Goal: Task Accomplishment & Management: Manage account settings

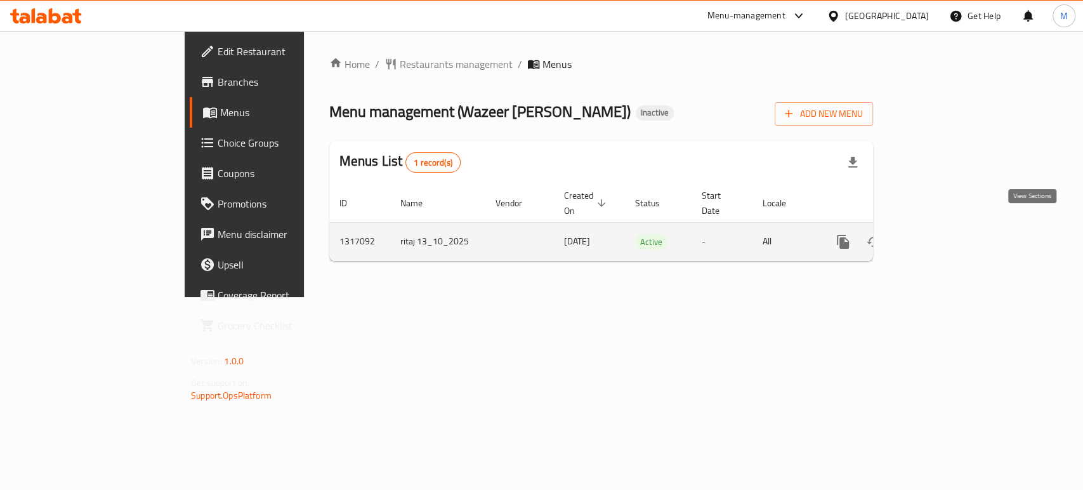
click at [942, 234] on icon "enhanced table" at bounding box center [934, 241] width 15 height 15
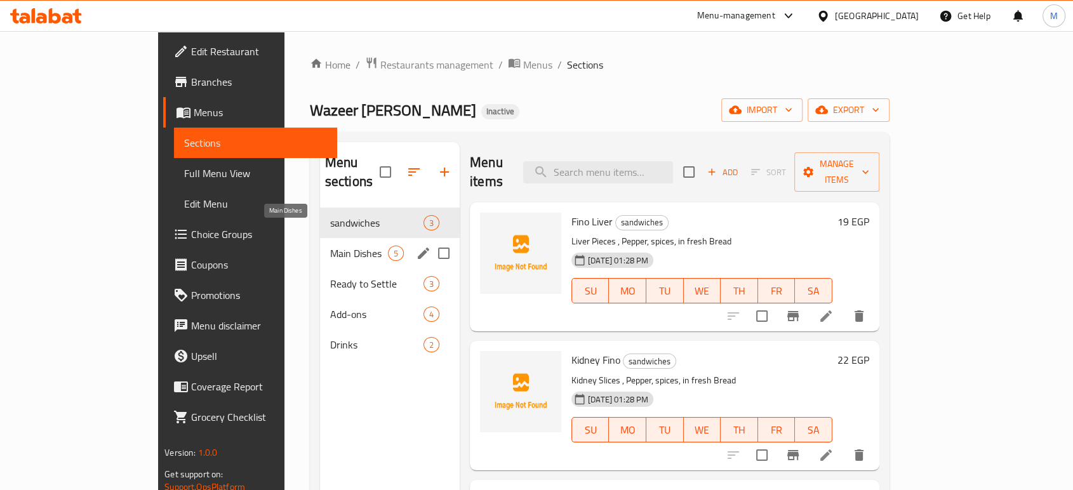
click at [330, 246] on span "Main Dishes" at bounding box center [359, 253] width 58 height 15
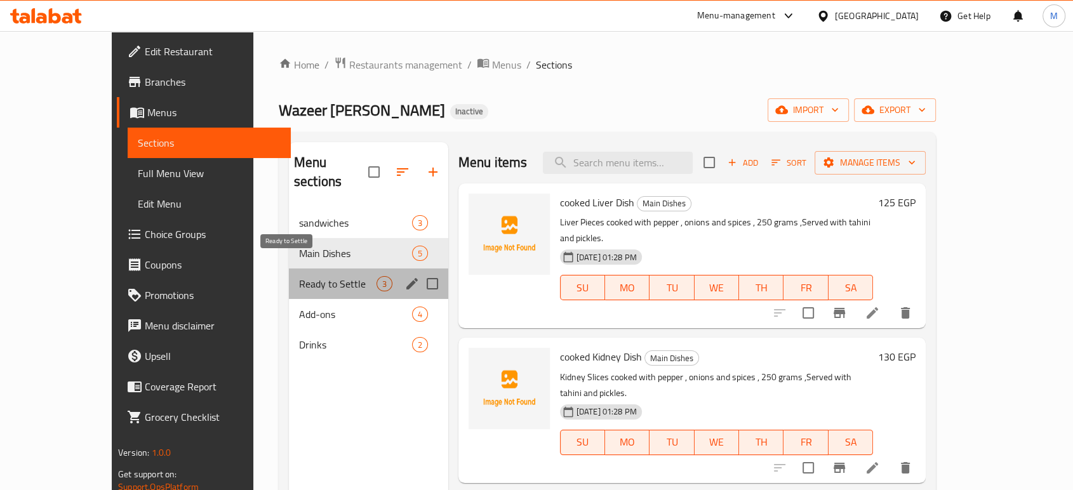
click at [299, 276] on span "Ready to Settle" at bounding box center [337, 283] width 77 height 15
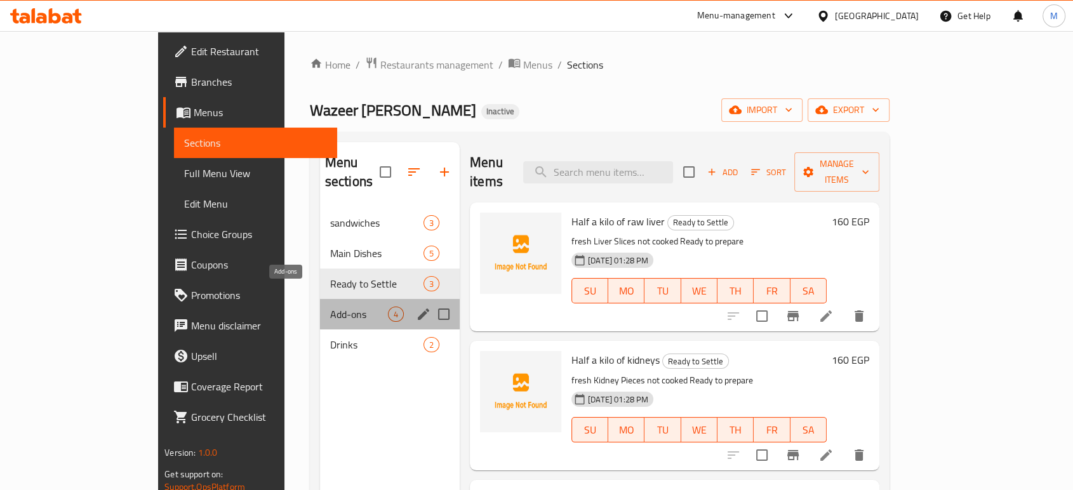
drag, startPoint x: 270, startPoint y: 300, endPoint x: 270, endPoint y: 324, distance: 24.1
click at [330, 307] on span "Add-ons" at bounding box center [359, 314] width 58 height 15
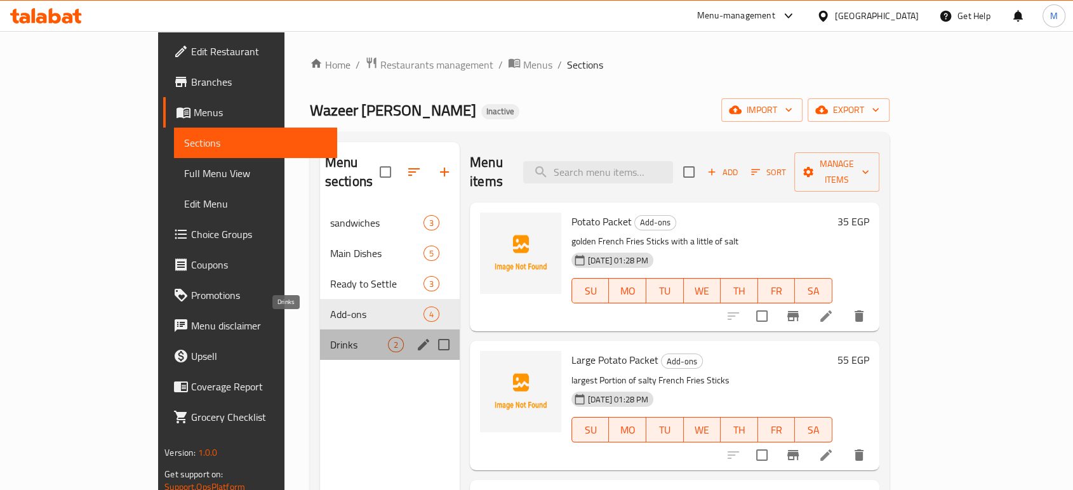
click at [330, 337] on span "Drinks" at bounding box center [359, 344] width 58 height 15
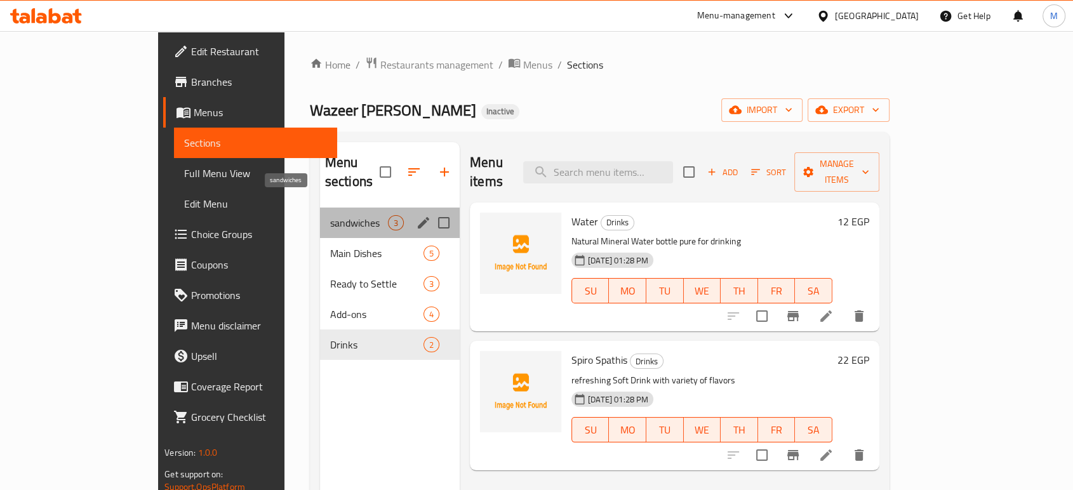
click at [330, 215] on span "sandwiches" at bounding box center [359, 222] width 58 height 15
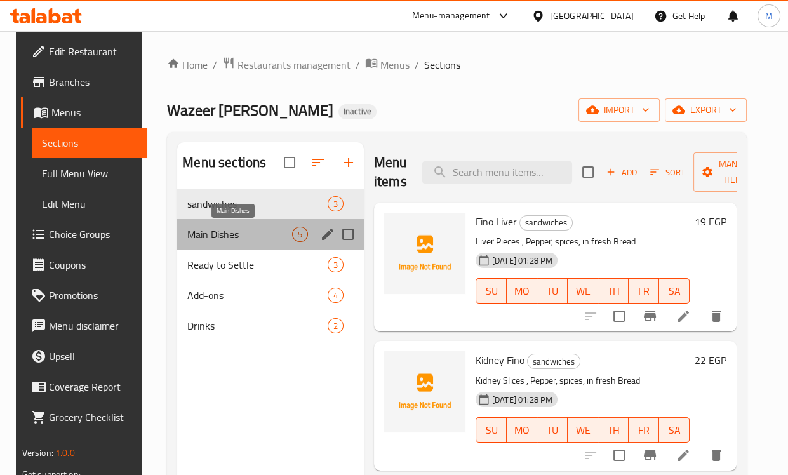
click at [201, 234] on span "Main Dishes" at bounding box center [239, 234] width 105 height 15
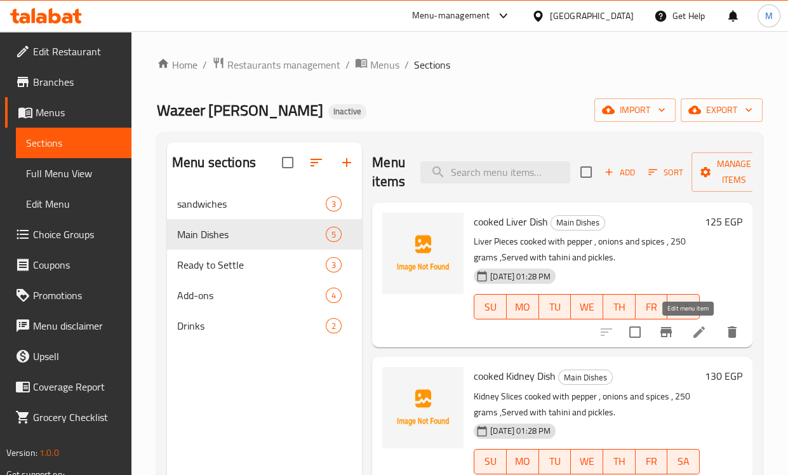
click at [691, 337] on icon at bounding box center [698, 331] width 15 height 15
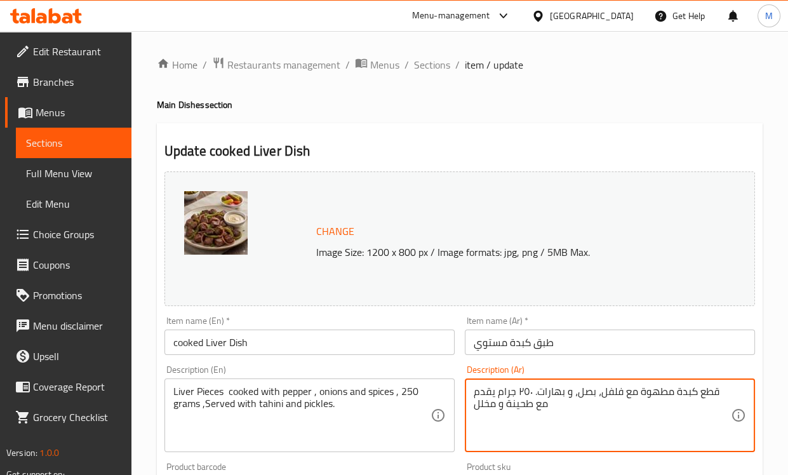
click at [520, 397] on textarea "قطع كبدة مطهوة مع فلفل، بصل، و بهارات. ٢٥٠ جرام يقدم مع طحينة و مخلل" at bounding box center [601, 415] width 257 height 60
paste textarea "٥٠ جرام يقدم مع طحينة و مخلل"
type textarea "٢٥٠ جرام يقدم مع طحينة و مخلل"
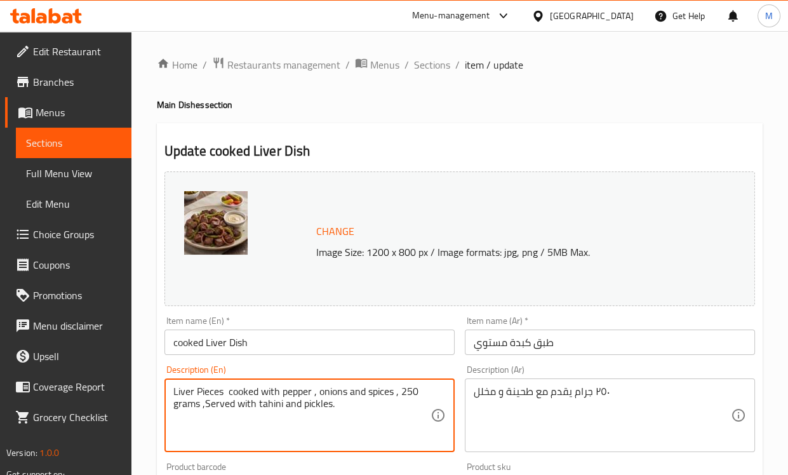
click at [290, 394] on textarea "Liver Pieces cooked with pepper , onions and spices , 250 grams ,Served with ta…" at bounding box center [301, 415] width 257 height 60
paste textarea "250 grams served with tahini and pickles"
type textarea "250 grams served with tahini and pickles"
click at [270, 367] on div "Description (En) 250 grams served with tahini and pickles Description (En)" at bounding box center [309, 408] width 290 height 87
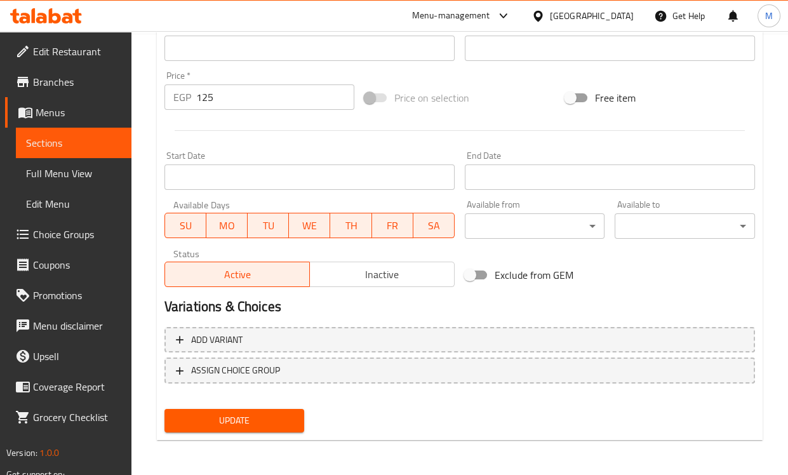
click at [267, 423] on span "Update" at bounding box center [235, 421] width 120 height 16
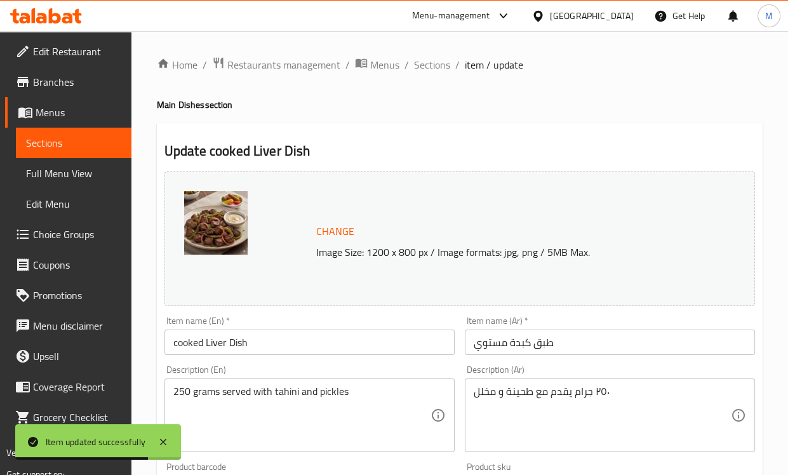
click at [433, 65] on span "Sections" at bounding box center [432, 64] width 36 height 15
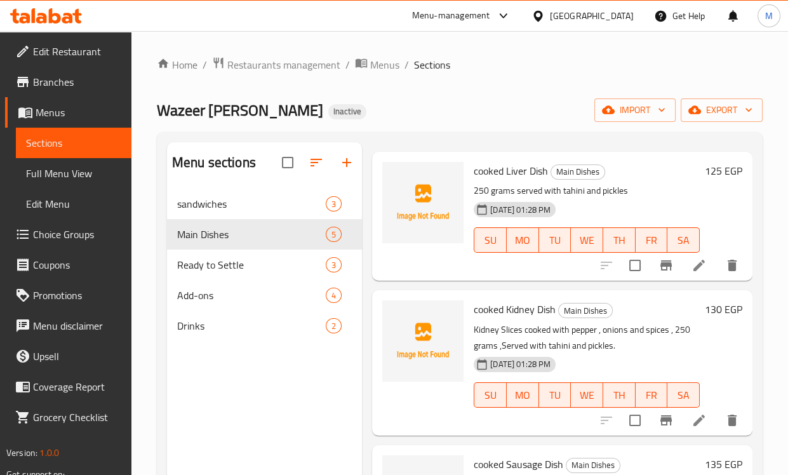
scroll to position [70, 0]
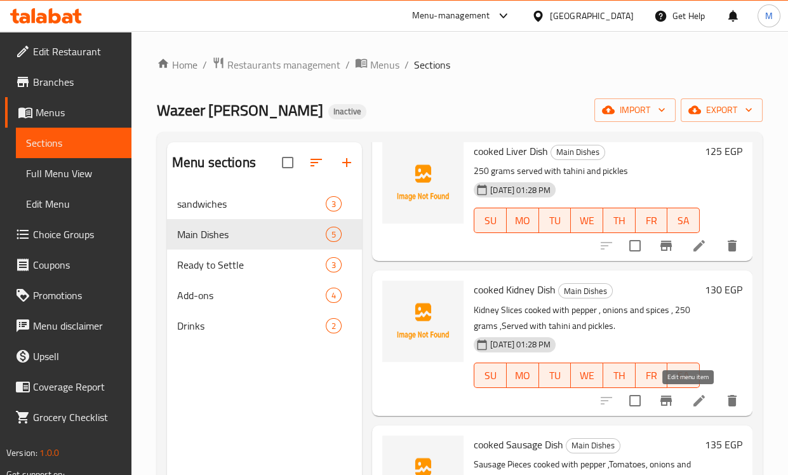
click at [693, 402] on icon at bounding box center [698, 400] width 11 height 11
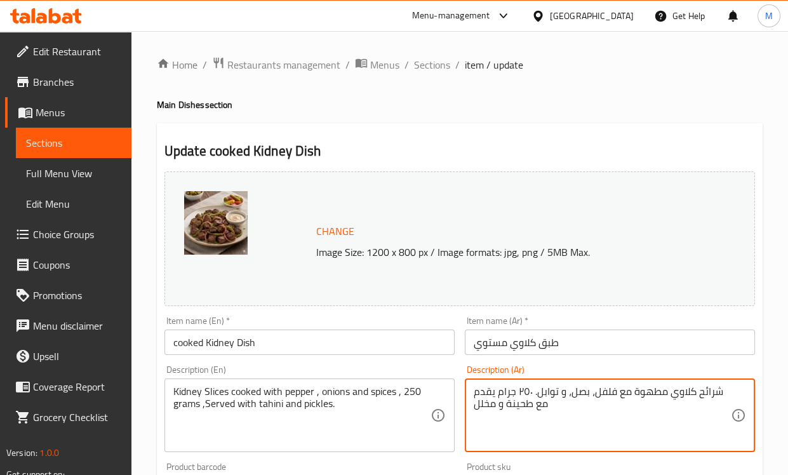
click at [513, 394] on textarea "شرائح كلاوي مطهوة مع فلفل، بصل، و توابل. ٢٥٠ جرام يقدم مع طحينة و مخلل" at bounding box center [601, 415] width 257 height 60
paste textarea "٢٥٠ جرام يقدم مع طحينة و مخلل"
type textarea "٢٥٠ جرام يقدم مع طحينة و مخلل"
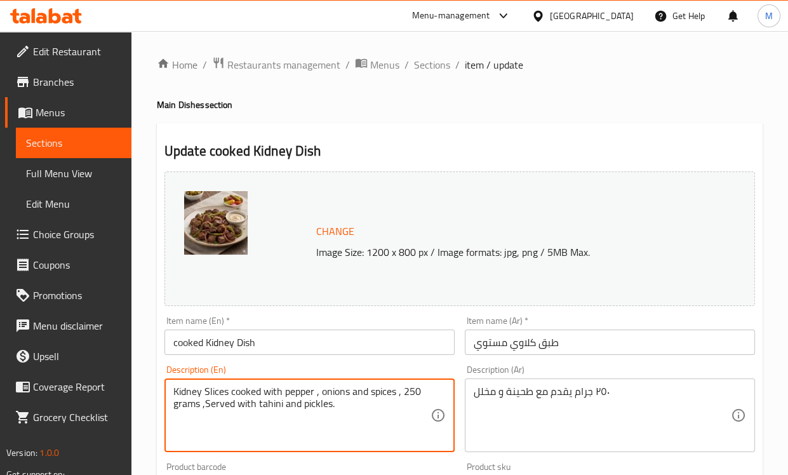
click at [307, 404] on textarea "Kidney Slices cooked with pepper , onions and spices , 250 grams ,Served with t…" at bounding box center [301, 415] width 257 height 60
paste textarea "250 grams served with tahini and pickles"
type textarea "250 grams served with tahini and pickles"
click at [320, 462] on div "Product barcode Product barcode" at bounding box center [309, 481] width 290 height 39
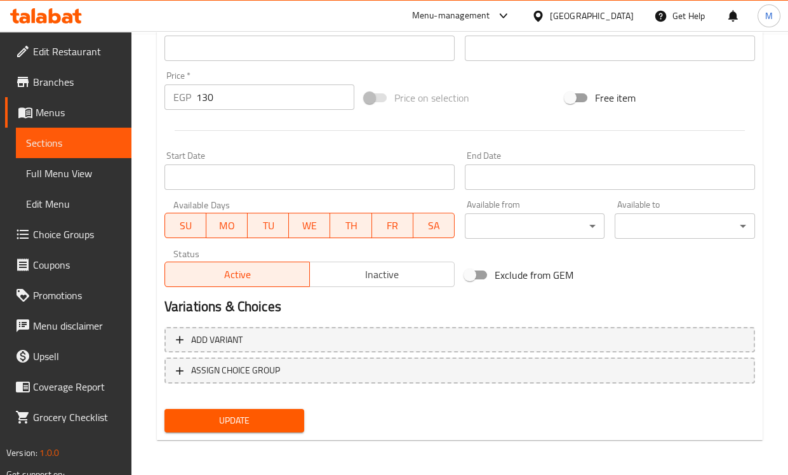
click at [264, 419] on span "Update" at bounding box center [235, 421] width 120 height 16
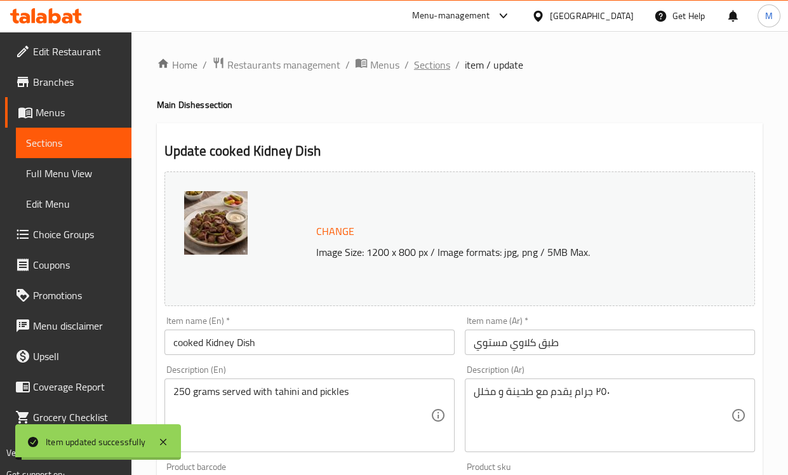
click at [437, 63] on span "Sections" at bounding box center [432, 64] width 36 height 15
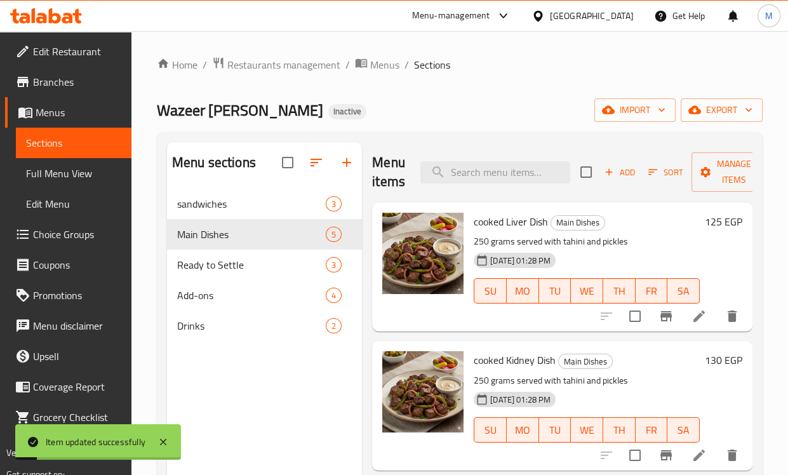
scroll to position [211, 0]
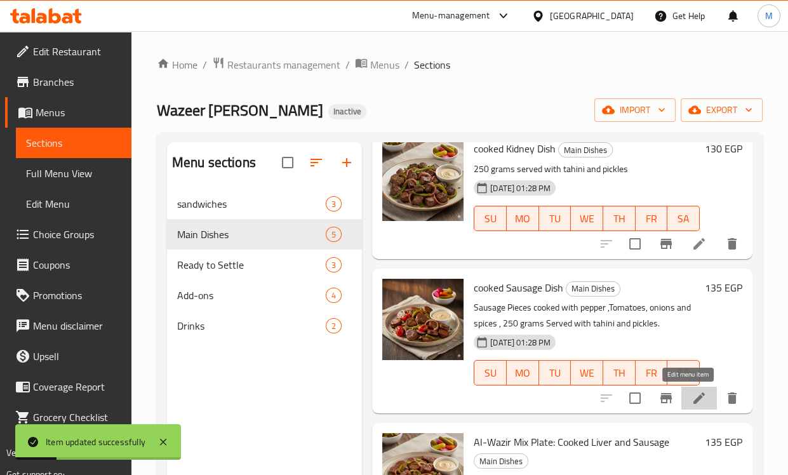
click at [693, 393] on icon at bounding box center [698, 397] width 11 height 11
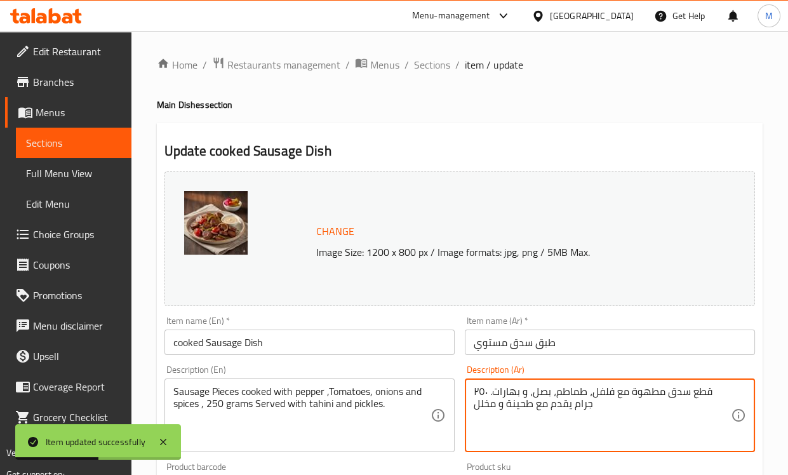
click at [551, 403] on textarea "قطع سدق مطهوة مع فلفل، طماطم، بصل، و بهارات. ٢٥٠ جرام يقدم مع طحينة و مخلل" at bounding box center [601, 415] width 257 height 60
paste textarea "٥٠ جرام يقدم مع طحينة و مخلل"
type textarea "٢٥٠ جرام يقدم مع طحينة و مخلل"
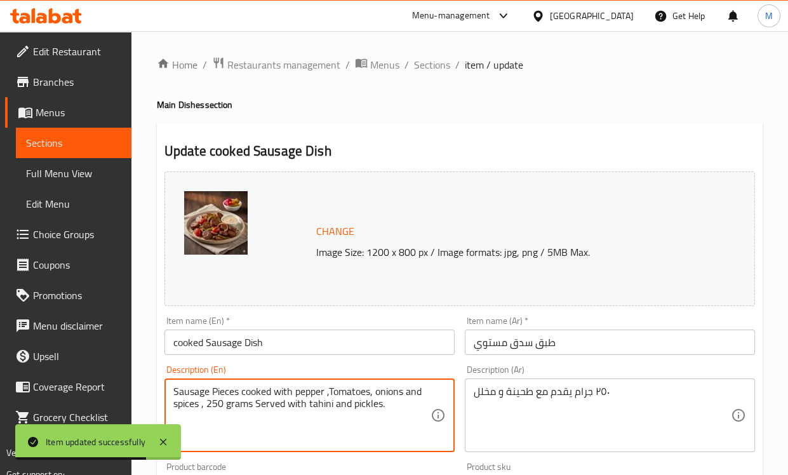
click at [370, 392] on textarea "Sausage Pieces cooked with pepper ,Tomatoes, onions and spices , 250 grams Serv…" at bounding box center [301, 415] width 257 height 60
paste textarea "250 grams served with tahini and pickles"
type textarea "250 grams served with tahini and pickles"
click at [350, 366] on div "Description (En) 250 grams served with tahini and pickles Description (En)" at bounding box center [309, 408] width 290 height 87
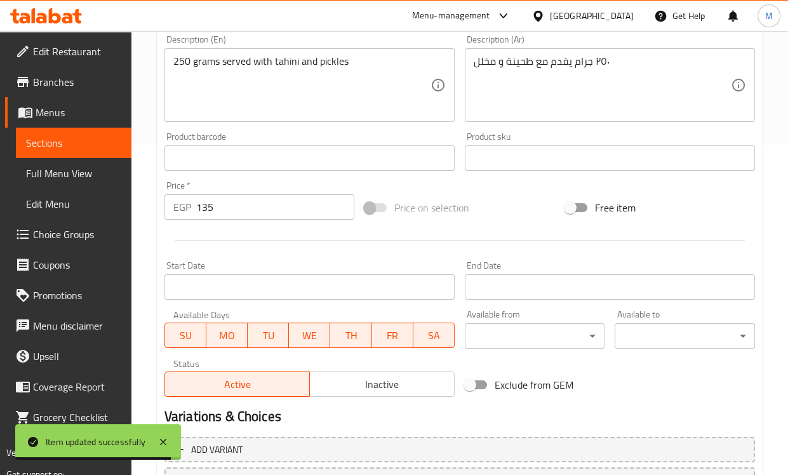
scroll to position [440, 0]
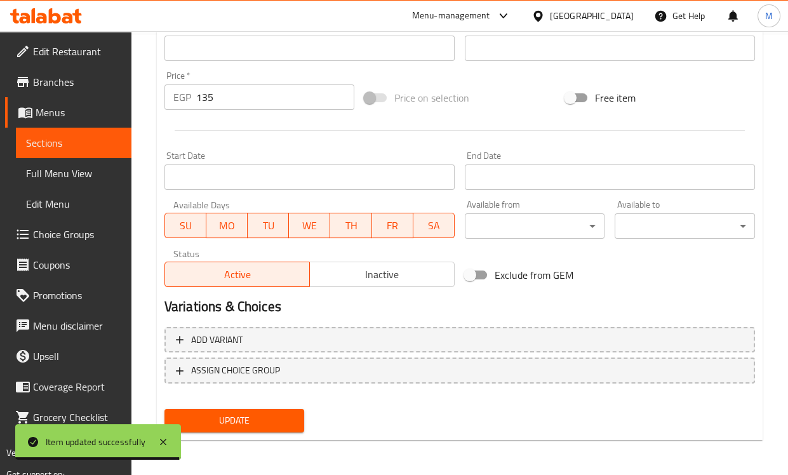
click at [300, 423] on button "Update" at bounding box center [234, 420] width 140 height 23
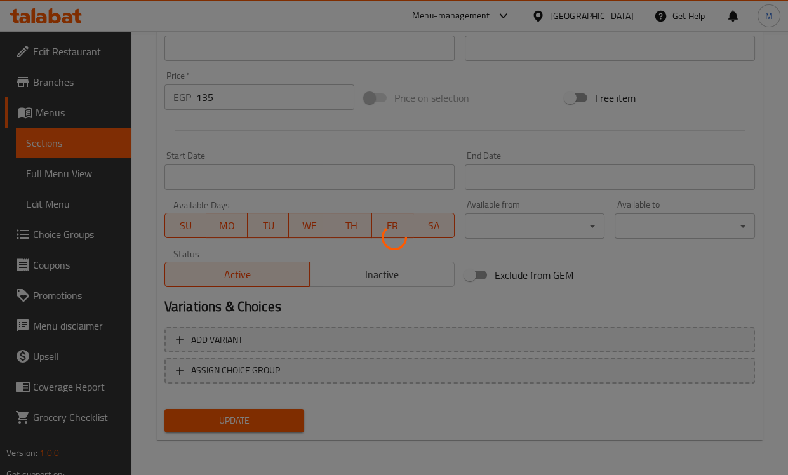
click at [477, 116] on div at bounding box center [394, 237] width 788 height 475
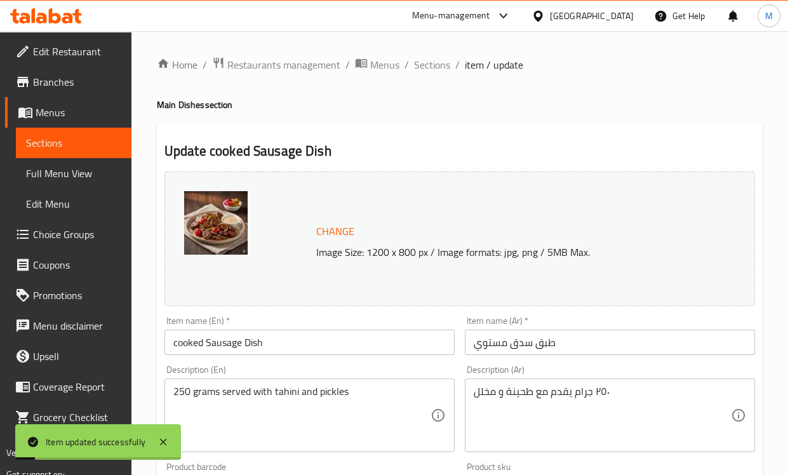
scroll to position [0, 0]
click at [432, 69] on span "Sections" at bounding box center [432, 64] width 36 height 15
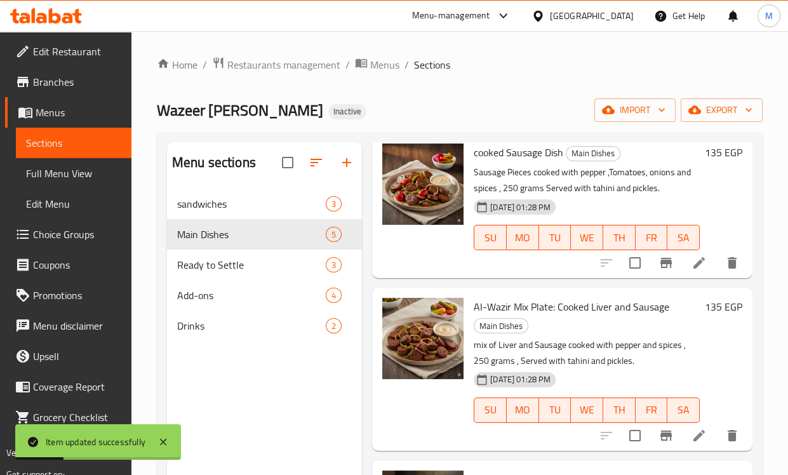
scroll to position [347, 0]
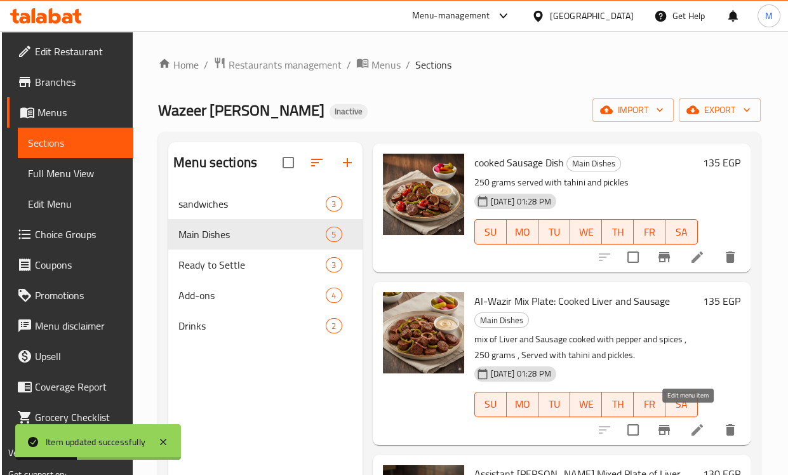
click at [689, 422] on icon at bounding box center [696, 429] width 15 height 15
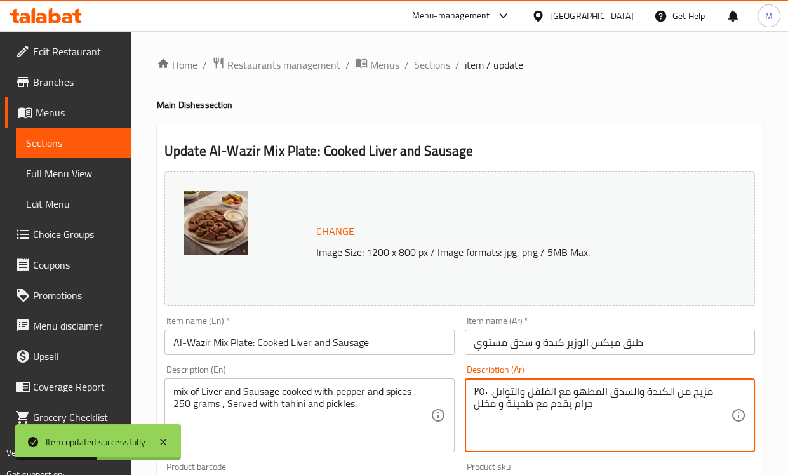
click at [527, 395] on textarea "مزيج من الكبدة والسدق المطهو مع الفلفل والتوابل. ٢٥٠ جرام يقدم مع طحينة و مخلل" at bounding box center [601, 415] width 257 height 60
paste textarea "٥٠ جرام يقدم مع طحينة و مخلل"
type textarea "٢٥٠ جرام يقدم مع طحينة و مخلل"
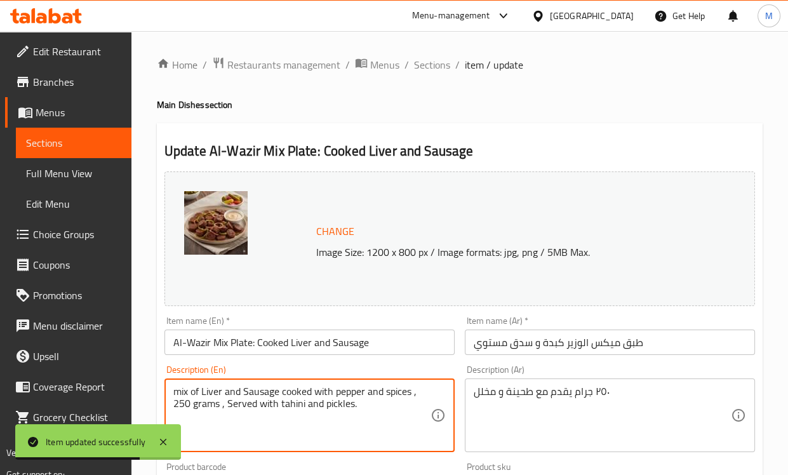
click at [359, 393] on textarea "mix of Liver and Sausage cooked with pepper and spices , 250 grams , Served wit…" at bounding box center [301, 415] width 257 height 60
paste textarea "250 grams served with tahini and pickles"
type textarea "250 grams served with tahini and pickles"
click at [367, 367] on div "Description (En) 250 grams served with tahini and pickles Description (En)" at bounding box center [309, 408] width 290 height 87
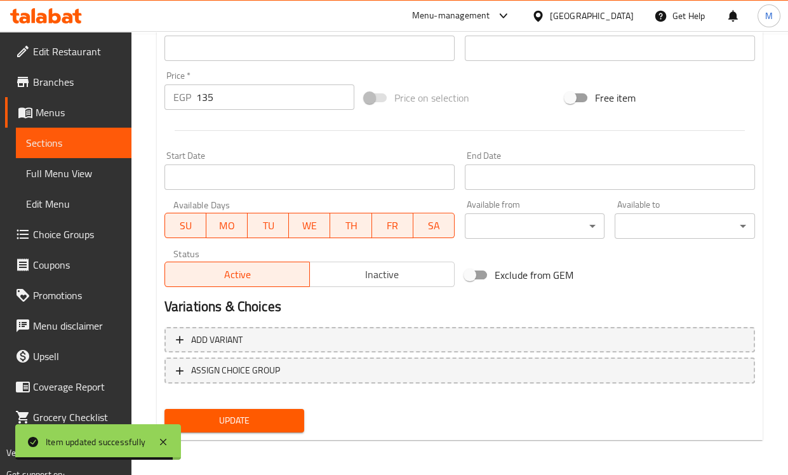
click at [293, 416] on span "Update" at bounding box center [235, 421] width 120 height 16
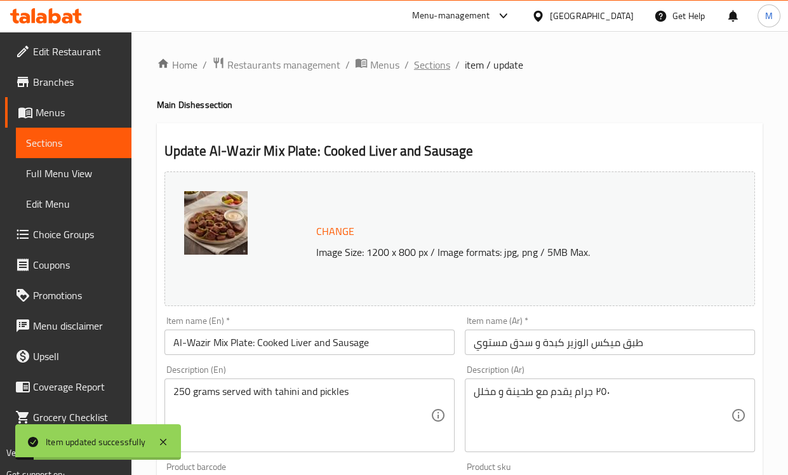
click at [421, 64] on span "Sections" at bounding box center [432, 64] width 36 height 15
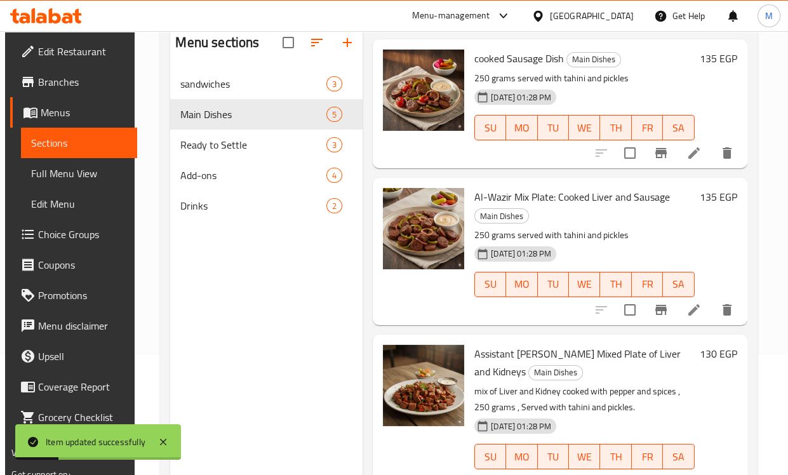
scroll to position [178, 0]
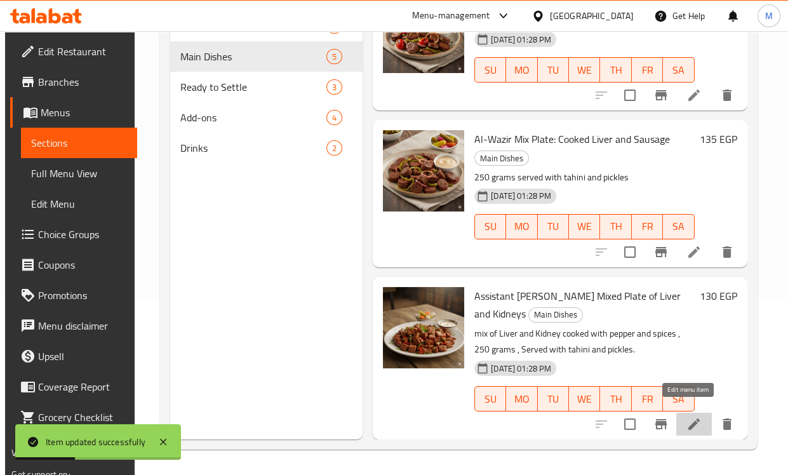
click at [694, 417] on icon at bounding box center [693, 423] width 15 height 15
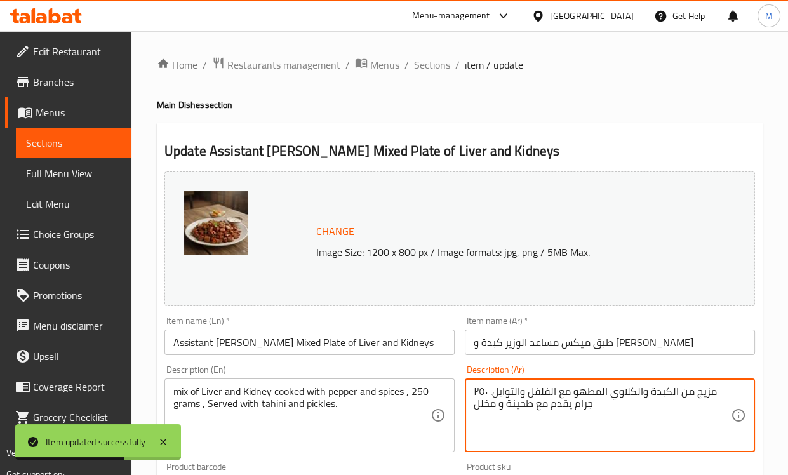
click at [548, 402] on textarea "مزيج من الكبدة والكلاوي المطهو مع الفلفل والتوابل. ٢٥٠ جرام يقدم مع طحينة و مخلل" at bounding box center [601, 415] width 257 height 60
paste textarea "٥٠ جرام يقدم مع طحينة و مخلل"
type textarea "٢٥٠ جرام يقدم مع طحينة و مخلل"
click at [345, 383] on div "mix of Liver and Kidney cooked with pepper and spices , 250 grams , Served with…" at bounding box center [309, 415] width 290 height 74
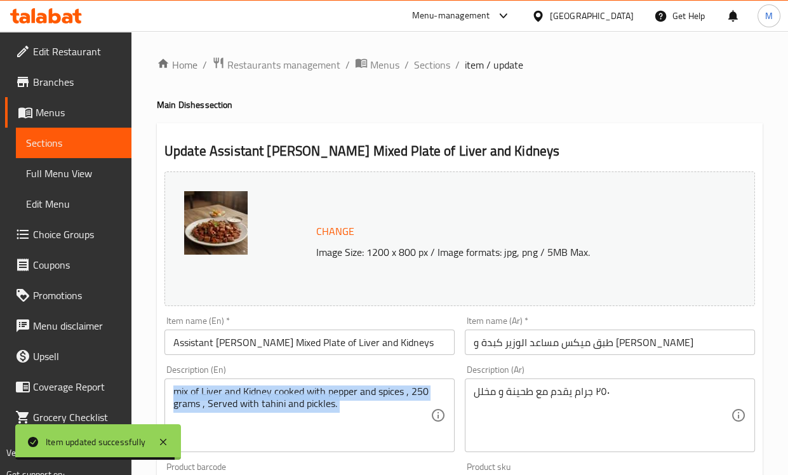
click at [345, 383] on div "mix of Liver and Kidney cooked with pepper and spices , 250 grams , Served with…" at bounding box center [309, 415] width 290 height 74
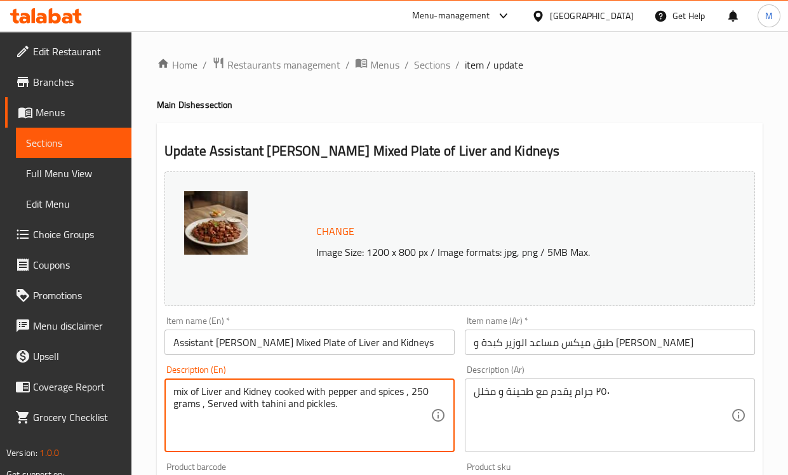
click at [337, 386] on textarea "mix of Liver and Kidney cooked with pepper and spices , 250 grams , Served with…" at bounding box center [301, 415] width 257 height 60
paste textarea "250 grams served with tahini and pickles"
type textarea "250 grams served with tahini and pickles"
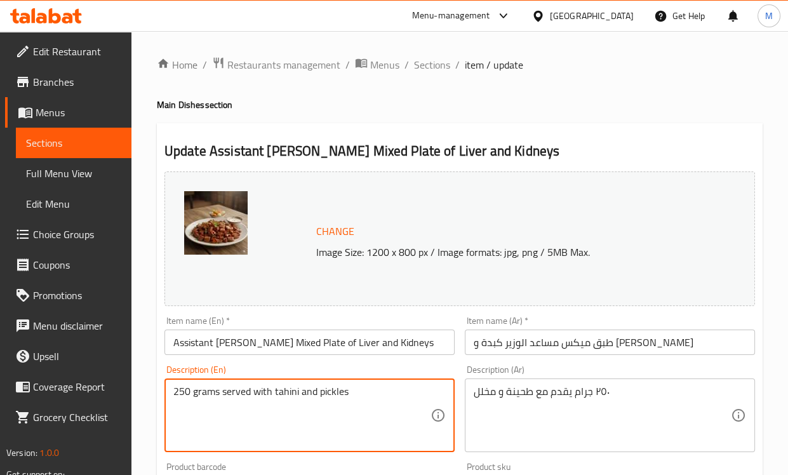
click at [321, 369] on div "Description (En) 250 grams served with tahini and pickles Description (En)" at bounding box center [309, 408] width 290 height 87
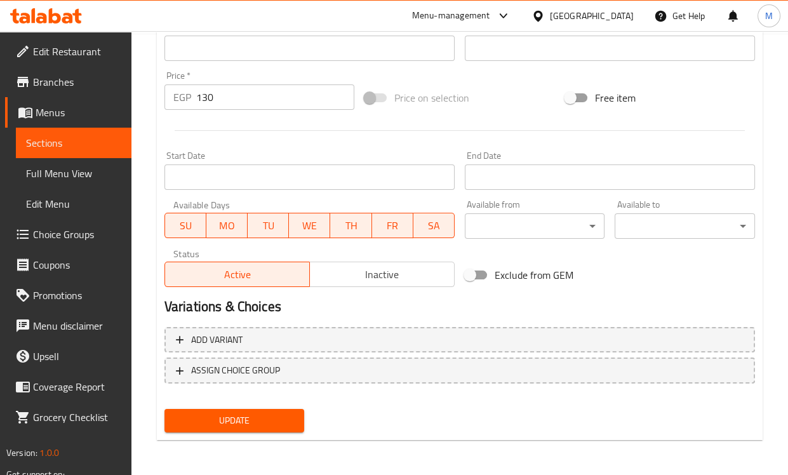
click at [246, 423] on span "Update" at bounding box center [235, 421] width 120 height 16
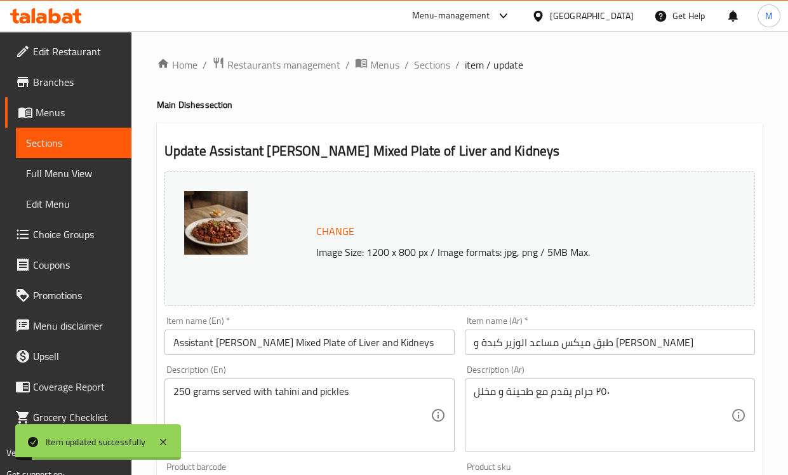
click at [444, 59] on span "Sections" at bounding box center [432, 64] width 36 height 15
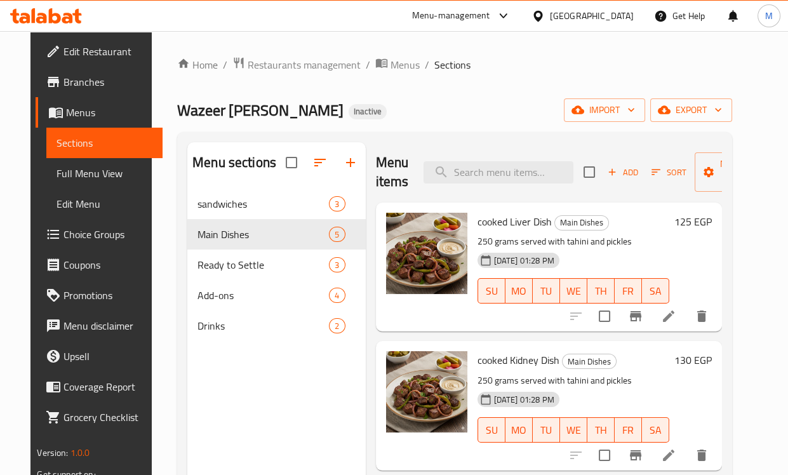
click at [516, 91] on div "Home / Restaurants management / Menus / Sections Wazeer Elkebda Inactive import…" at bounding box center [454, 341] width 554 height 571
click at [722, 111] on span "export" at bounding box center [691, 110] width 62 height 16
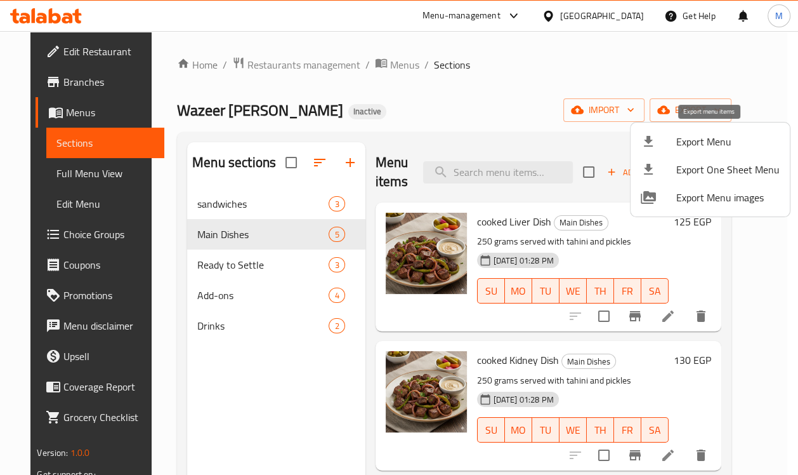
click at [710, 140] on span "Export Menu" at bounding box center [728, 141] width 103 height 15
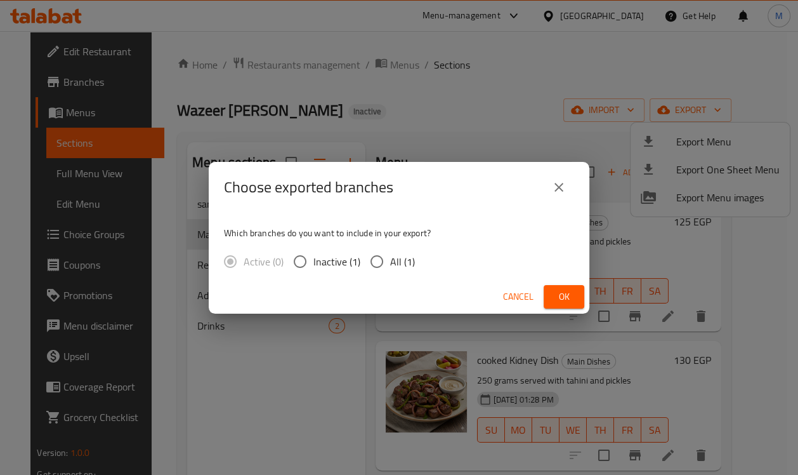
click at [388, 260] on input "All (1)" at bounding box center [377, 261] width 27 height 27
radio input "true"
click at [571, 298] on span "Ok" at bounding box center [564, 297] width 20 height 16
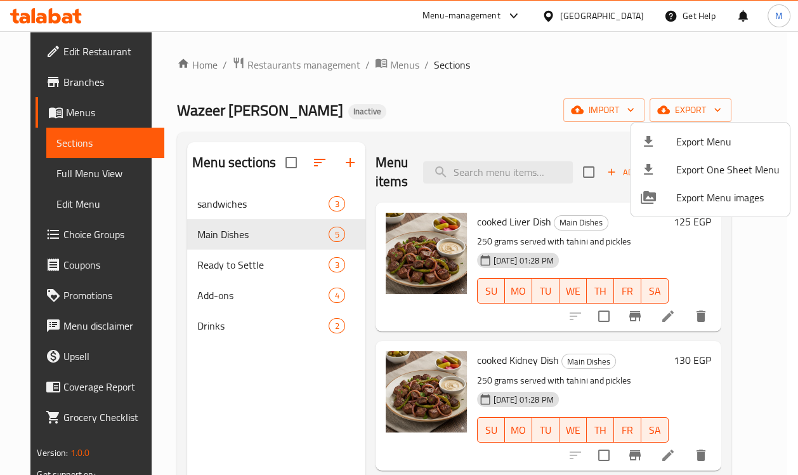
click at [289, 265] on div at bounding box center [399, 237] width 798 height 475
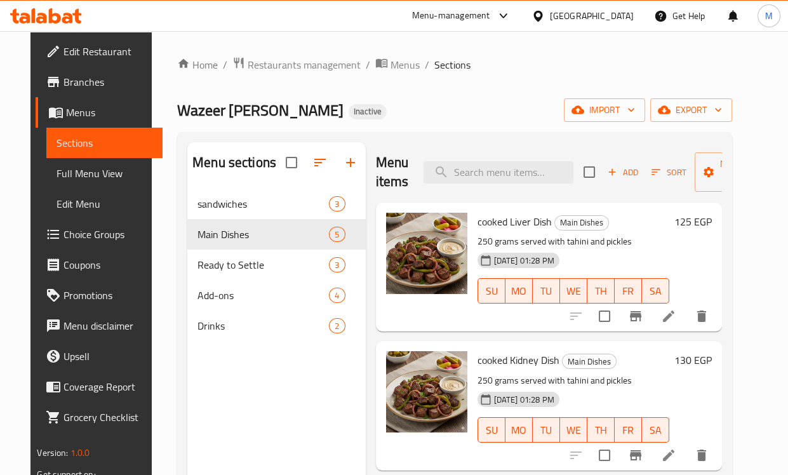
drag, startPoint x: 400, startPoint y: 112, endPoint x: 299, endPoint y: 4, distance: 148.6
click at [400, 112] on div "Wazeer Elkebda Inactive import export" at bounding box center [454, 109] width 554 height 23
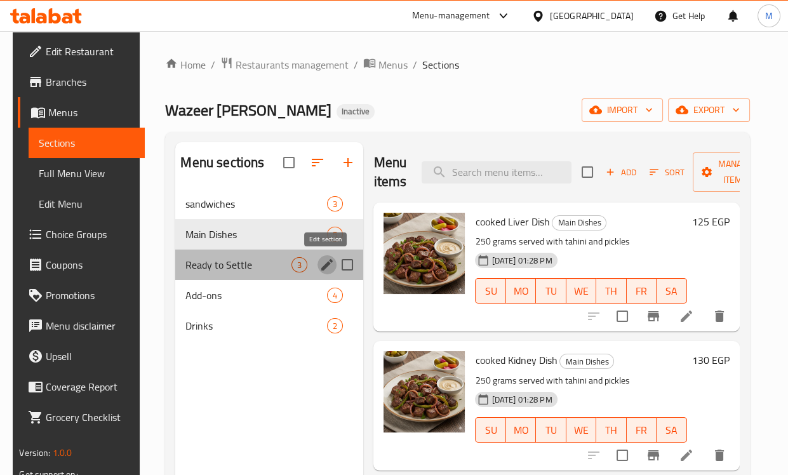
click at [326, 264] on icon "edit" at bounding box center [326, 264] width 11 height 11
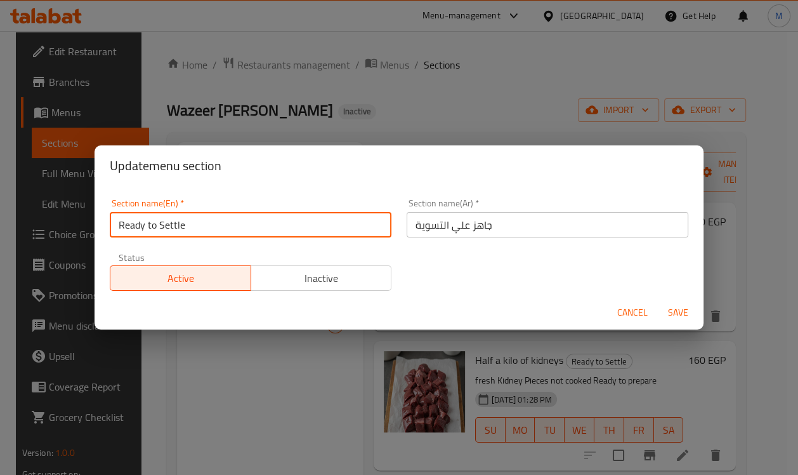
click at [178, 225] on input "Ready to Settle" at bounding box center [251, 224] width 282 height 25
type input "Ready to Cook"
click at [684, 307] on span "Save" at bounding box center [678, 313] width 30 height 16
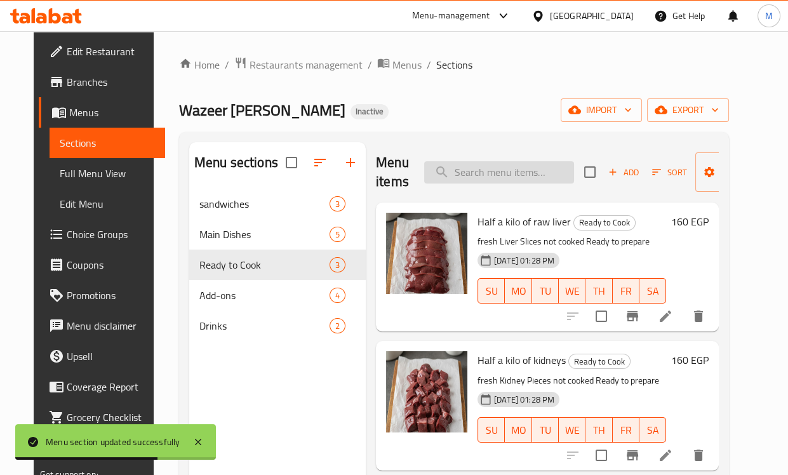
click at [482, 174] on input "search" at bounding box center [499, 172] width 150 height 22
paste input "Half a kilo of kidneys"
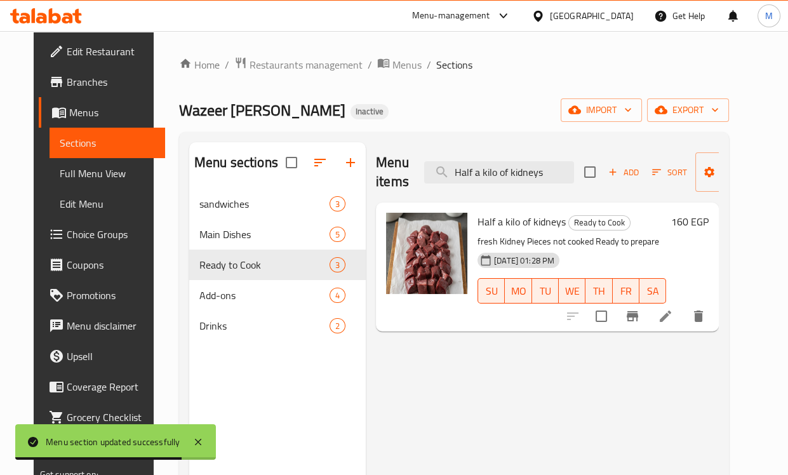
type input "Half a kilo of kidneys"
click at [683, 307] on li at bounding box center [665, 316] width 36 height 23
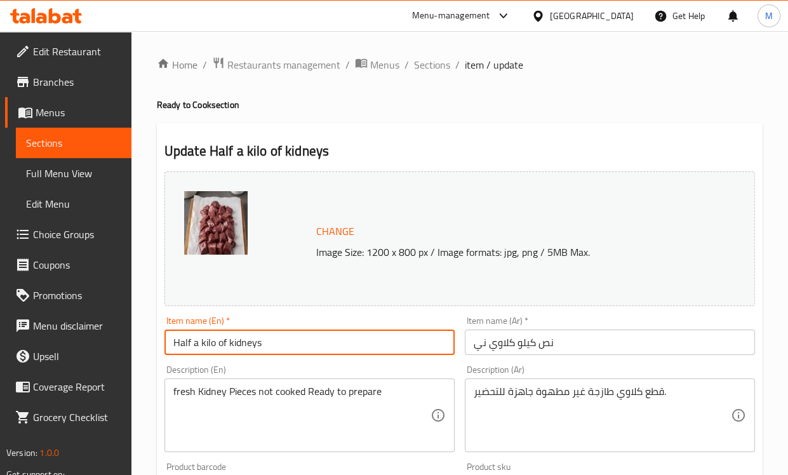
click at [228, 343] on input "Half a kilo of kidneys" at bounding box center [309, 341] width 290 height 25
type input "Half a kilo of raw kidneys"
click at [268, 370] on div "Description (En) fresh Kidney Pieces not cooked Ready to prepare Description (E…" at bounding box center [309, 408] width 290 height 87
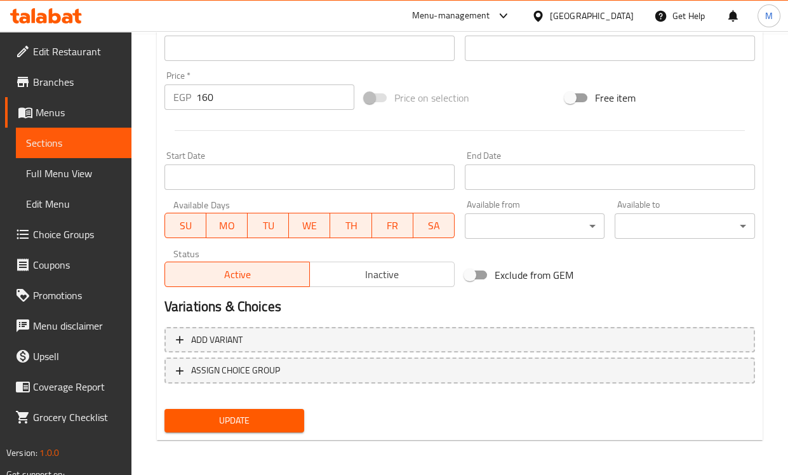
click at [269, 421] on span "Update" at bounding box center [235, 421] width 120 height 16
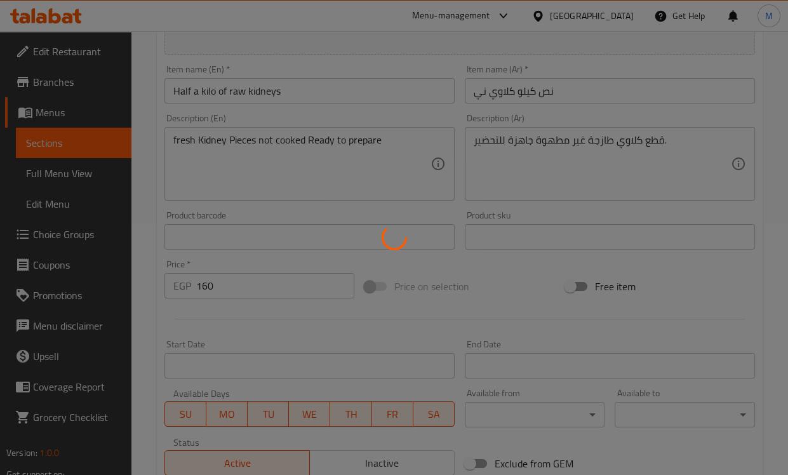
scroll to position [157, 0]
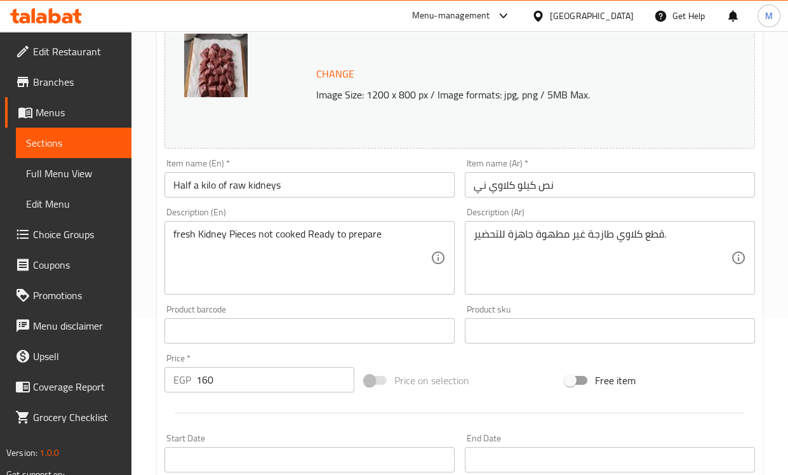
click at [234, 187] on input "Half a kilo of raw kidneys" at bounding box center [309, 184] width 290 height 25
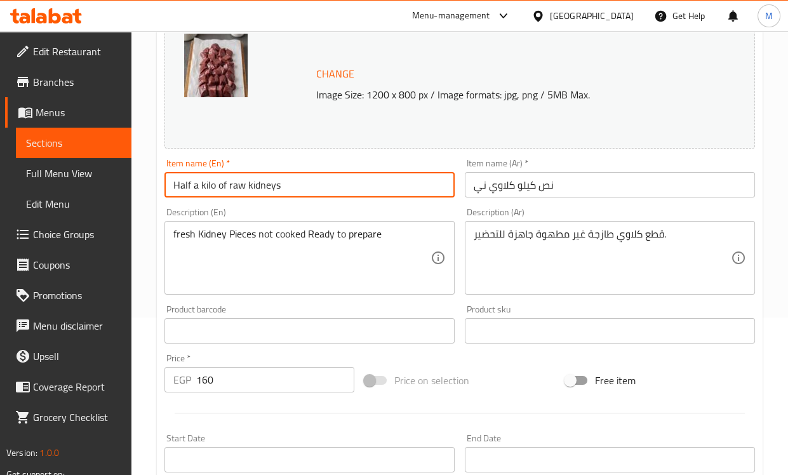
click at [234, 187] on input "Half a kilo of raw kidneys" at bounding box center [309, 184] width 290 height 25
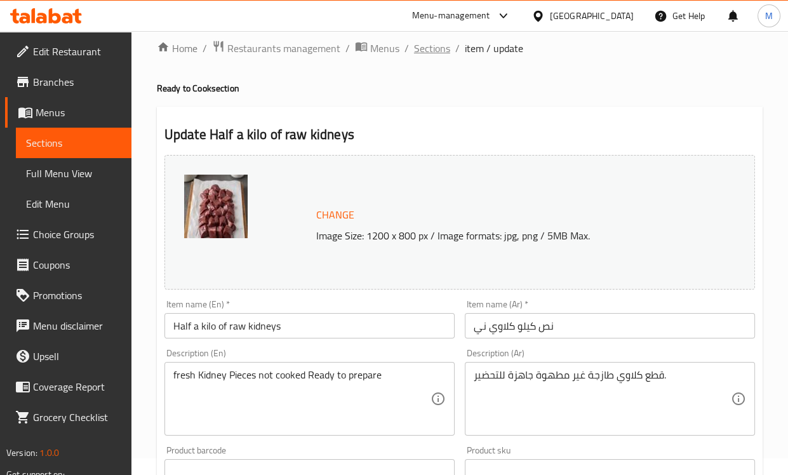
click at [442, 50] on span "Sections" at bounding box center [432, 48] width 36 height 15
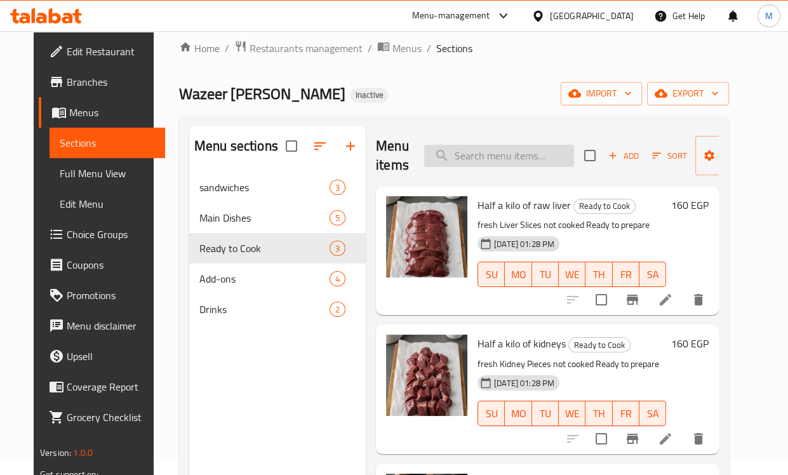
click at [516, 160] on input "search" at bounding box center [499, 156] width 150 height 22
paste input "Potato Packet"
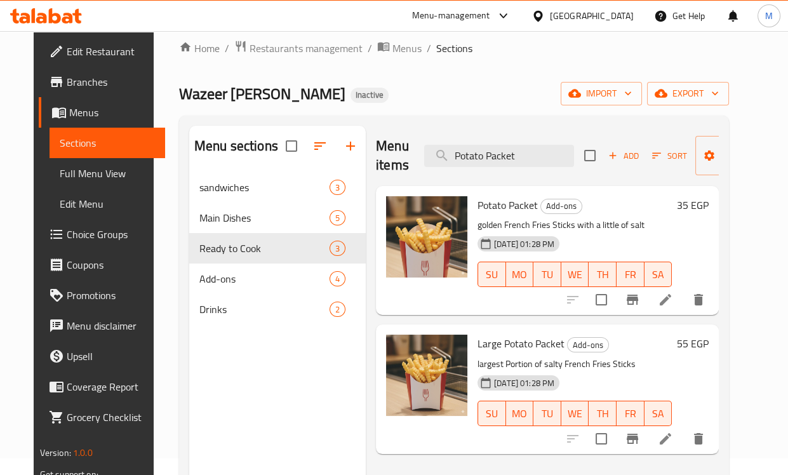
type input "Potato Packet"
click at [673, 305] on icon at bounding box center [664, 299] width 15 height 15
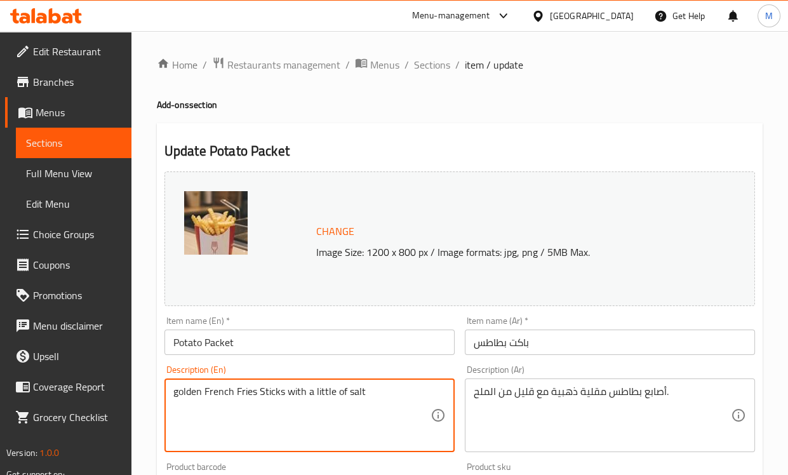
click at [319, 390] on textarea "golden French Fries Sticks with a little of salt" at bounding box center [301, 415] width 257 height 60
type textarea "golden French Fries Sticks with a hint of salt"
click at [340, 362] on div "Description (En) golden French Fries Sticks with a hint of salt Description (En)" at bounding box center [309, 408] width 300 height 97
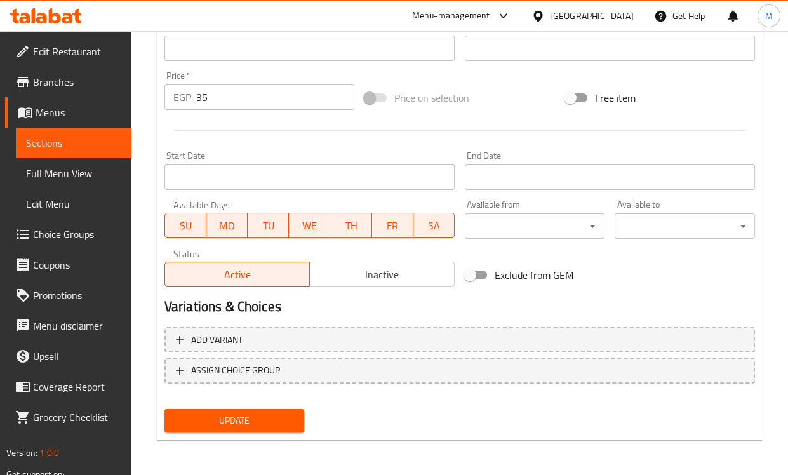
click at [279, 425] on span "Update" at bounding box center [235, 421] width 120 height 16
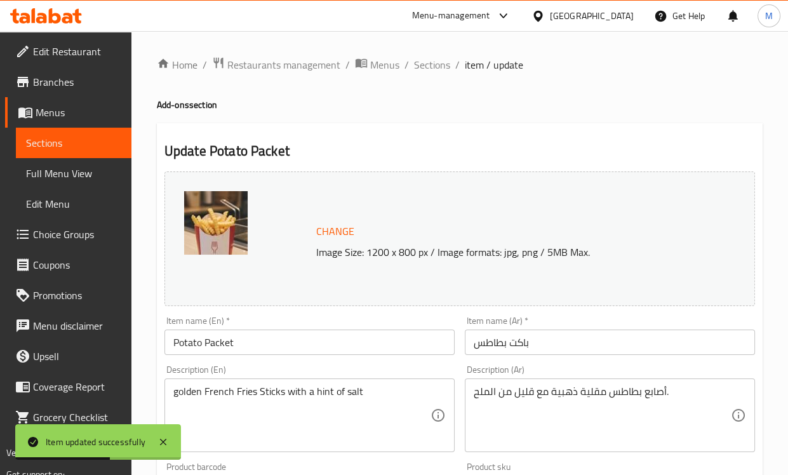
drag, startPoint x: 419, startPoint y: 71, endPoint x: 431, endPoint y: 75, distance: 12.0
click at [419, 71] on span "Sections" at bounding box center [432, 64] width 36 height 15
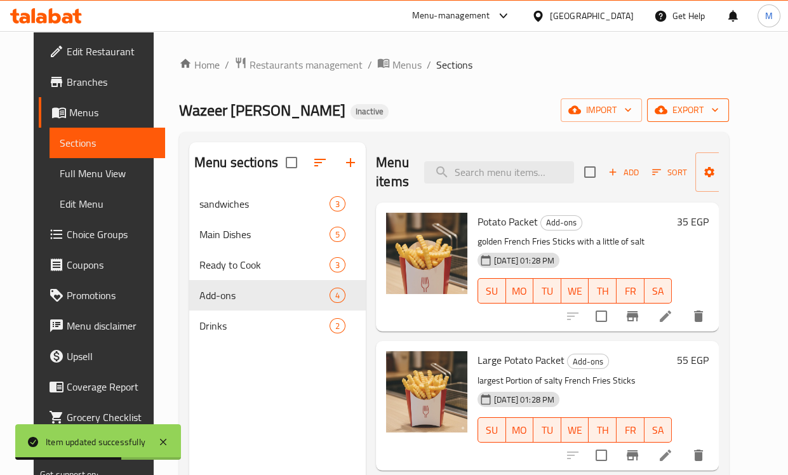
click at [718, 105] on span "export" at bounding box center [688, 110] width 62 height 16
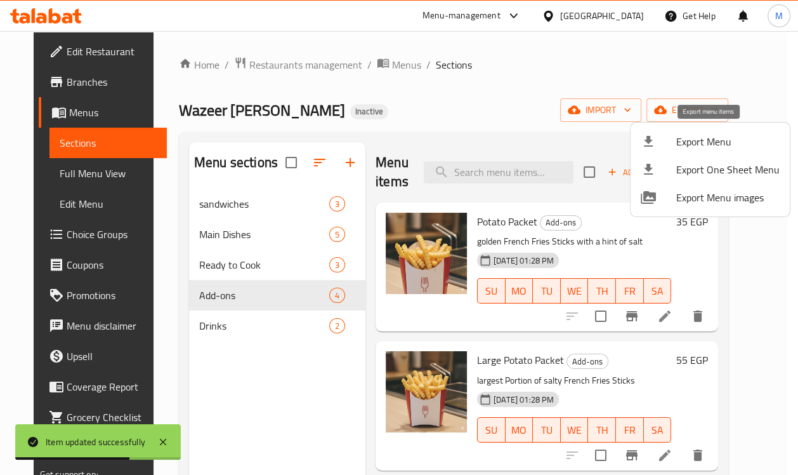
click at [692, 141] on span "Export Menu" at bounding box center [728, 141] width 103 height 15
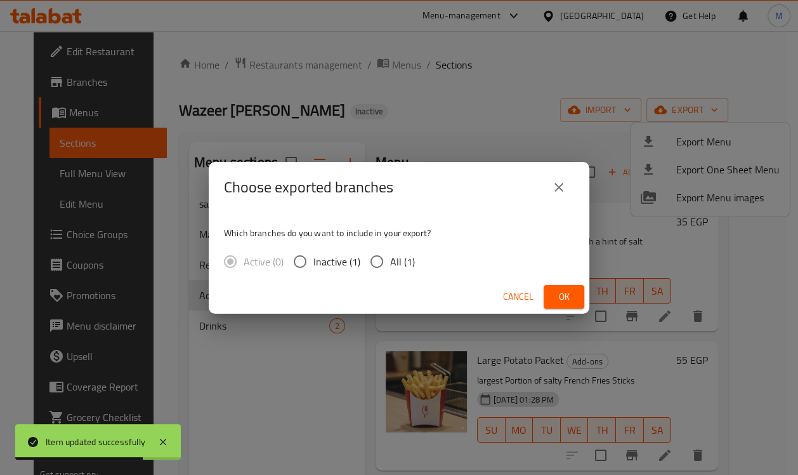
click at [398, 267] on span "All (1)" at bounding box center [402, 261] width 25 height 15
click at [390, 267] on input "All (1)" at bounding box center [377, 261] width 27 height 27
radio input "true"
click at [565, 293] on span "Ok" at bounding box center [564, 297] width 20 height 16
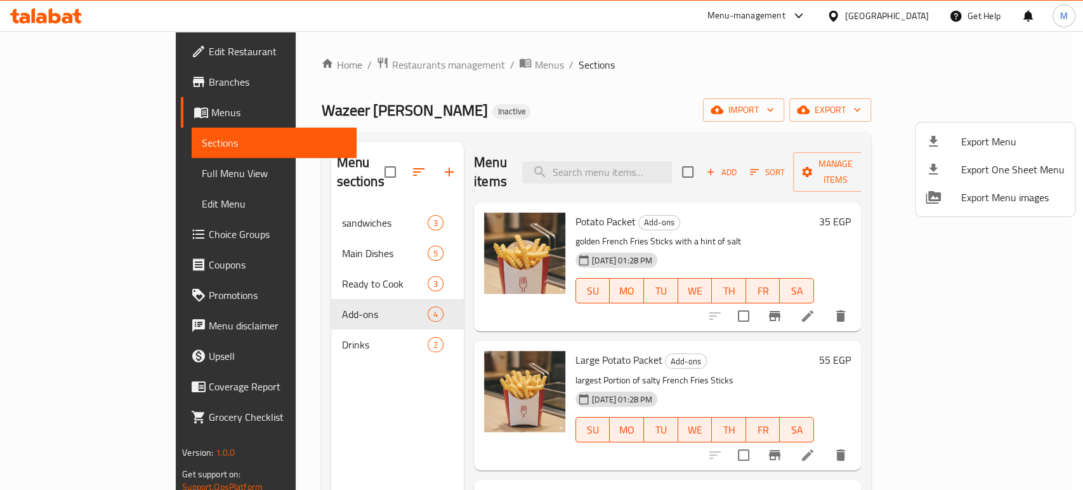
click at [914, 15] on div at bounding box center [541, 245] width 1083 height 490
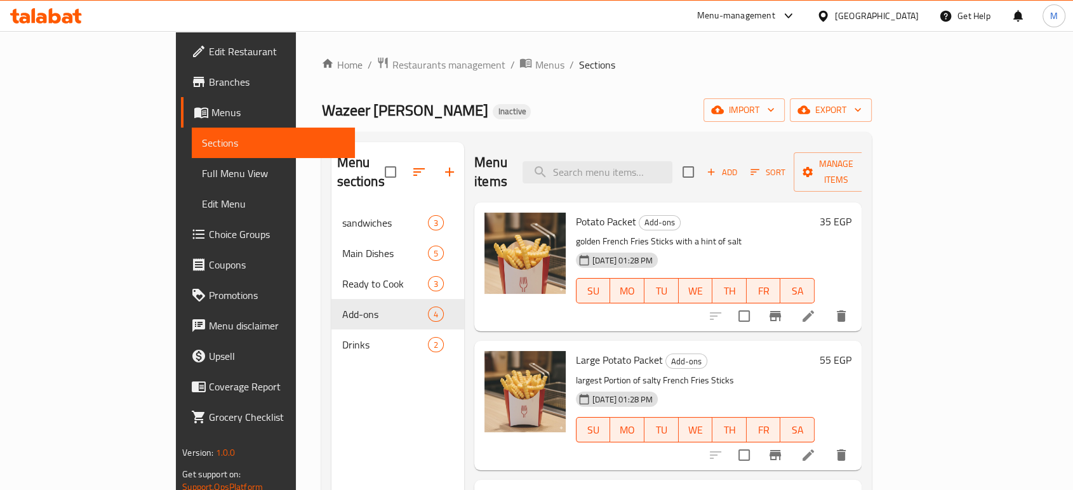
click at [906, 17] on div "Egypt" at bounding box center [877, 16] width 84 height 14
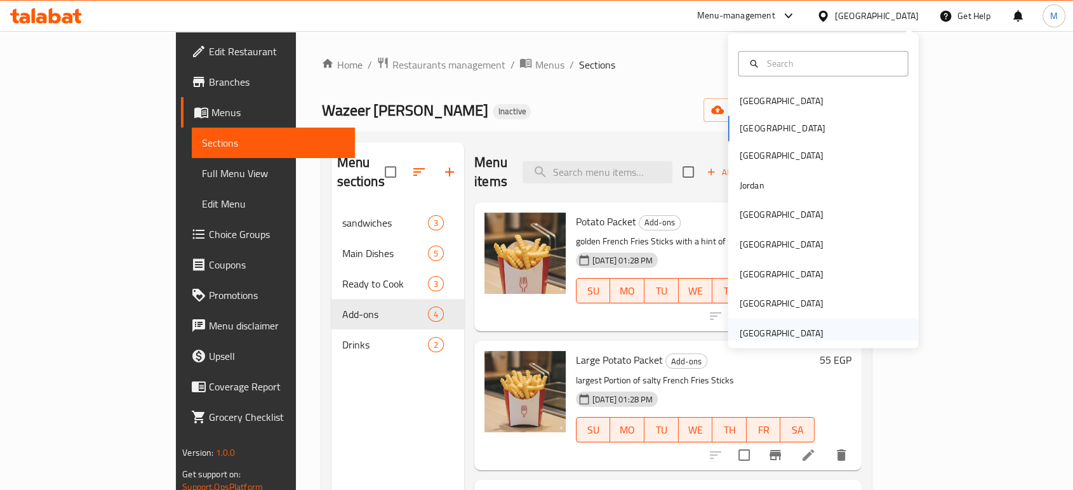
click at [758, 329] on div "[GEOGRAPHIC_DATA]" at bounding box center [781, 333] width 84 height 14
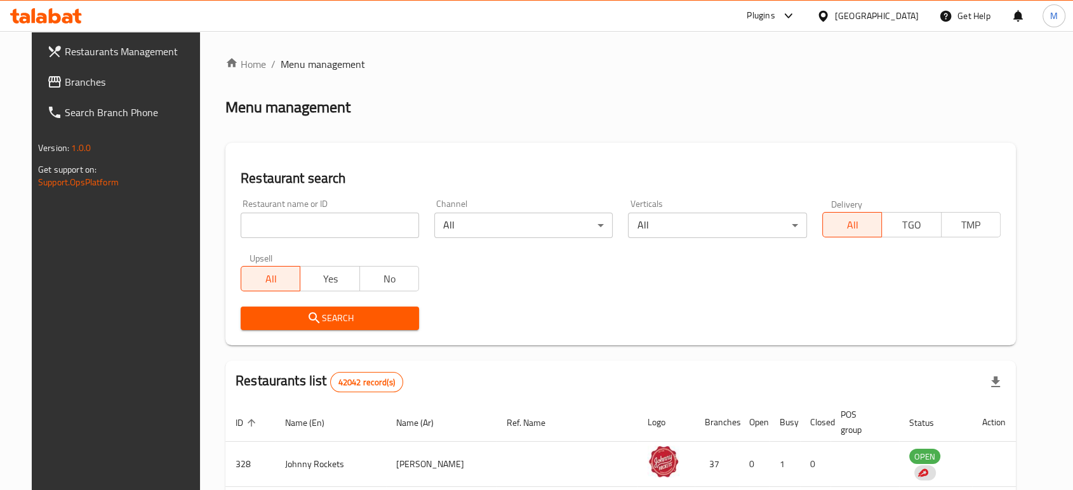
click at [65, 77] on span "Branches" at bounding box center [133, 81] width 136 height 15
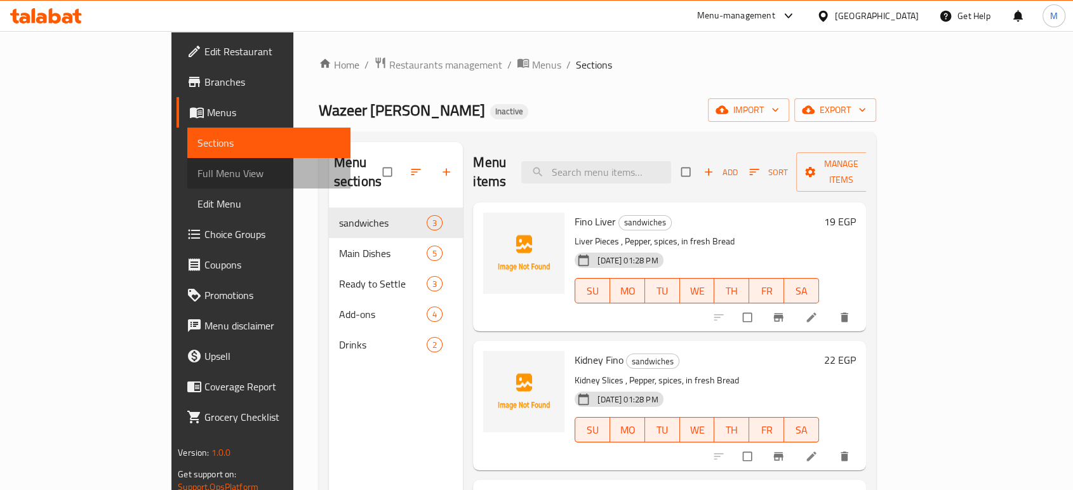
click at [197, 169] on span "Full Menu View" at bounding box center [268, 173] width 143 height 15
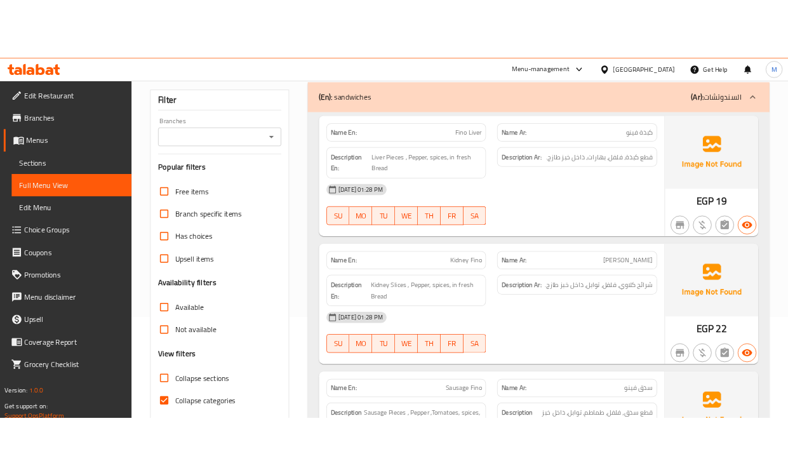
scroll to position [141, 0]
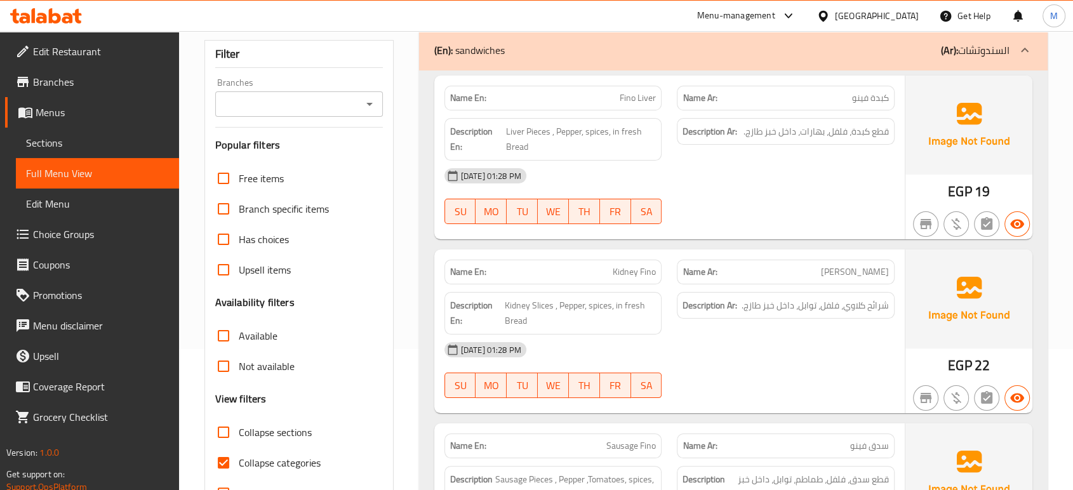
click at [254, 465] on span "Collapse categories" at bounding box center [280, 462] width 82 height 15
click at [239, 465] on input "Collapse categories" at bounding box center [223, 462] width 30 height 30
checkbox input "false"
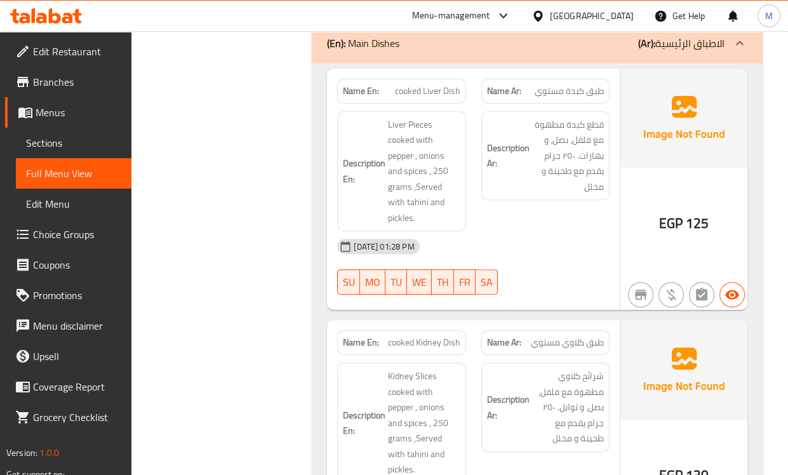
scroll to position [705, 0]
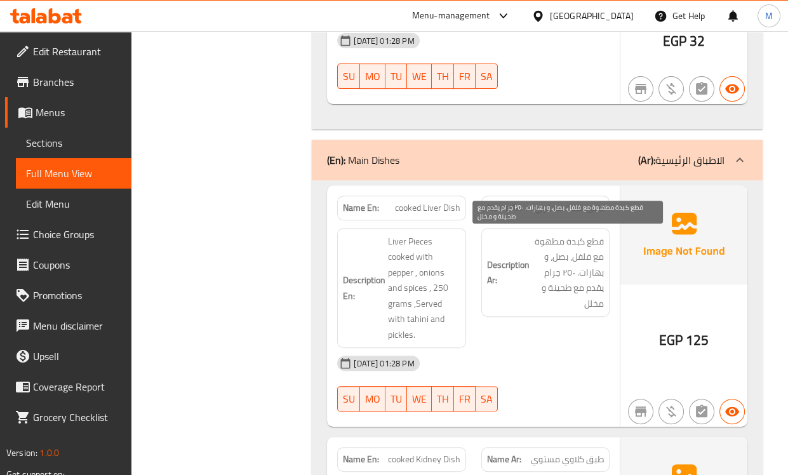
click at [553, 296] on span "قطع كبدة مطهوة مع فلفل، بصل، و بهارات. ٢٥٠ جرام يقدم مع طحينة و مخلل" at bounding box center [568, 273] width 72 height 78
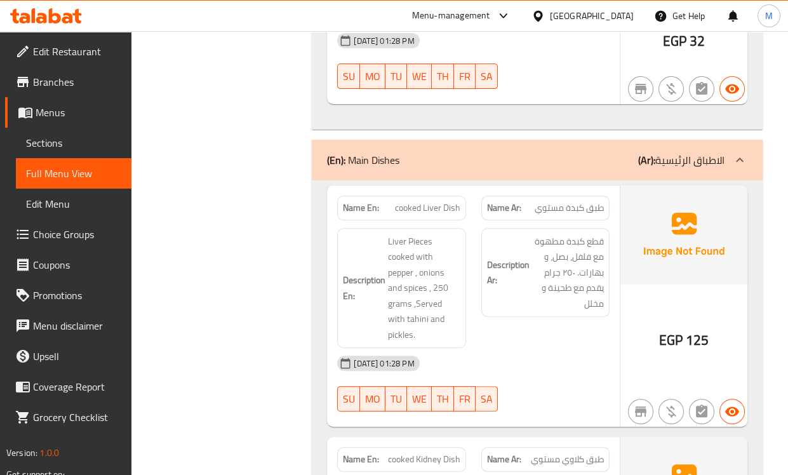
drag, startPoint x: 543, startPoint y: 329, endPoint x: 401, endPoint y: 20, distance: 340.2
click at [543, 329] on div "Description Ar: قطع كبدة مطهوة مع فلفل، بصل، و بهارات. ٢٥٠ جرام يقدم مع طحينة و…" at bounding box center [544, 288] width 143 height 136
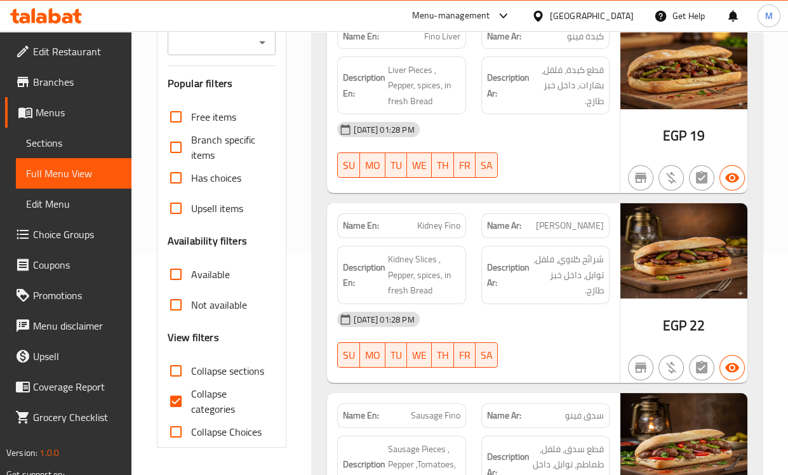
scroll to position [352, 0]
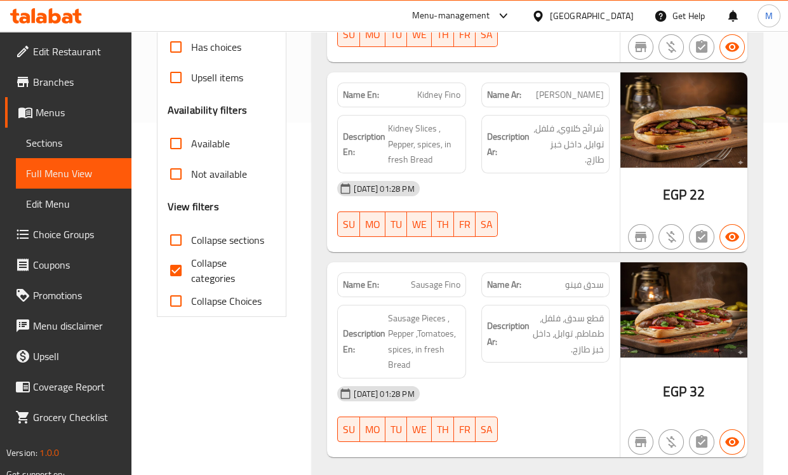
click at [212, 267] on span "Collapse categories" at bounding box center [228, 270] width 75 height 30
click at [191, 267] on input "Collapse categories" at bounding box center [176, 270] width 30 height 30
checkbox input "false"
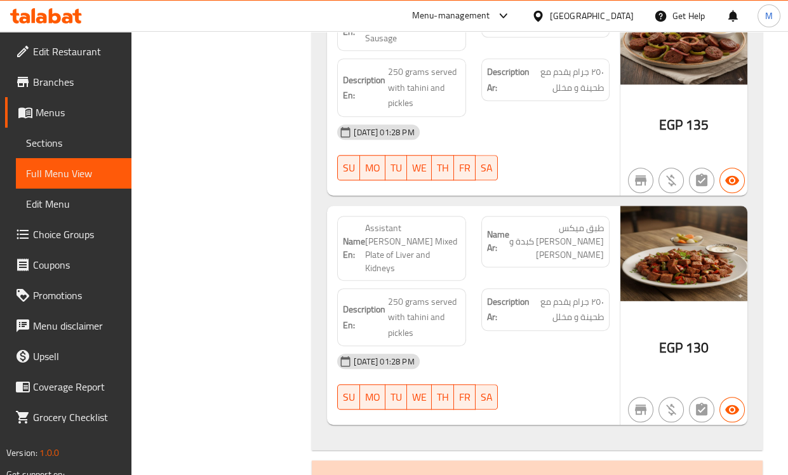
scroll to position [1481, 0]
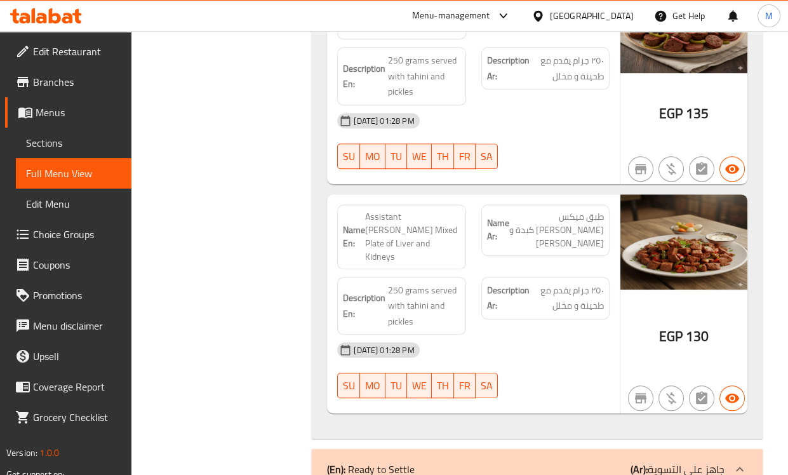
click at [551, 116] on div "[DATE] 01:28 PM" at bounding box center [472, 120] width 287 height 30
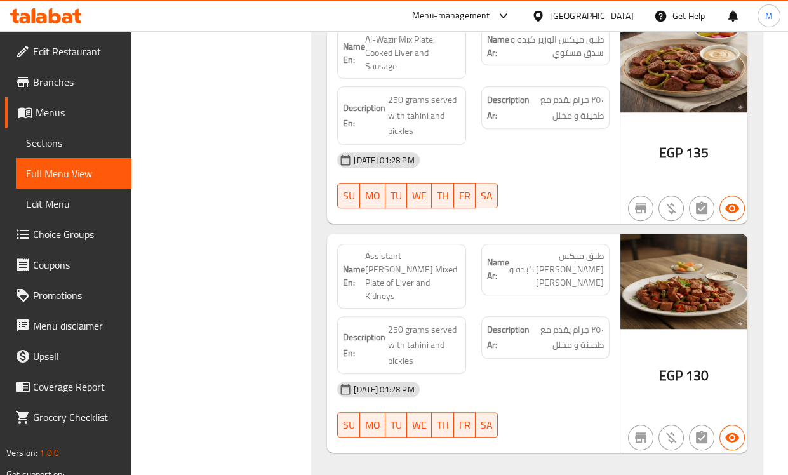
scroll to position [1491, 0]
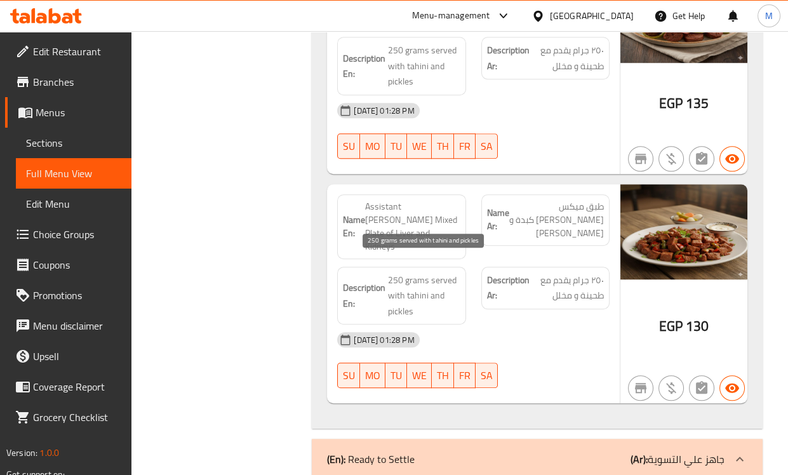
click at [444, 272] on span "250 grams served with tahini and pickles" at bounding box center [424, 295] width 72 height 47
copy span "250 grams served with tahini and pickles"
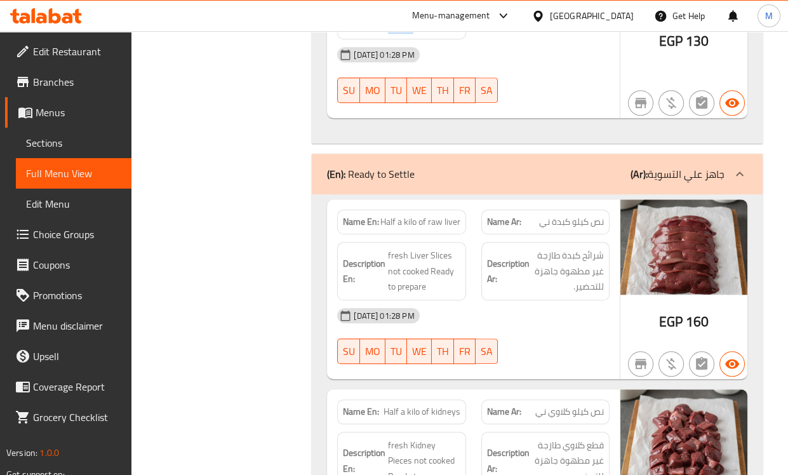
scroll to position [1883, 0]
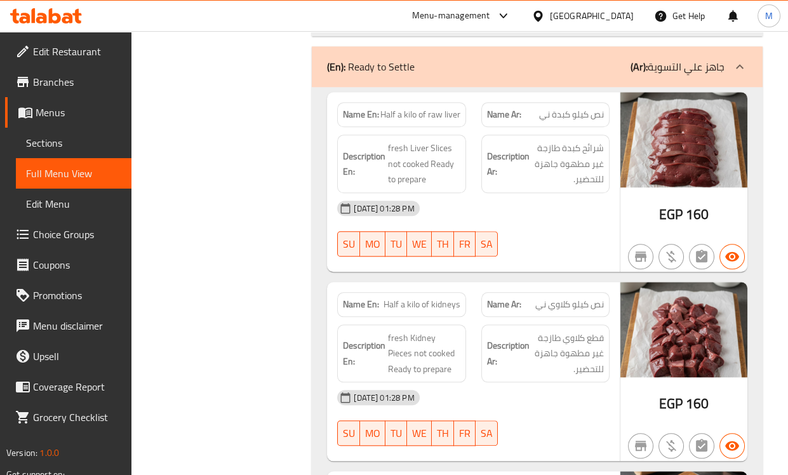
click at [539, 159] on span "شرائح كبدة طازجة غير مطهوة جاهزة للتحضير." at bounding box center [568, 163] width 72 height 47
click at [595, 197] on div "[DATE] 01:28 PM" at bounding box center [472, 208] width 287 height 30
click at [411, 108] on span "Half a kilo of raw liver" at bounding box center [420, 114] width 80 height 13
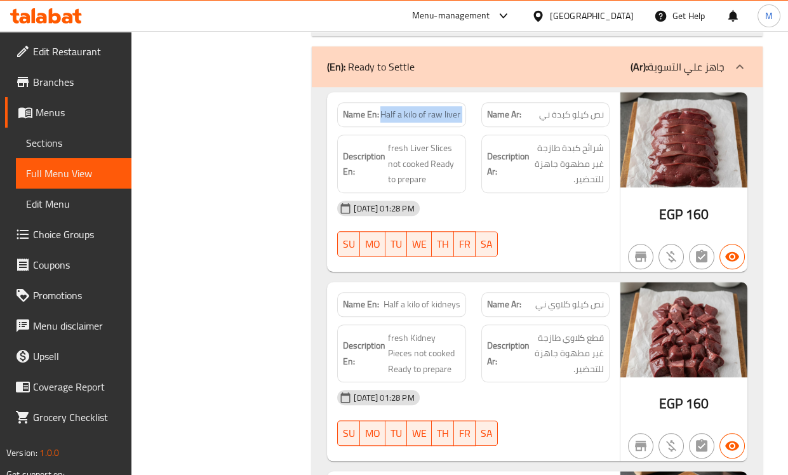
copy span "Half a kilo of raw liver"
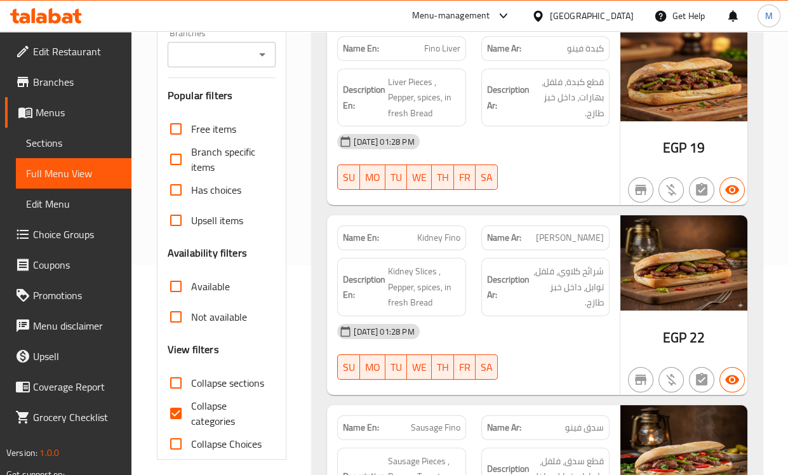
scroll to position [211, 0]
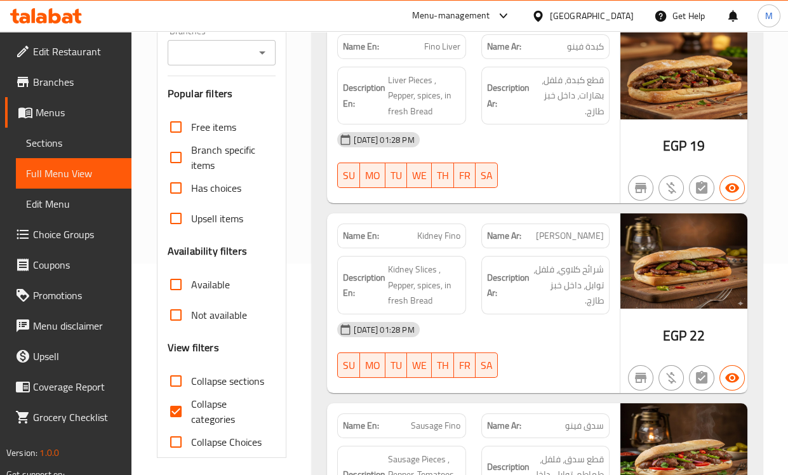
click at [199, 405] on span "Collapse categories" at bounding box center [228, 411] width 75 height 30
click at [191, 405] on input "Collapse categories" at bounding box center [176, 411] width 30 height 30
checkbox input "false"
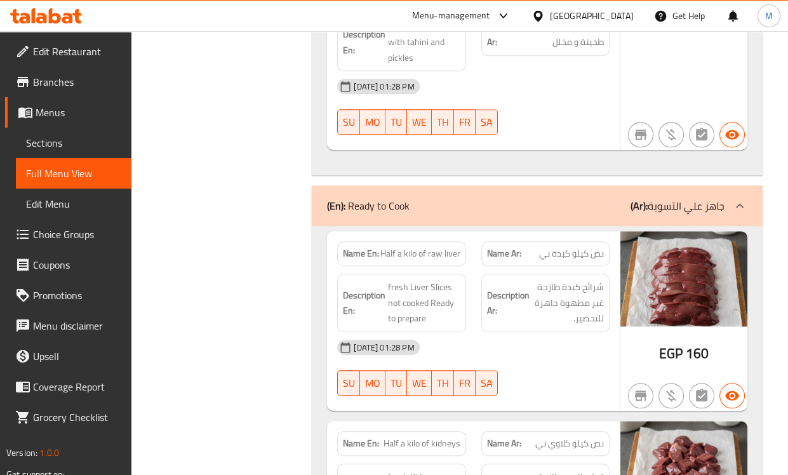
scroll to position [1885, 0]
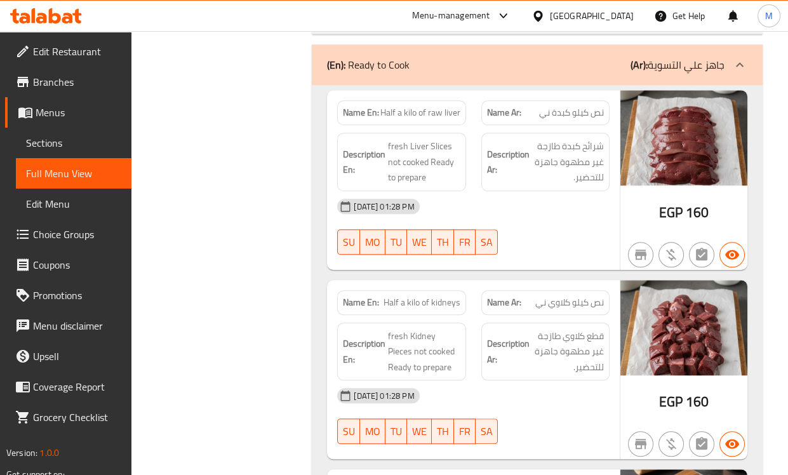
click at [426, 296] on span "Half a kilo of kidneys" at bounding box center [421, 302] width 77 height 13
copy span "Half a kilo of kidneys"
click at [580, 191] on div "[DATE] 01:28 PM" at bounding box center [472, 206] width 287 height 30
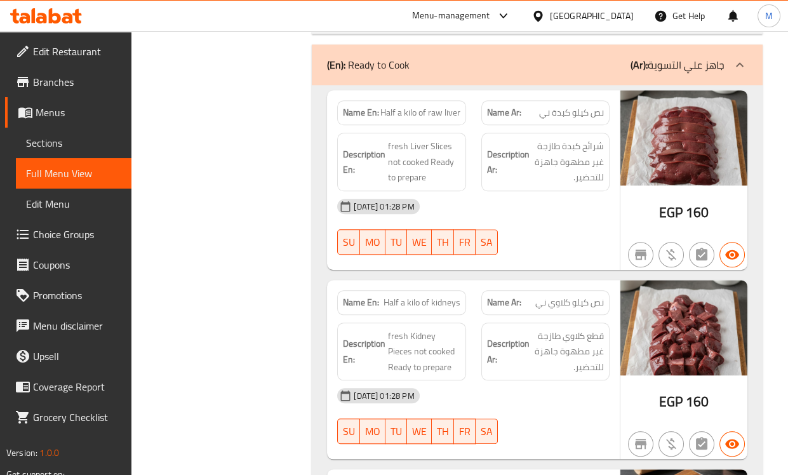
click at [407, 296] on span "Half a kilo of kidneys" at bounding box center [421, 302] width 77 height 13
copy span "Half a kilo of kidneys"
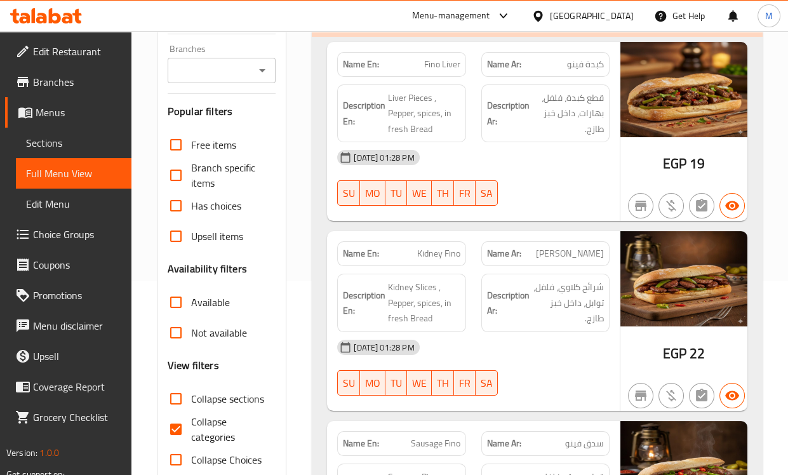
scroll to position [282, 0]
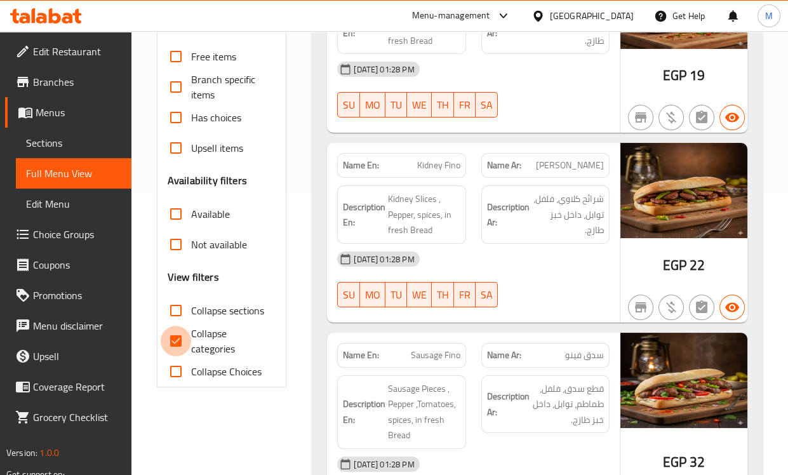
click at [187, 349] on input "Collapse categories" at bounding box center [176, 341] width 30 height 30
checkbox input "false"
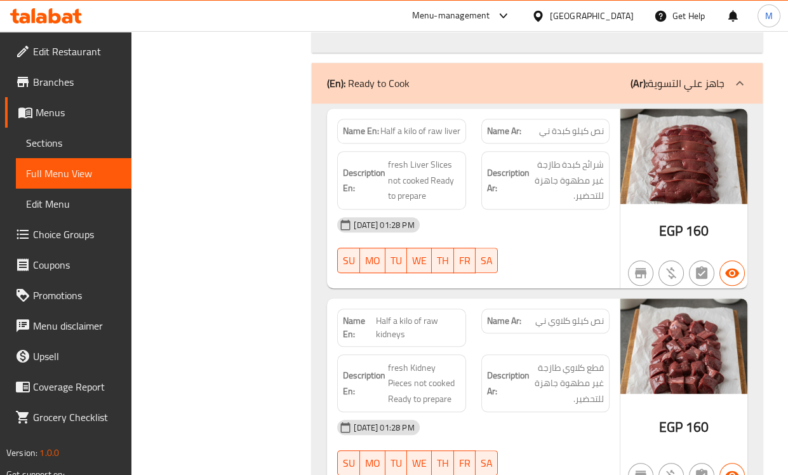
scroll to position [0, 0]
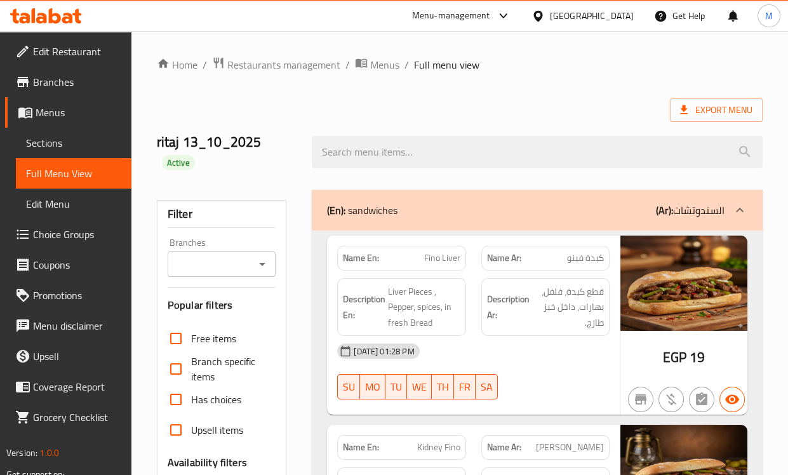
click at [559, 354] on div "13-10-2025 01:28 PM" at bounding box center [472, 351] width 287 height 30
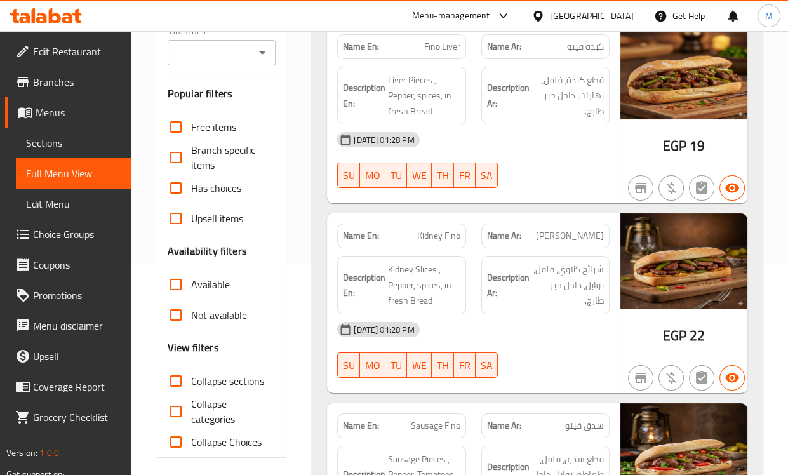
click at [532, 314] on div "13-10-2025 01:28 PM" at bounding box center [472, 329] width 287 height 30
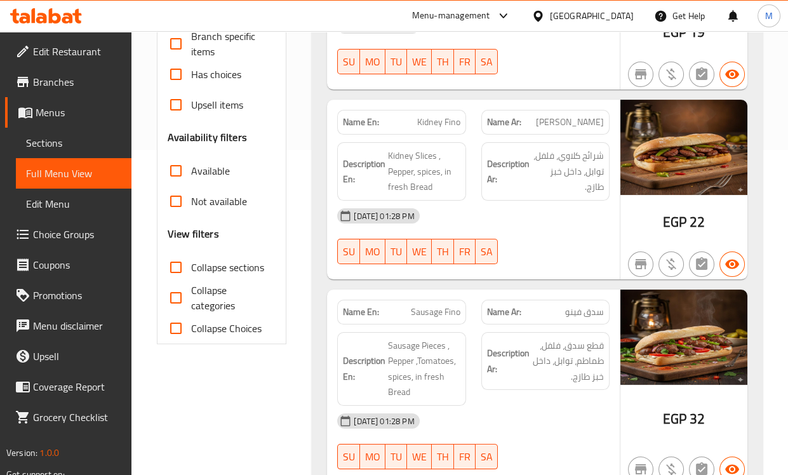
scroll to position [399, 0]
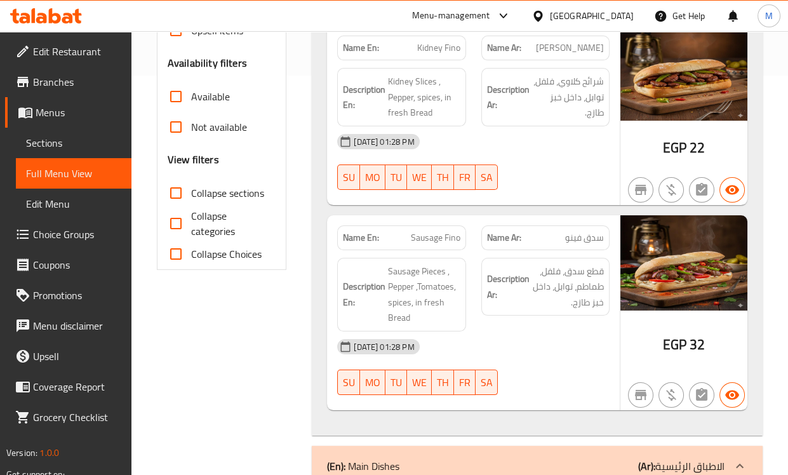
click at [545, 326] on div "Description Ar: قطع سدق، فلفل، طماطم، توابل، داخل خبز طازج." at bounding box center [544, 294] width 143 height 89
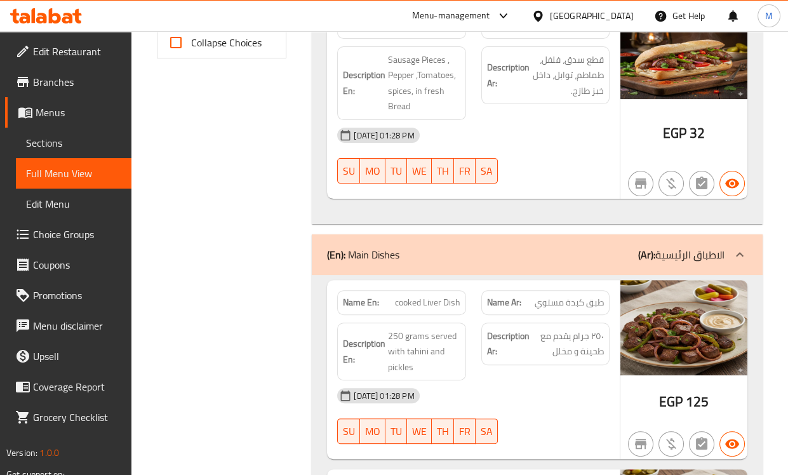
scroll to position [822, 0]
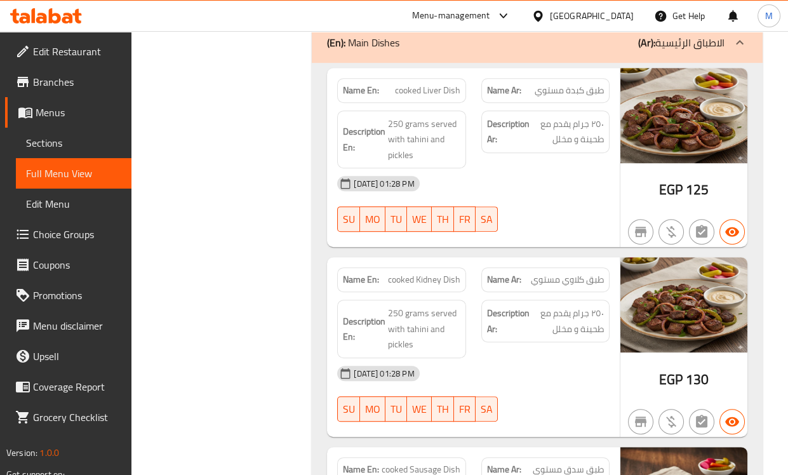
click at [549, 178] on div "13-10-2025 01:28 PM" at bounding box center [472, 183] width 287 height 30
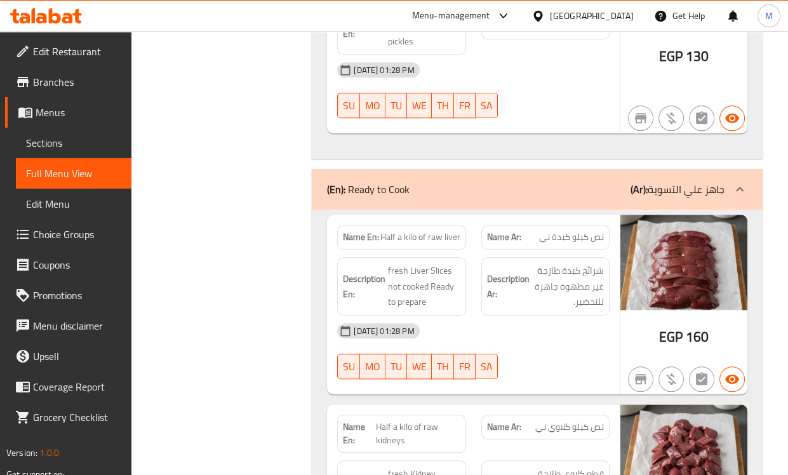
scroll to position [1880, 0]
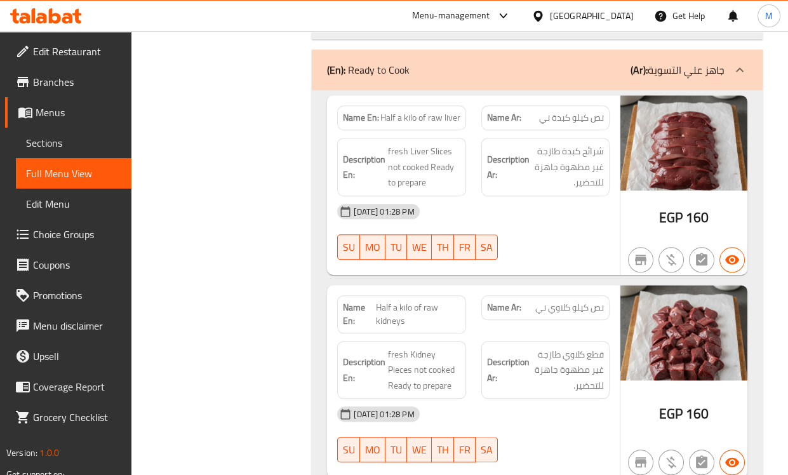
click at [577, 198] on div "13-10-2025 01:28 PM" at bounding box center [472, 211] width 287 height 30
click at [539, 347] on span "قطع كلاوي طازجة غير مطهوة جاهزة للتحضير." at bounding box center [568, 370] width 72 height 47
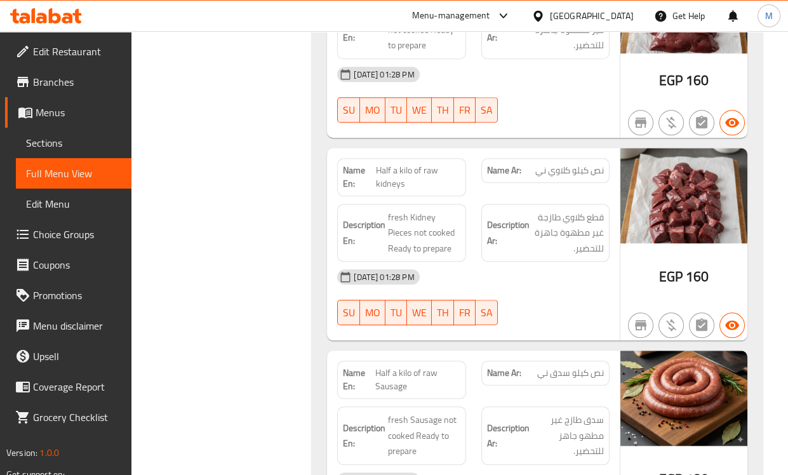
scroll to position [2162, 0]
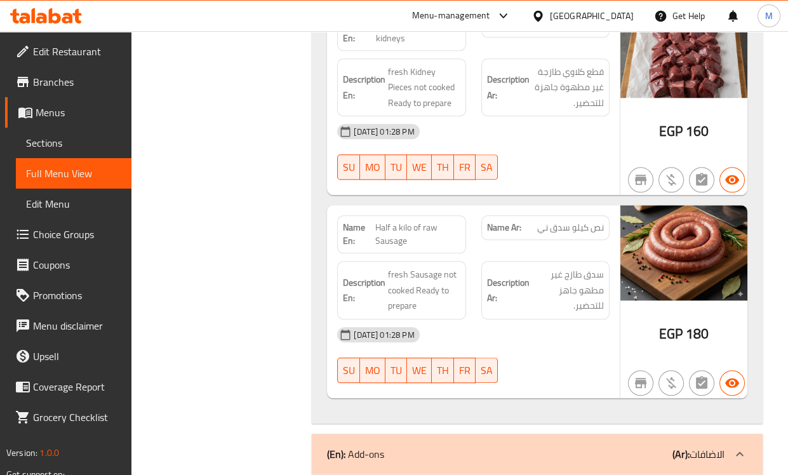
click at [535, 319] on div "13-10-2025 01:28 PM" at bounding box center [472, 334] width 287 height 30
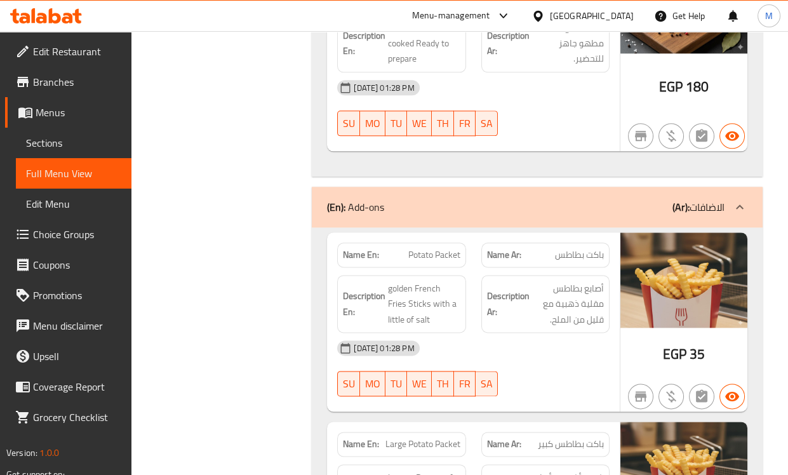
scroll to position [2410, 0]
click at [554, 332] on div "13-10-2025 01:28 PM" at bounding box center [472, 347] width 287 height 30
click at [427, 248] on span "Potato Packet" at bounding box center [434, 254] width 52 height 13
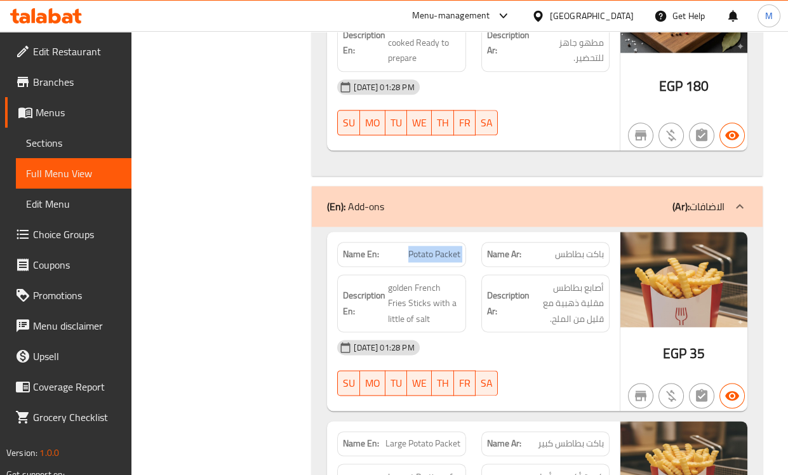
copy span "Potato Packet"
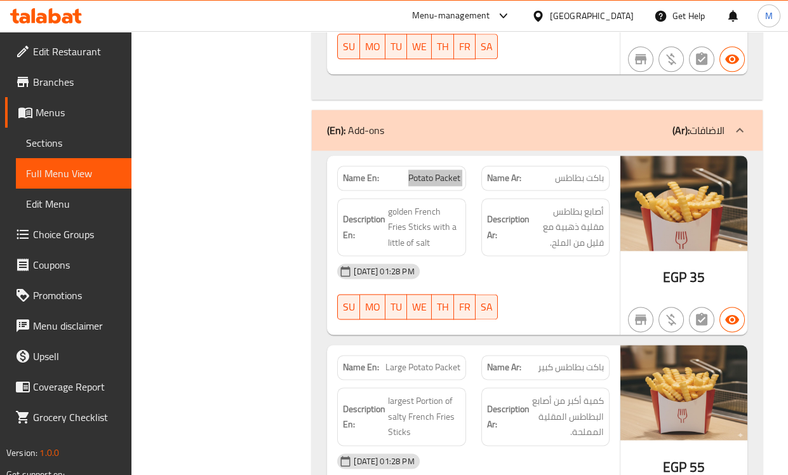
scroll to position [2551, 0]
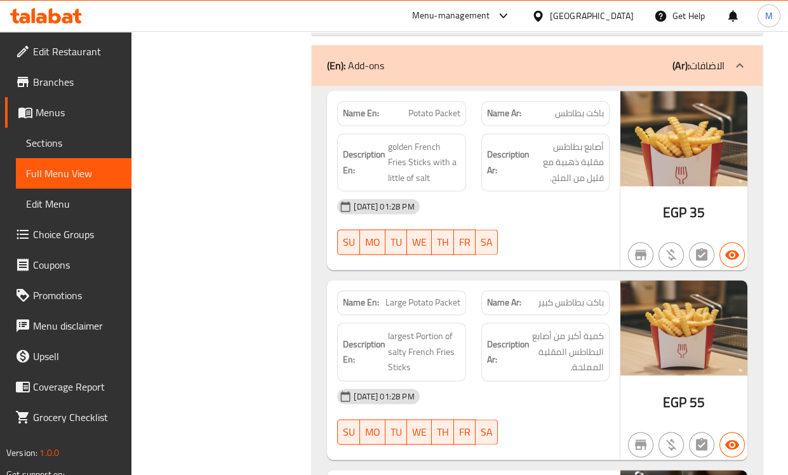
click at [562, 381] on div "13-10-2025 01:28 PM" at bounding box center [472, 396] width 287 height 30
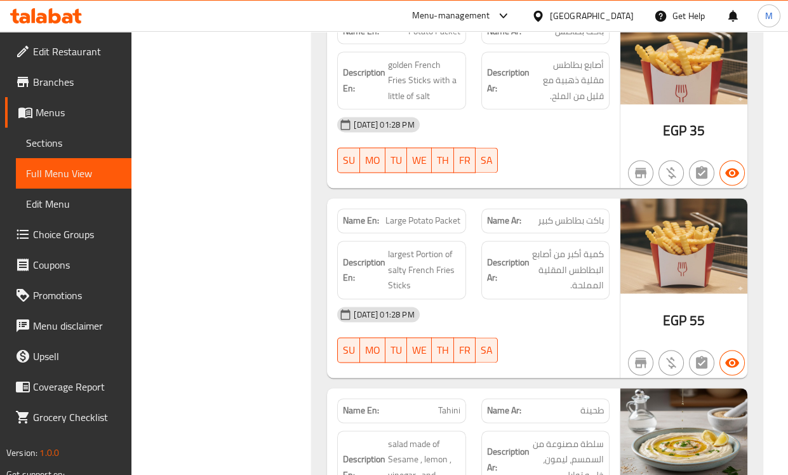
scroll to position [2833, 0]
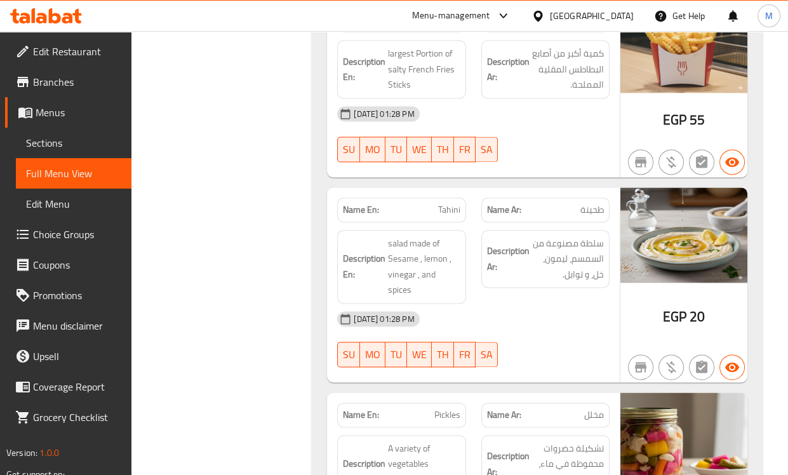
click at [538, 317] on div "13-10-2025 01:28 PM SU MO TU WE TH FR SA" at bounding box center [472, 338] width 287 height 71
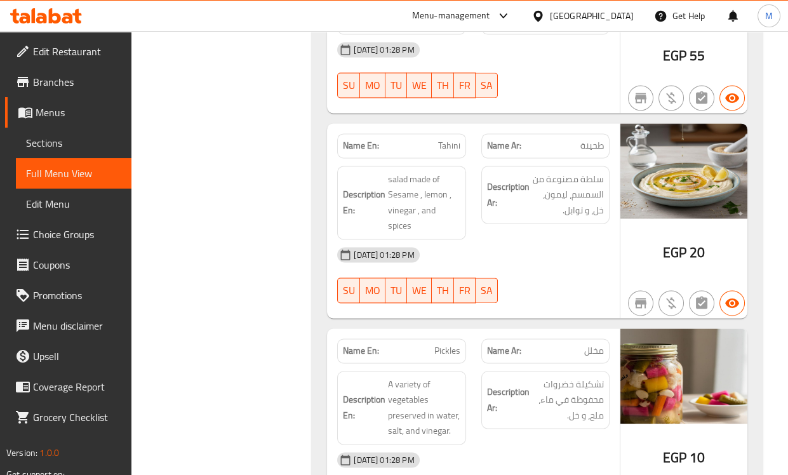
scroll to position [2974, 0]
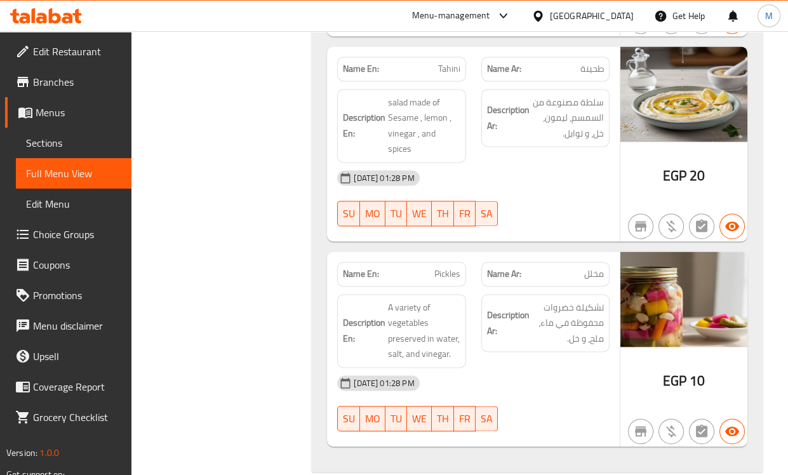
click at [527, 339] on div "Description Ar: تشكيلة خضروات محفوظة في ماء، ملح، و خل." at bounding box center [544, 330] width 143 height 89
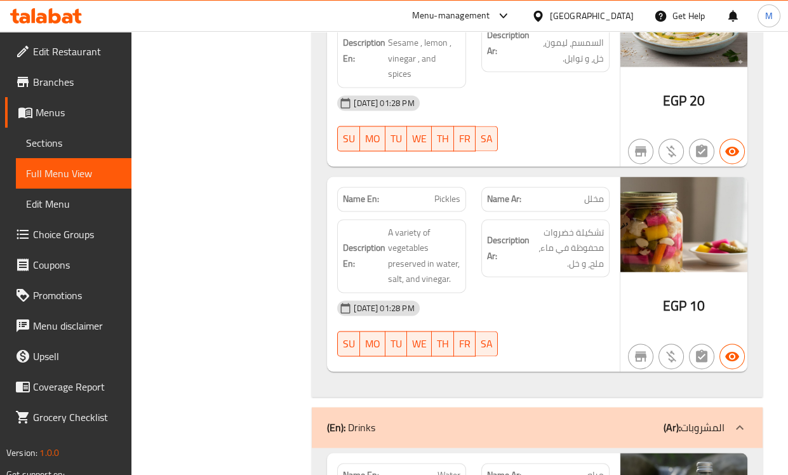
scroll to position [3256, 0]
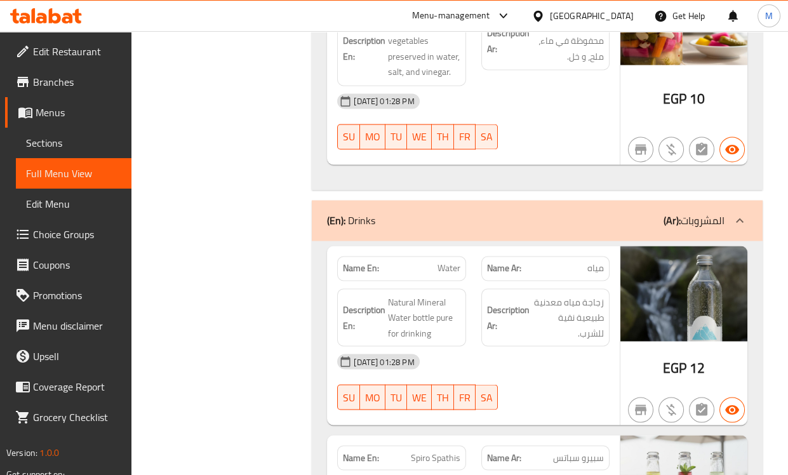
click at [553, 346] on div "13-10-2025 01:28 PM" at bounding box center [472, 361] width 287 height 30
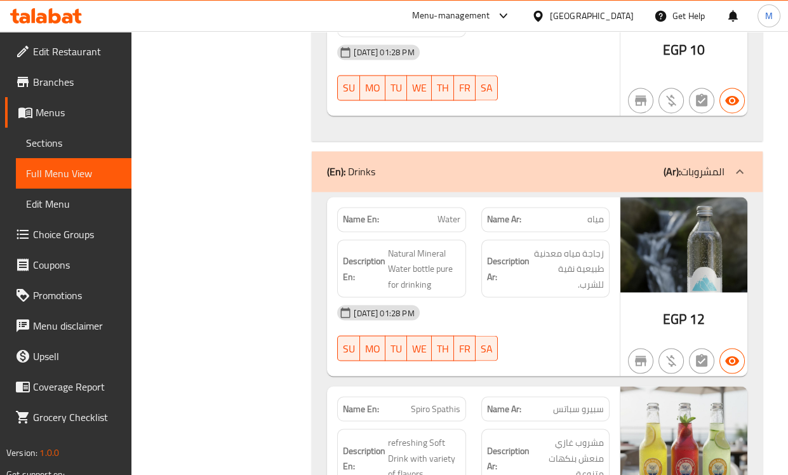
scroll to position [3397, 0]
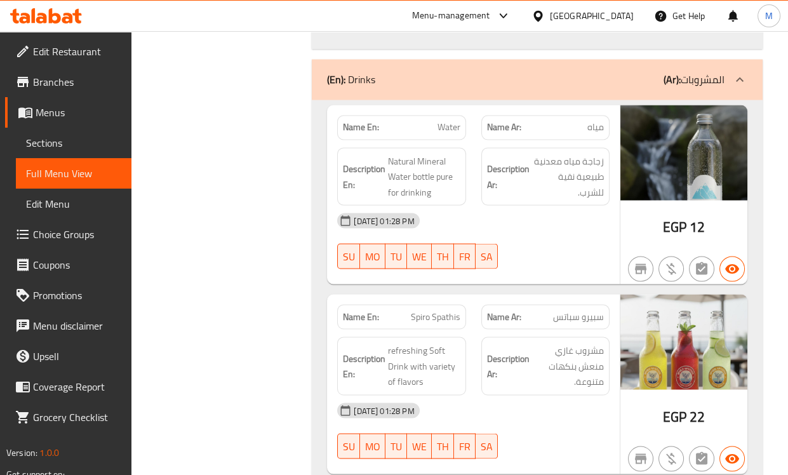
click at [532, 367] on span "مشروب غازي منعش بنكهات متنوعة." at bounding box center [568, 365] width 72 height 47
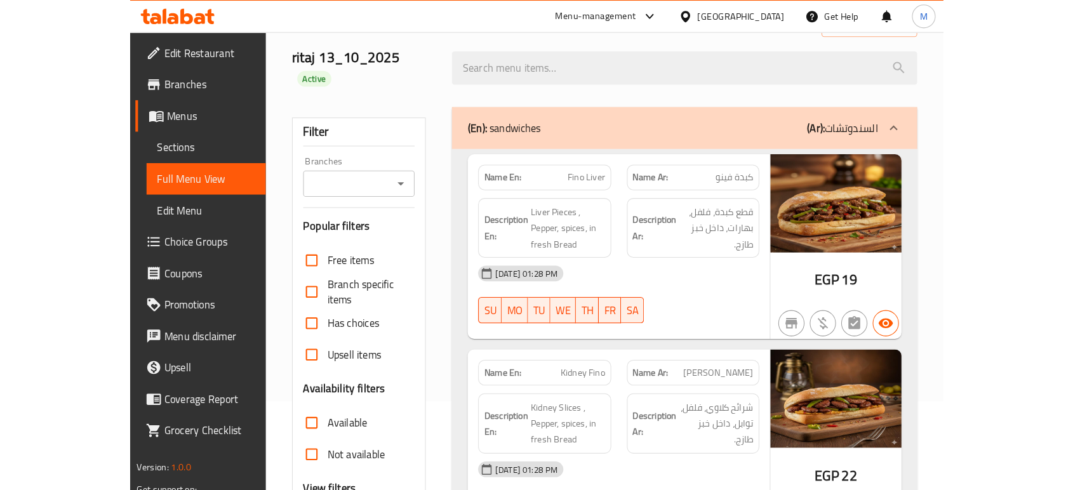
scroll to position [0, 0]
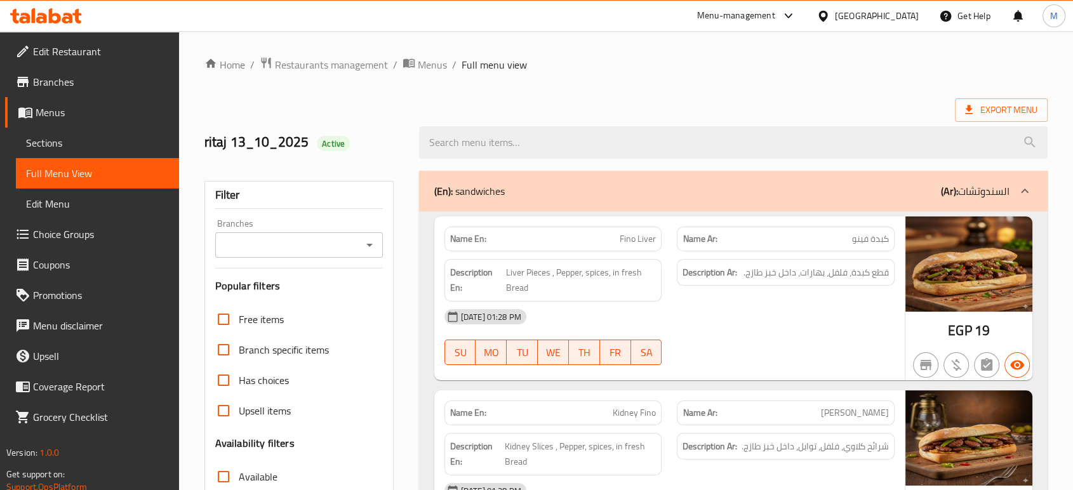
scroll to position [211, 0]
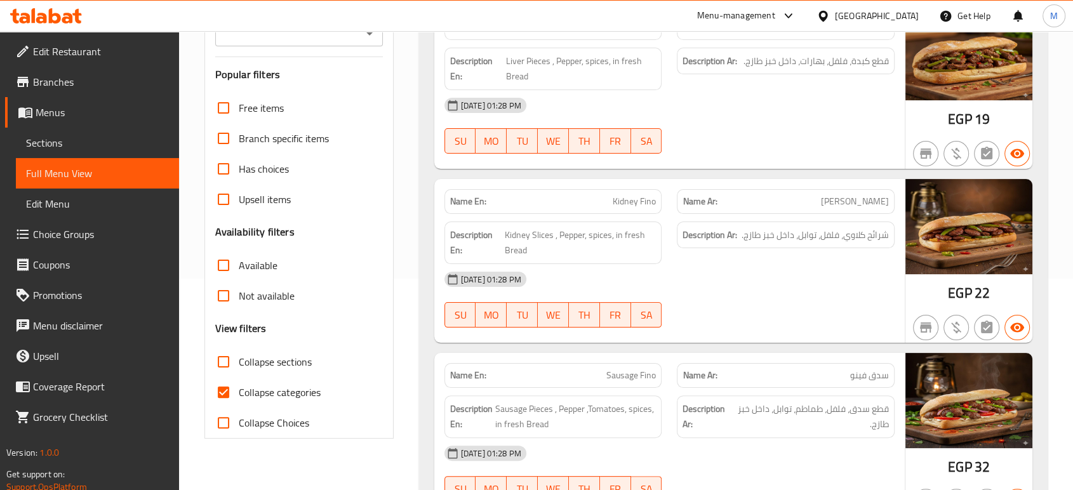
click at [305, 392] on span "Collapse categories" at bounding box center [280, 392] width 82 height 15
click at [239, 392] on input "Collapse categories" at bounding box center [223, 392] width 30 height 30
checkbox input "false"
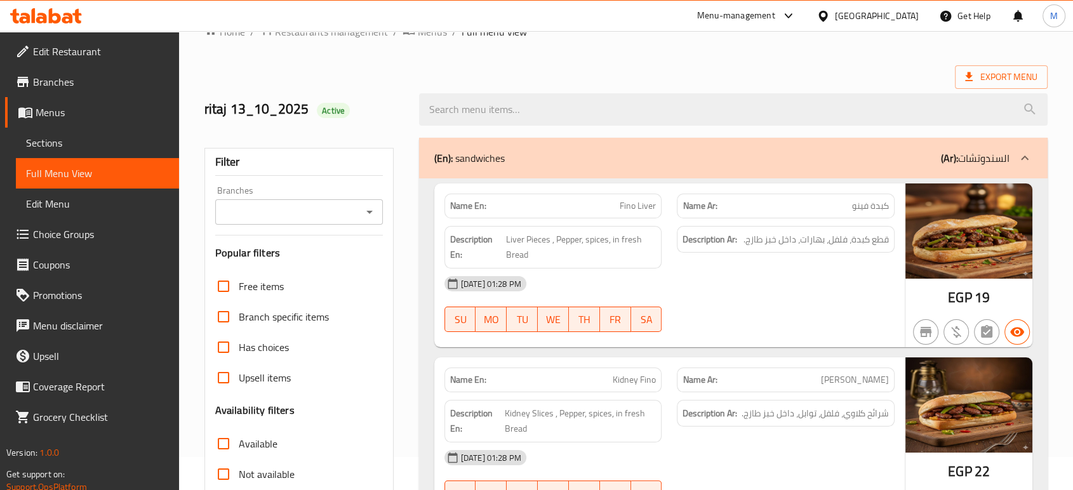
scroll to position [0, 0]
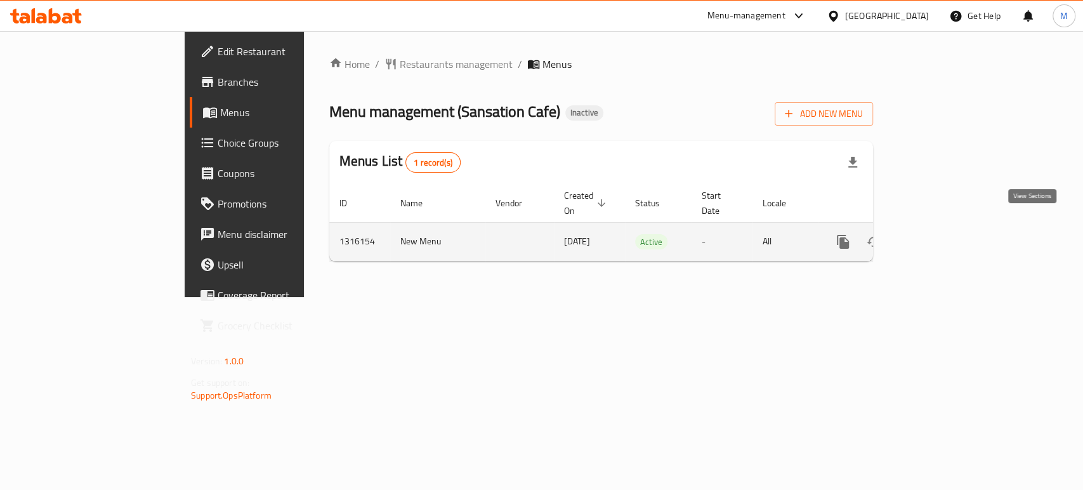
click at [950, 229] on link "enhanced table" at bounding box center [935, 242] width 30 height 30
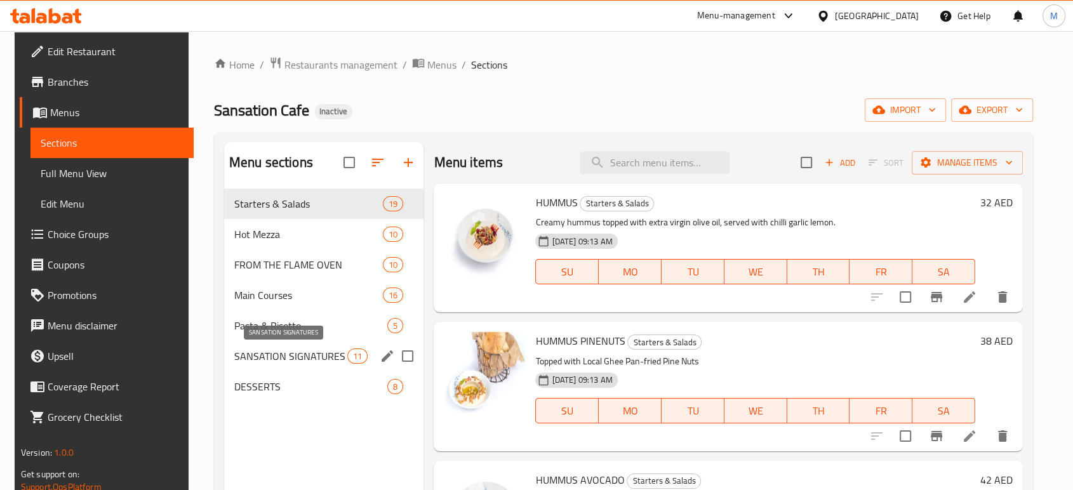
click at [284, 363] on span "SANSATION SIGNATURES" at bounding box center [290, 355] width 113 height 15
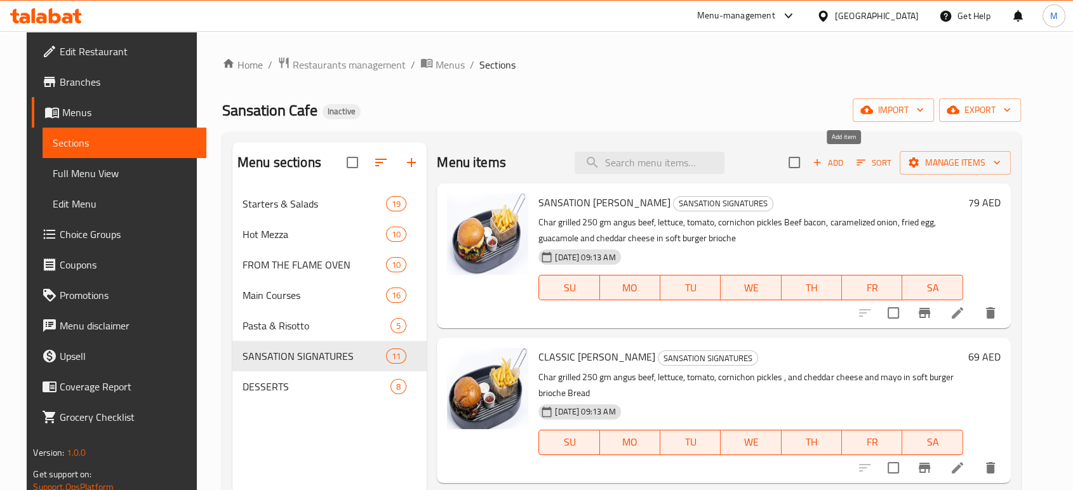
click at [838, 169] on span "Add" at bounding box center [827, 162] width 34 height 15
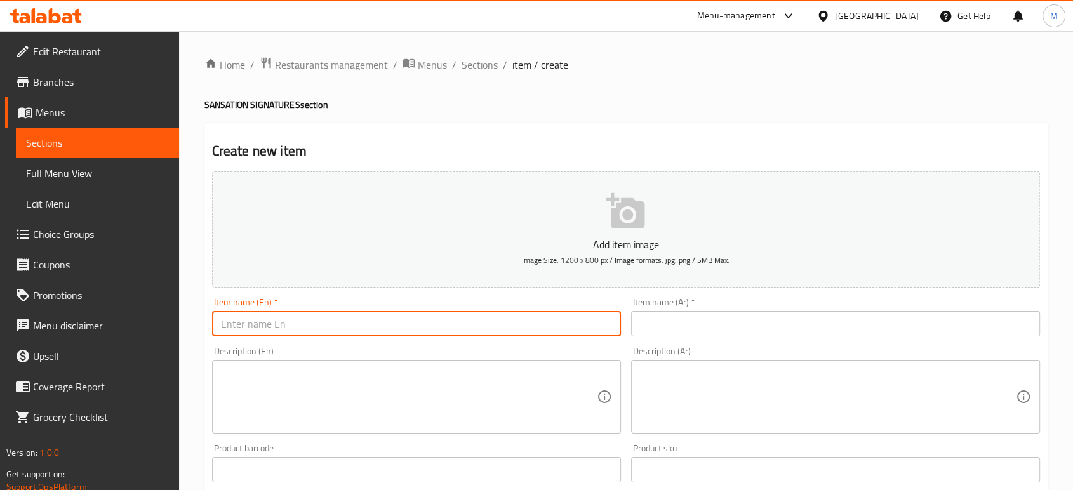
click at [421, 329] on input "text" at bounding box center [416, 323] width 409 height 25
paste input "VEGGIES SCHIACCIATA"
type input "VEGGIES SCHIACCIATA"
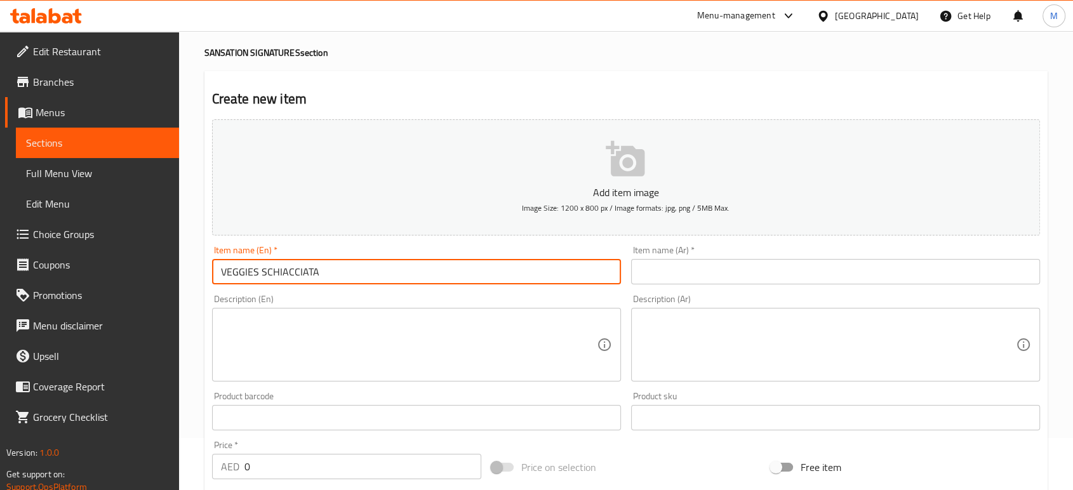
scroll to position [141, 0]
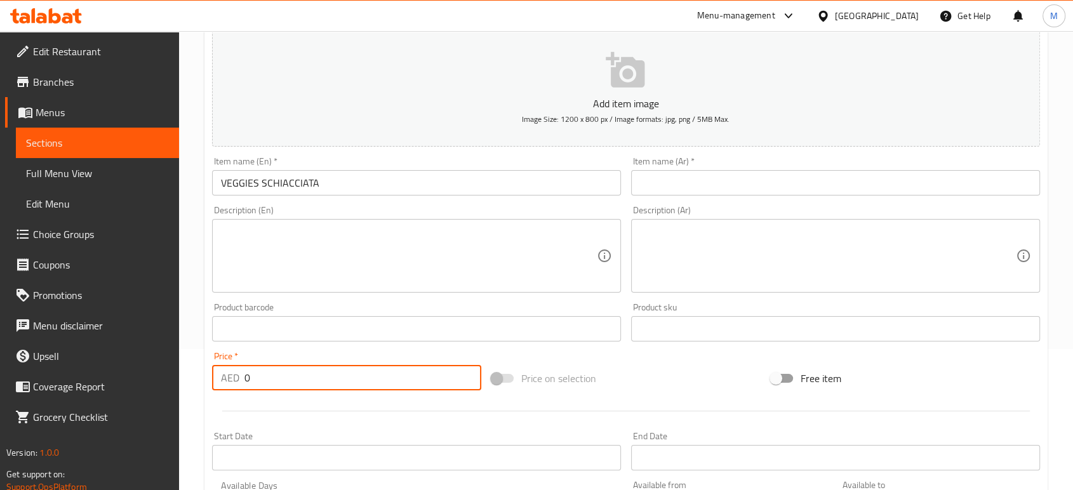
drag, startPoint x: 263, startPoint y: 377, endPoint x: 221, endPoint y: 369, distance: 42.7
click at [221, 369] on div "AED 0 Price *" at bounding box center [346, 377] width 269 height 25
type input "45"
click at [239, 187] on input "VEGGIES SCHIACCIATA" at bounding box center [416, 182] width 409 height 25
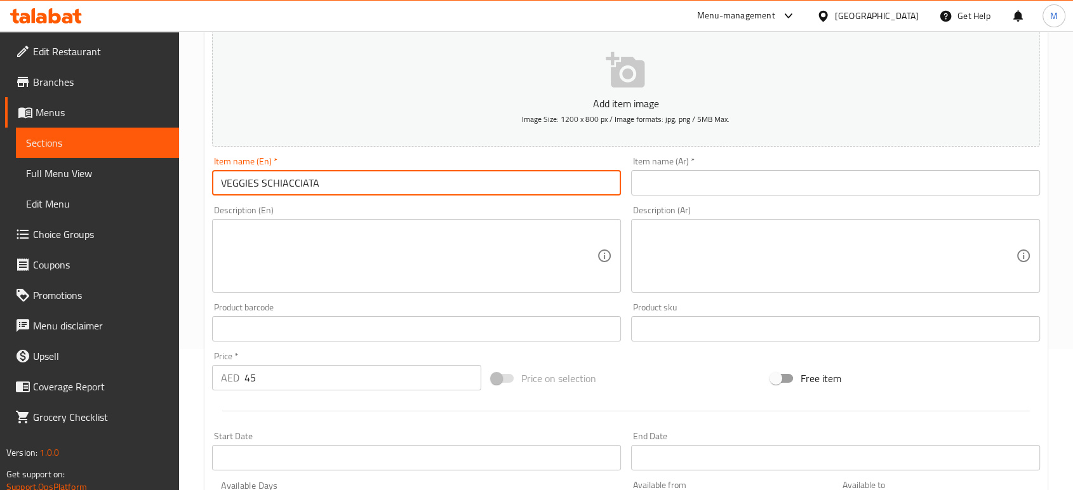
click at [239, 187] on input "VEGGIES SCHIACCIATA" at bounding box center [416, 182] width 409 height 25
click at [678, 182] on input "text" at bounding box center [835, 182] width 409 height 25
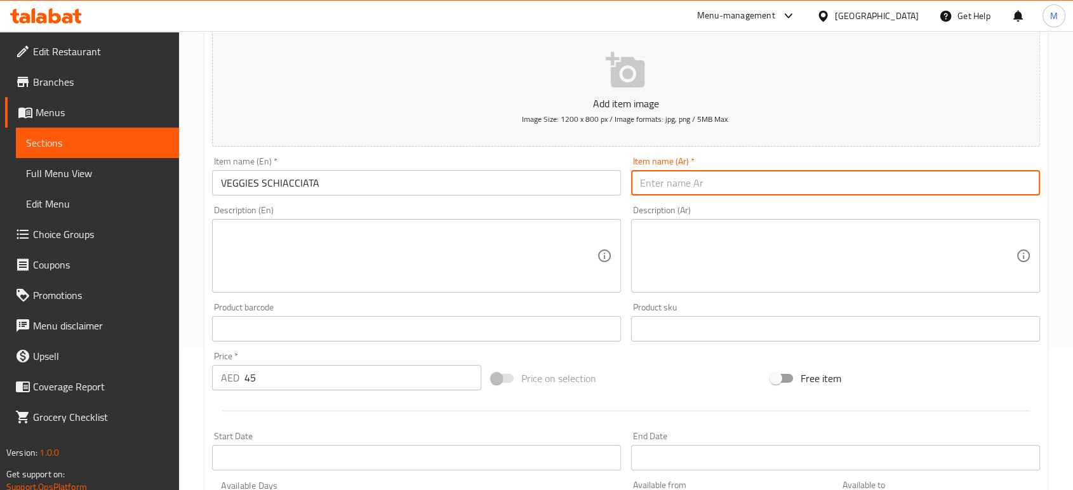
paste input "خضروات شياتا"
type input "خضروات شياتا"
click at [587, 204] on div "Description (En) Description (En)" at bounding box center [416, 249] width 419 height 97
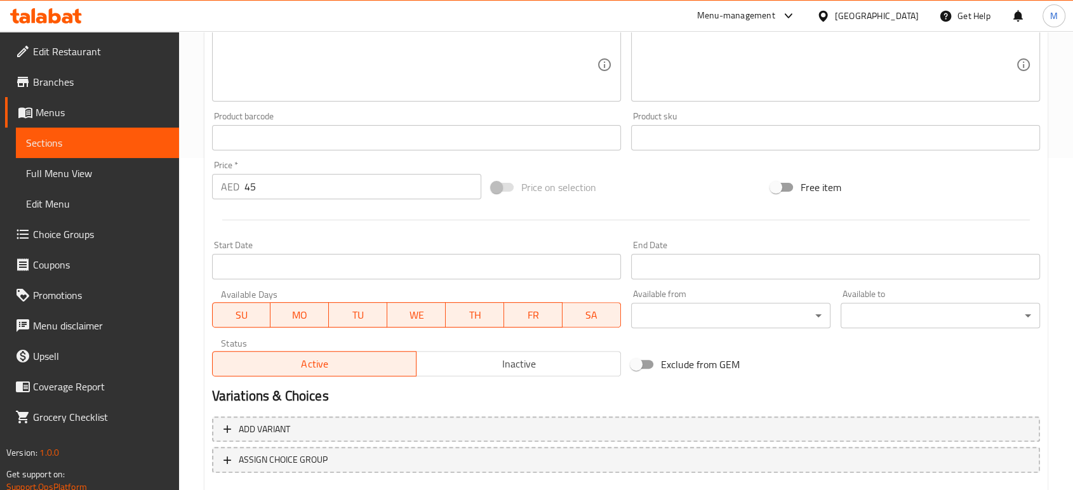
scroll to position [406, 0]
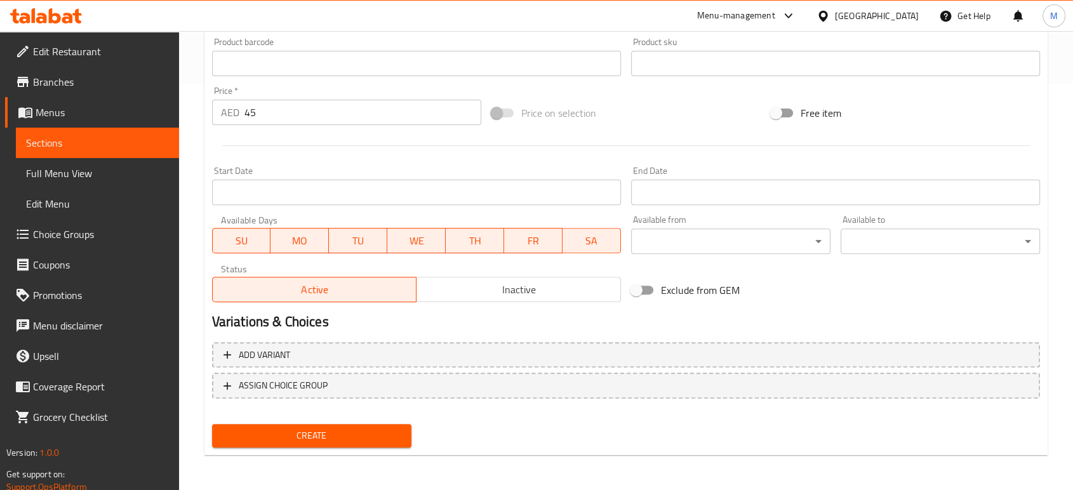
click at [400, 435] on span "Create" at bounding box center [311, 436] width 179 height 16
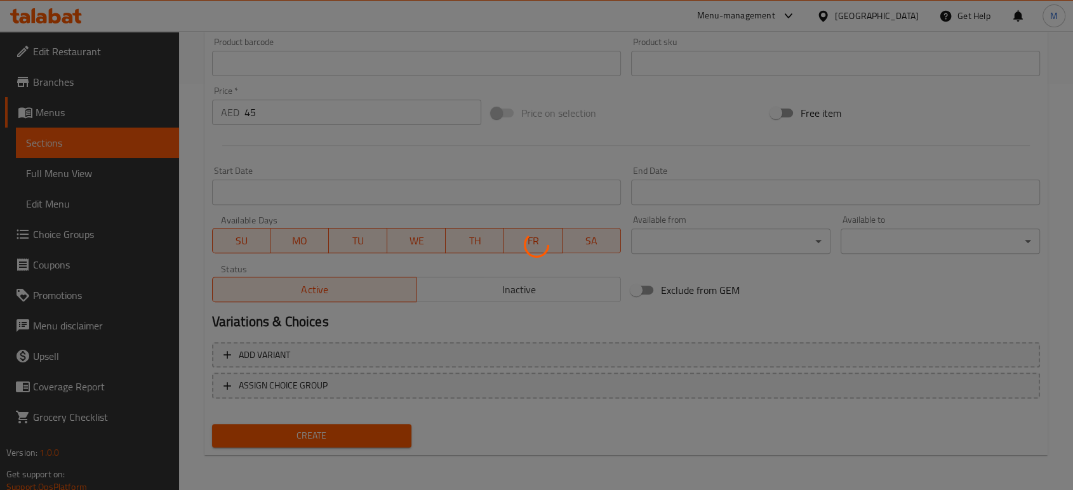
type input "0"
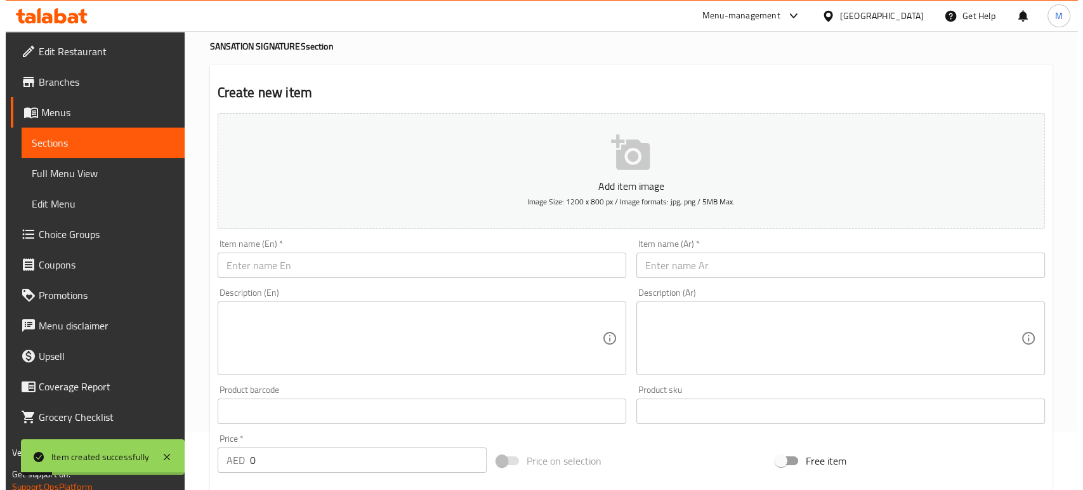
scroll to position [0, 0]
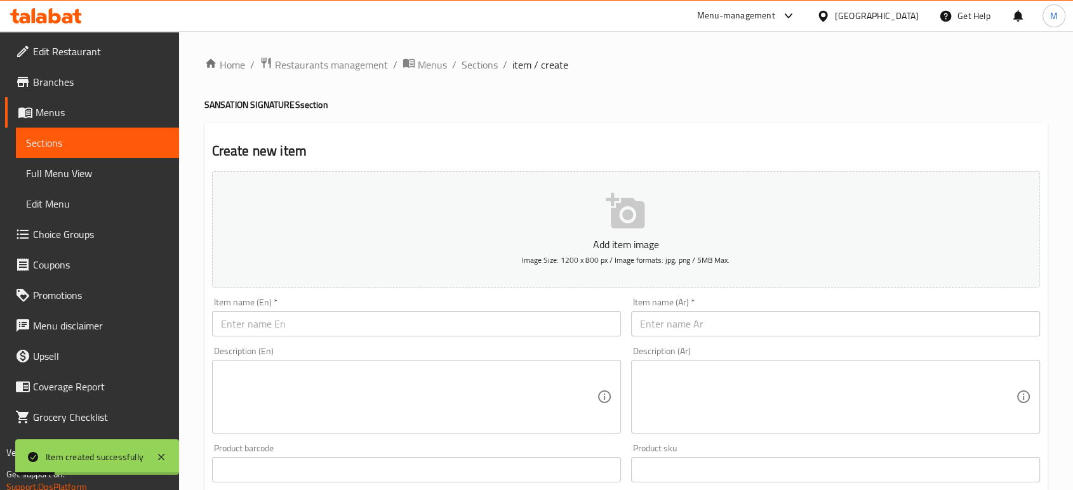
drag, startPoint x: 468, startPoint y: 66, endPoint x: 503, endPoint y: 95, distance: 45.0
click at [468, 66] on span "Sections" at bounding box center [479, 64] width 36 height 15
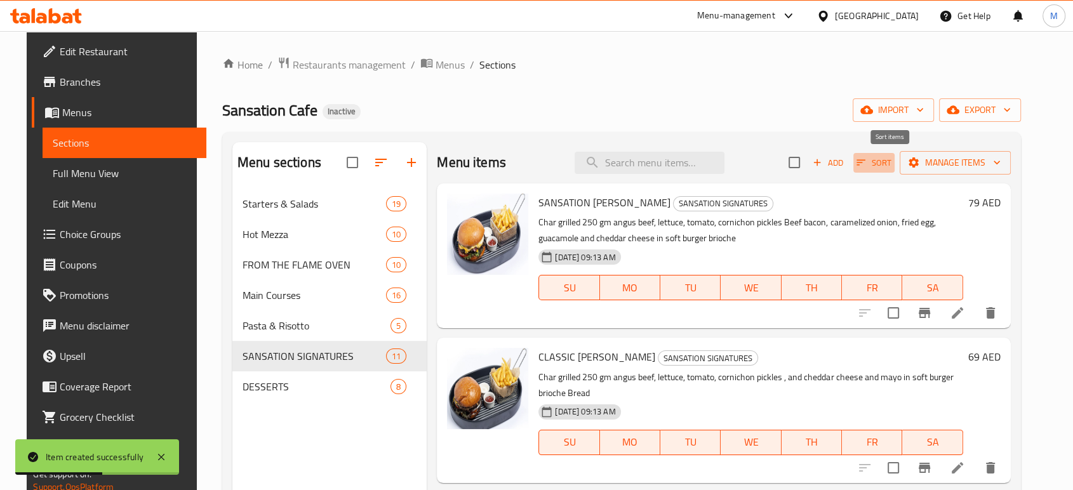
click at [891, 161] on span "Sort" at bounding box center [873, 162] width 35 height 15
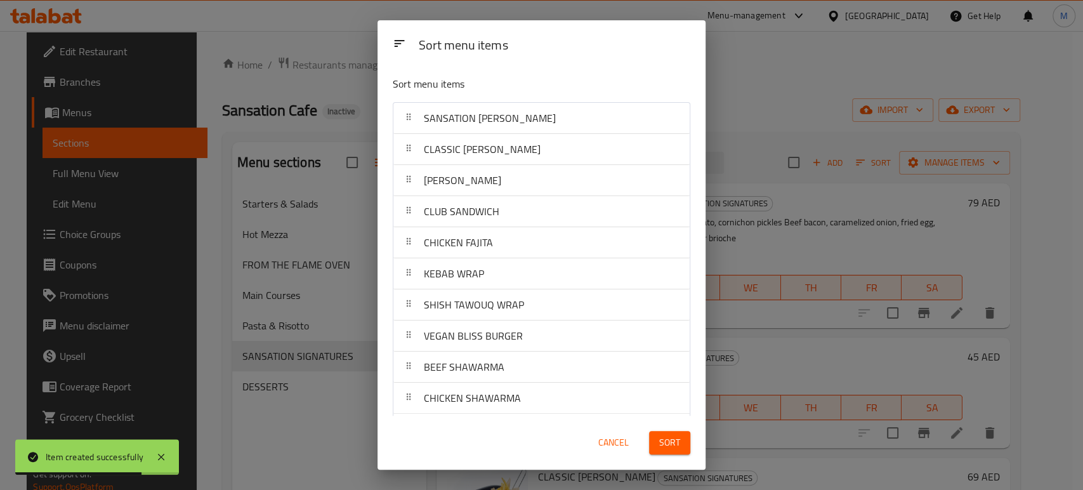
click at [594, 430] on div "Cancel" at bounding box center [614, 442] width 56 height 39
click at [599, 441] on span "Cancel" at bounding box center [613, 443] width 30 height 16
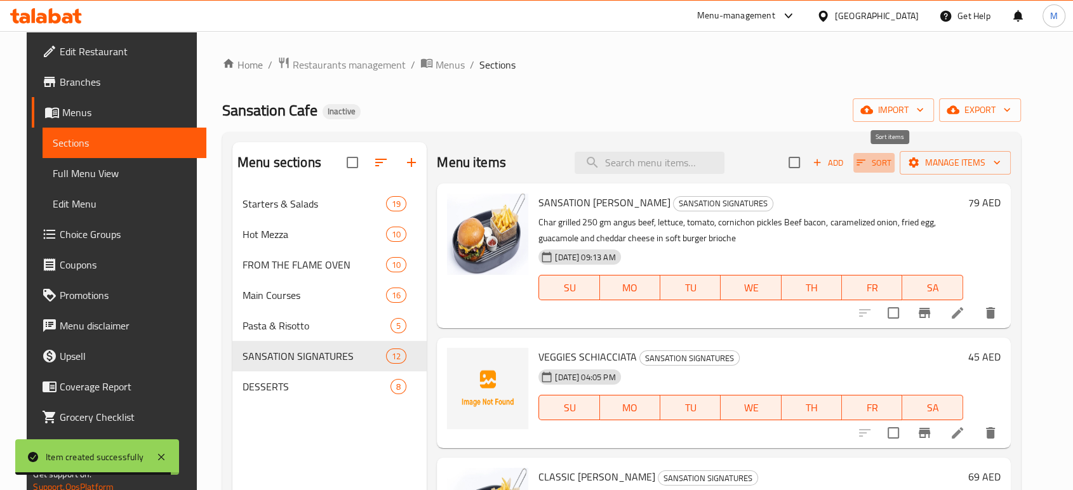
click at [877, 168] on span "Sort" at bounding box center [873, 162] width 35 height 15
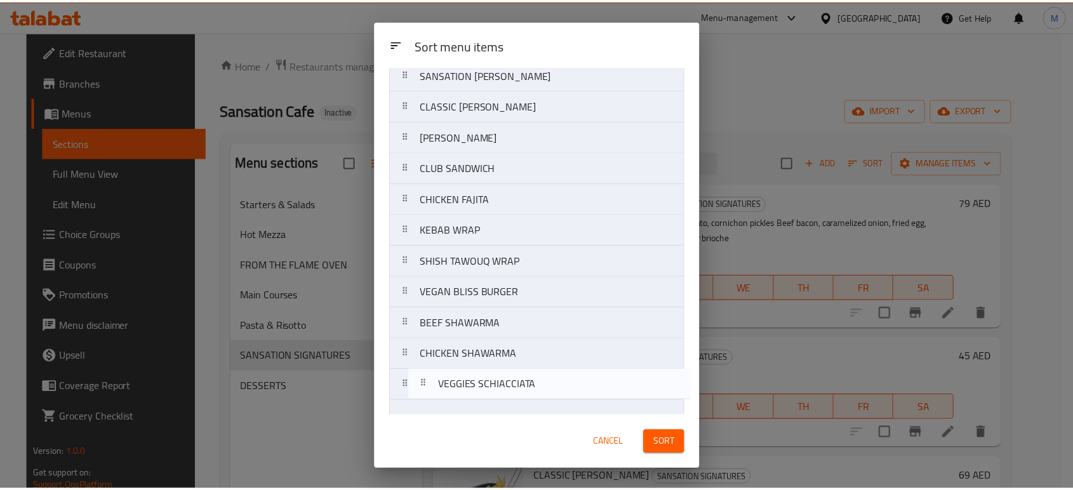
scroll to position [65, 0]
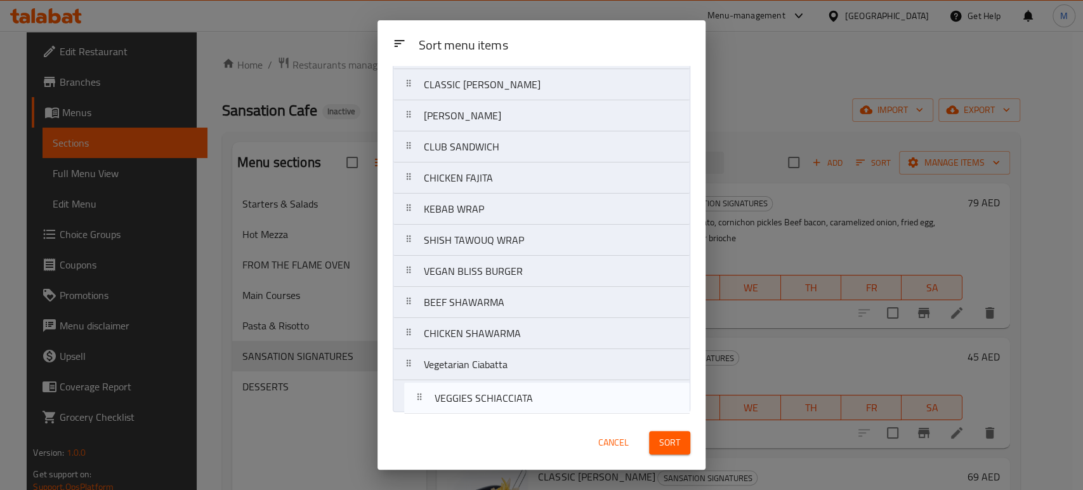
drag, startPoint x: 411, startPoint y: 154, endPoint x: 422, endPoint y: 408, distance: 254.1
click at [422, 408] on nav "SANSATION ANGUS BURGER VEGGIES SCHIACCIATA CLASSIC ANGUS BURGER PHILLY STEAK CL…" at bounding box center [542, 224] width 298 height 374
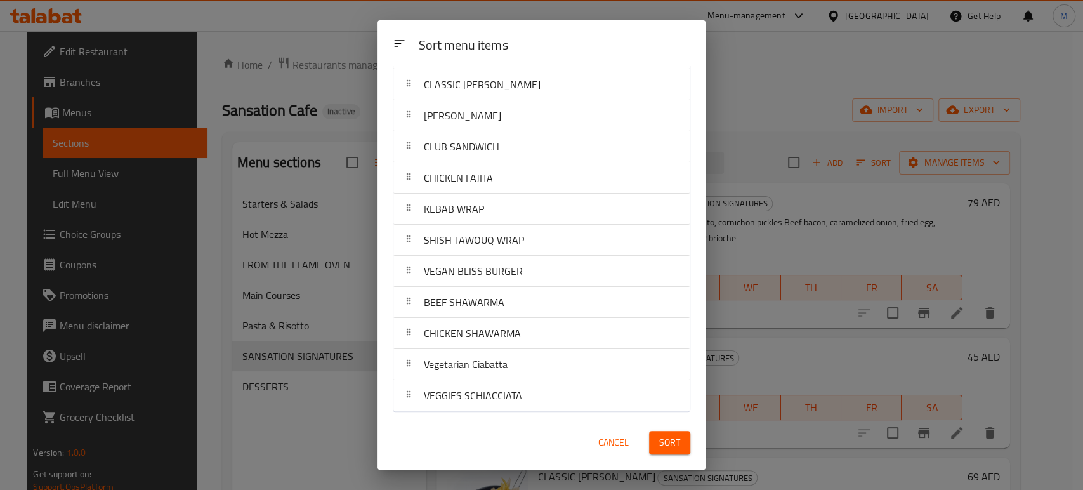
click at [667, 437] on span "Sort" at bounding box center [669, 443] width 21 height 16
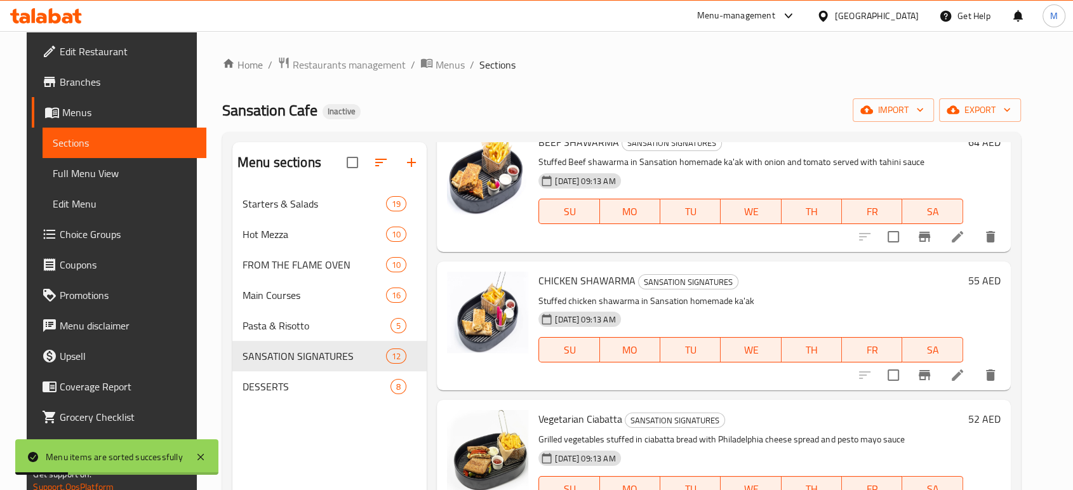
scroll to position [178, 0]
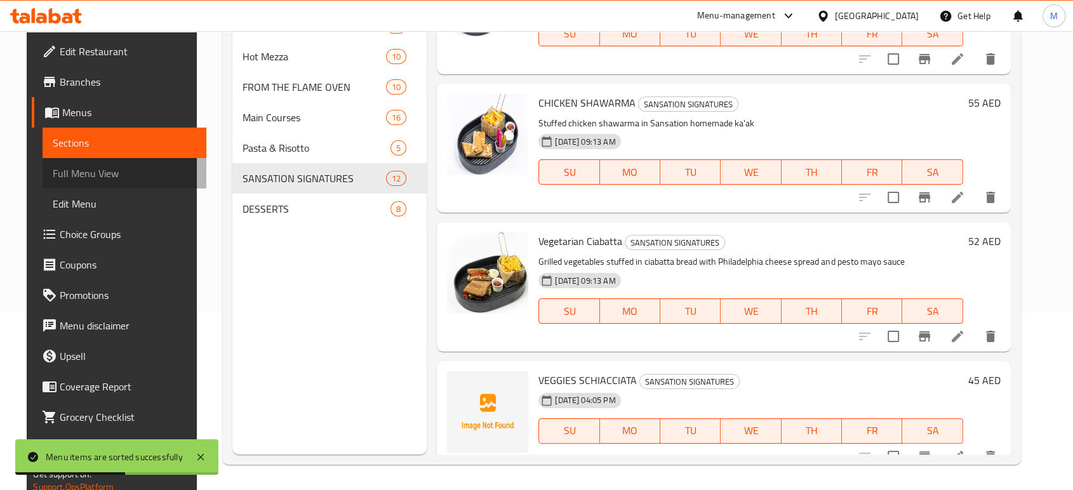
click at [90, 173] on span "Full Menu View" at bounding box center [124, 173] width 143 height 15
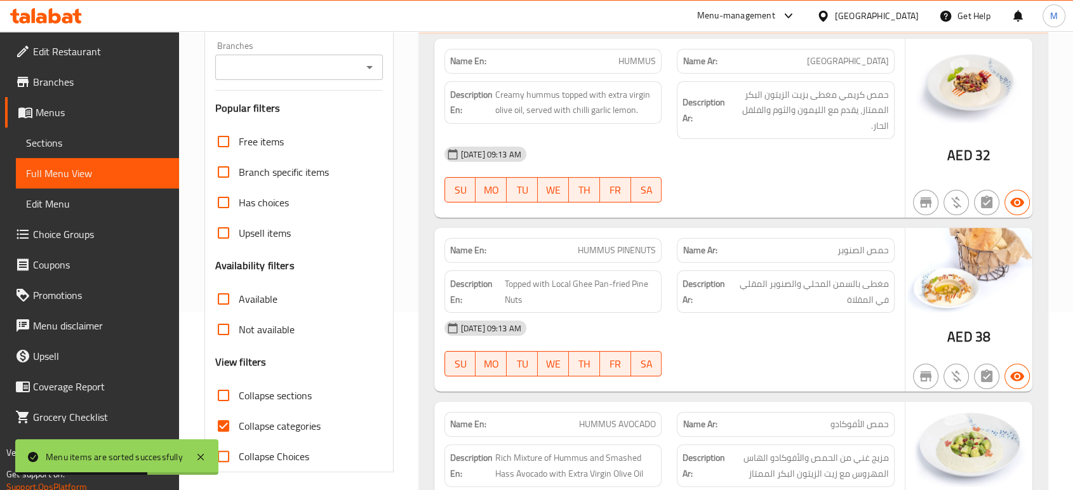
click at [296, 424] on span "Collapse categories" at bounding box center [280, 425] width 82 height 15
click at [239, 424] on input "Collapse categories" at bounding box center [223, 426] width 30 height 30
checkbox input "false"
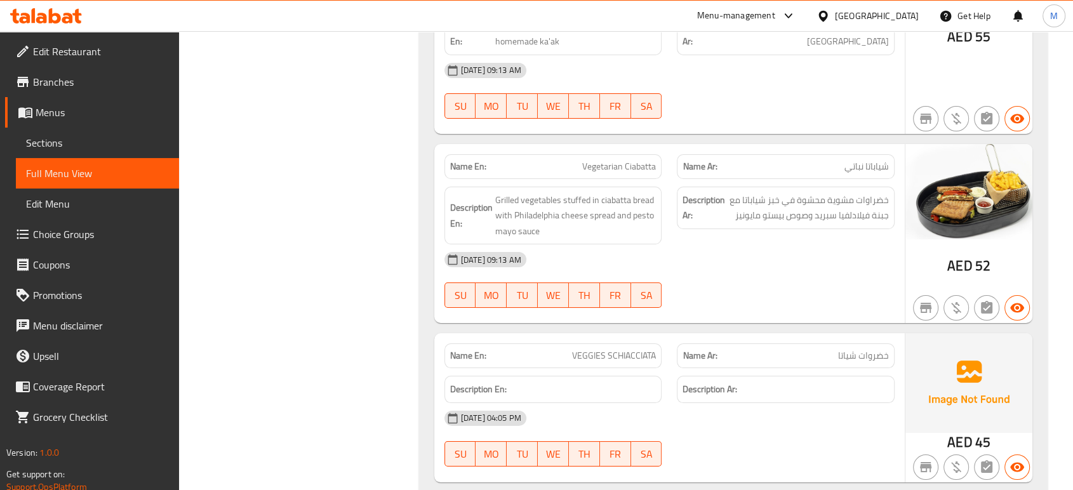
click at [37, 141] on span "Sections" at bounding box center [97, 142] width 143 height 15
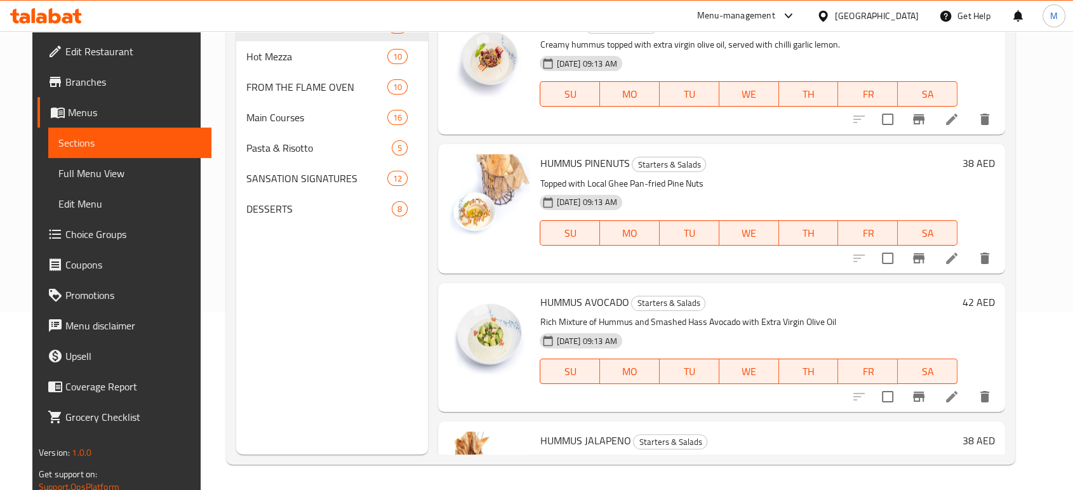
scroll to position [178, 0]
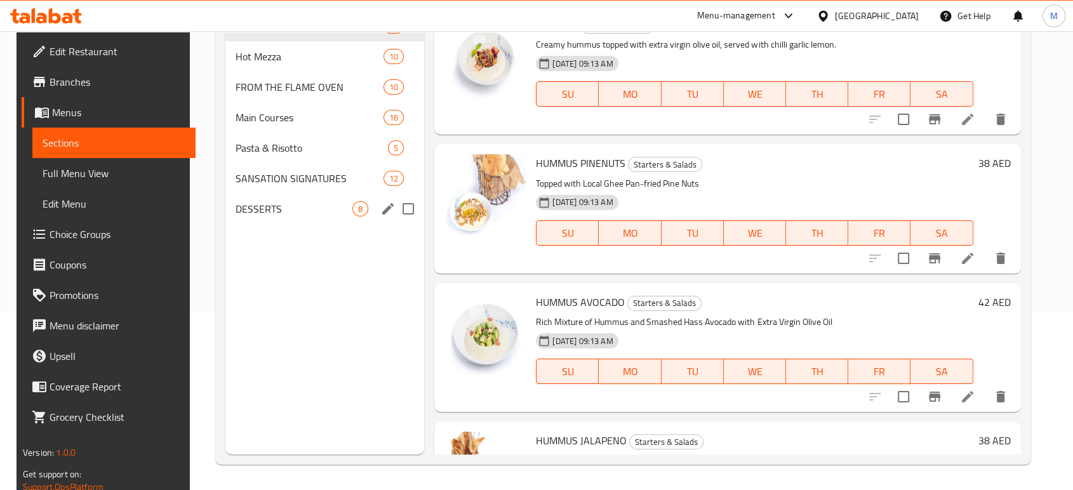
click at [286, 217] on div "DESSERTS 8" at bounding box center [324, 209] width 199 height 30
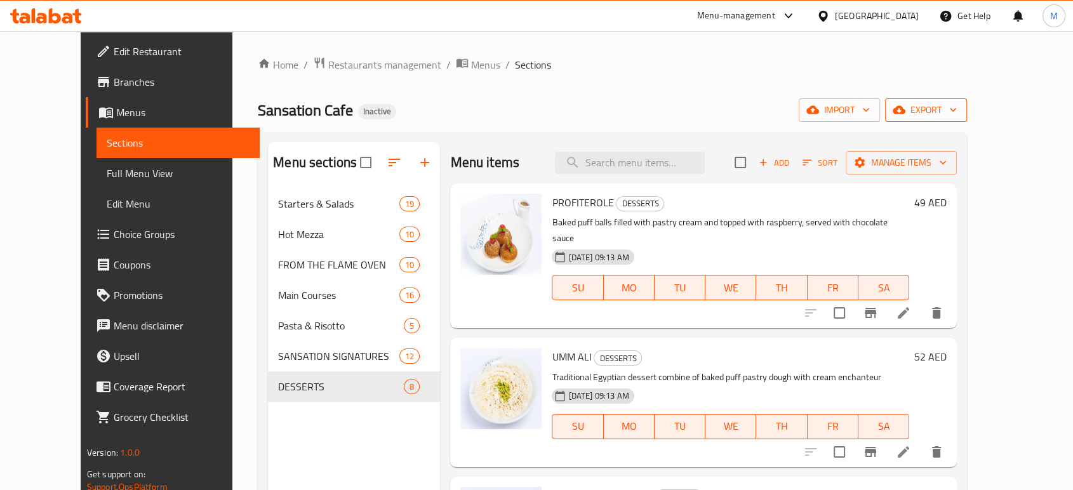
click at [959, 107] on icon "button" at bounding box center [952, 109] width 13 height 13
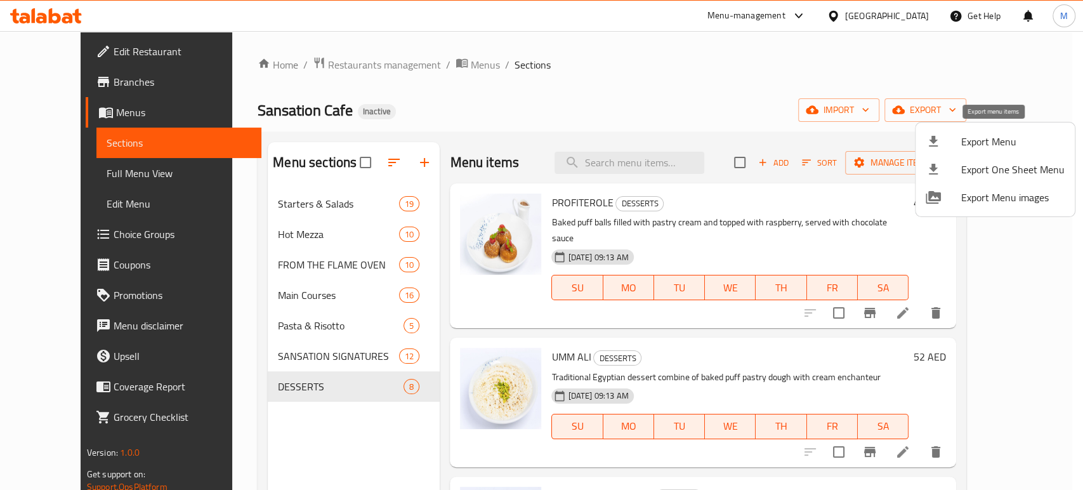
click at [1007, 131] on li "Export Menu" at bounding box center [995, 142] width 159 height 28
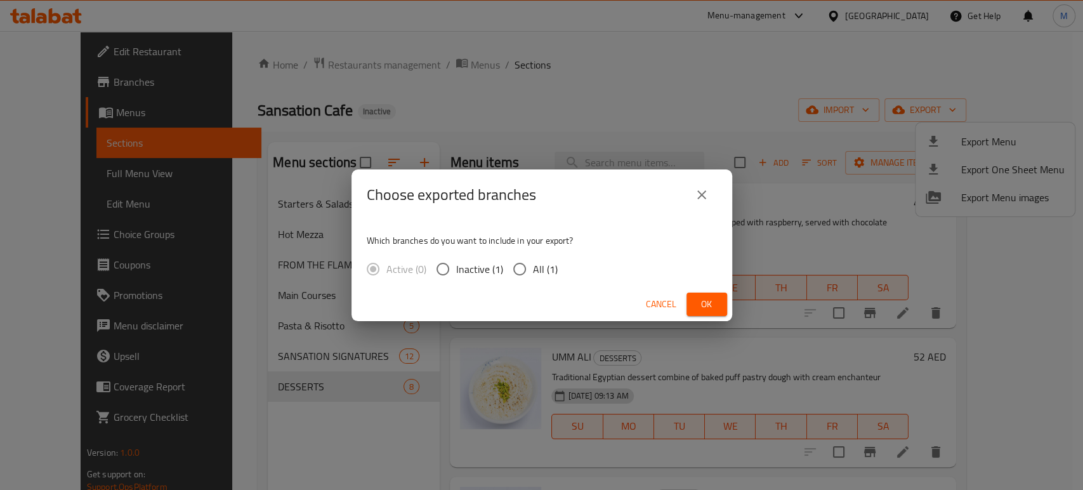
click at [537, 268] on span "All (1)" at bounding box center [545, 268] width 25 height 15
click at [533, 268] on input "All (1)" at bounding box center [519, 269] width 27 height 27
radio input "true"
click at [702, 301] on span "Ok" at bounding box center [707, 304] width 20 height 16
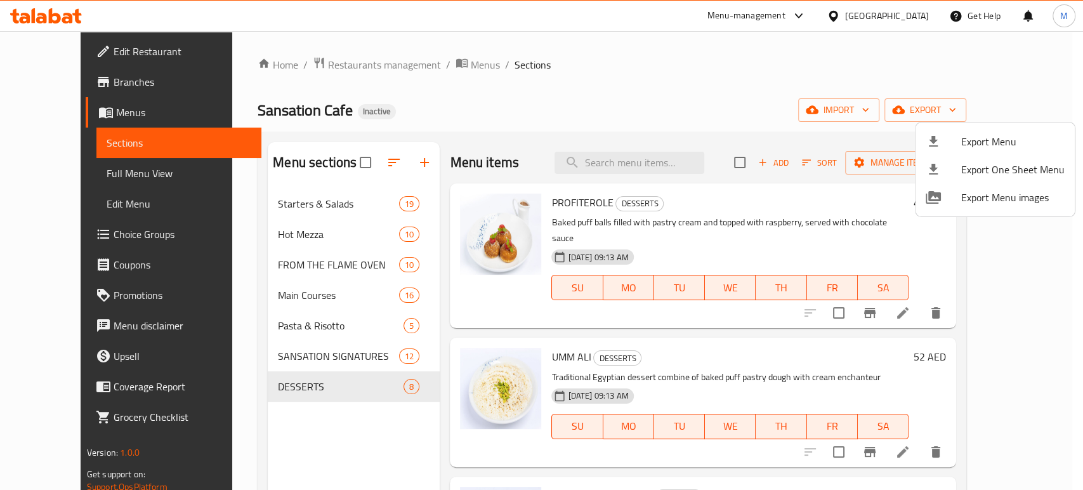
click at [643, 157] on div at bounding box center [541, 245] width 1083 height 490
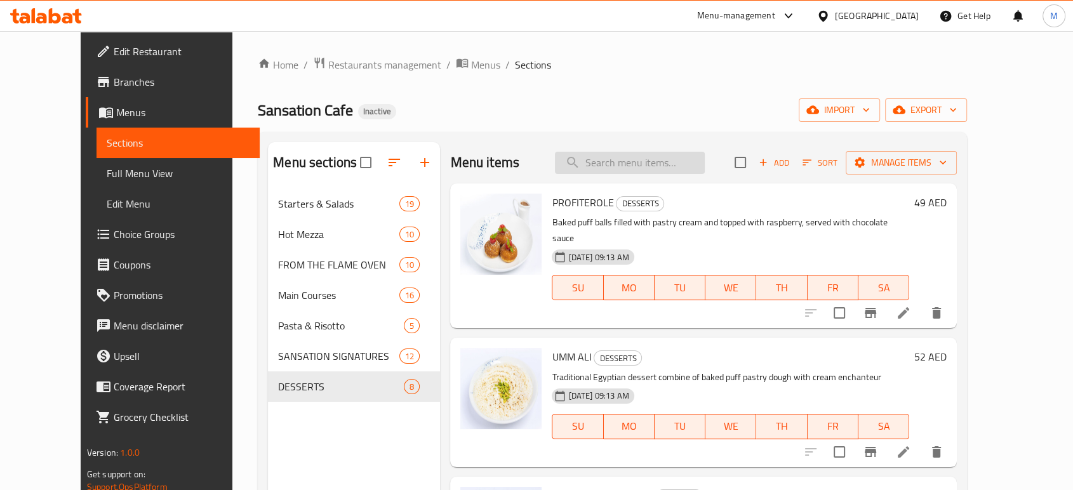
click at [650, 167] on input "search" at bounding box center [630, 163] width 150 height 22
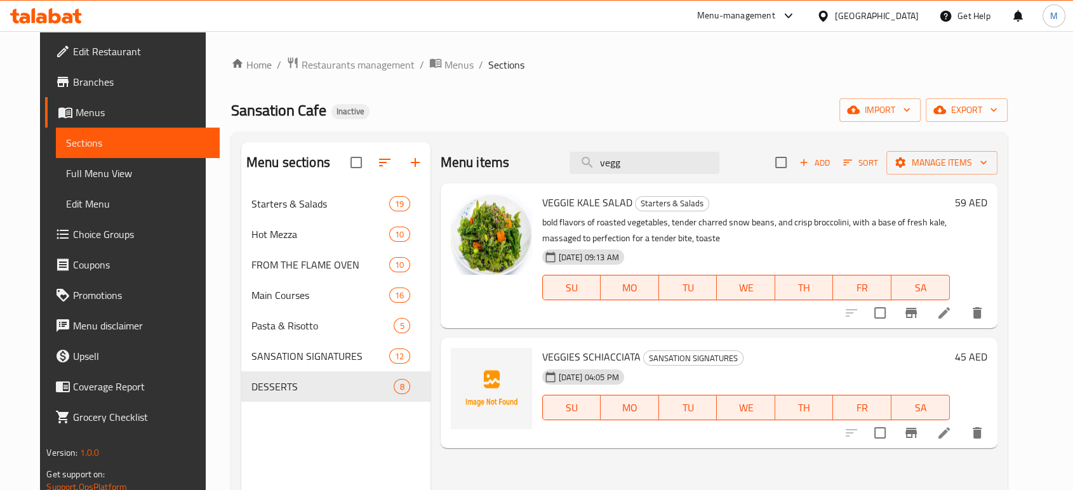
type input "vegg"
click at [951, 426] on icon at bounding box center [943, 432] width 15 height 15
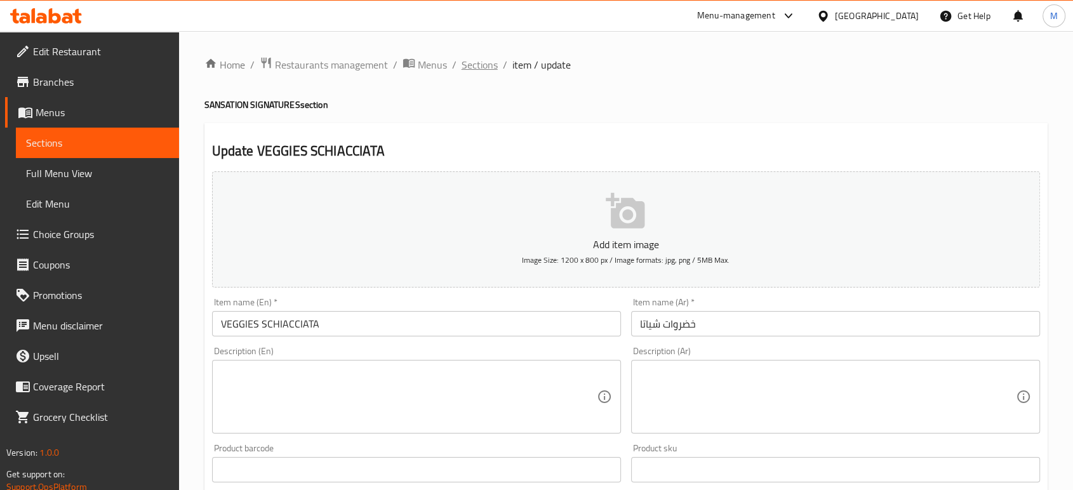
click at [472, 65] on span "Sections" at bounding box center [479, 64] width 36 height 15
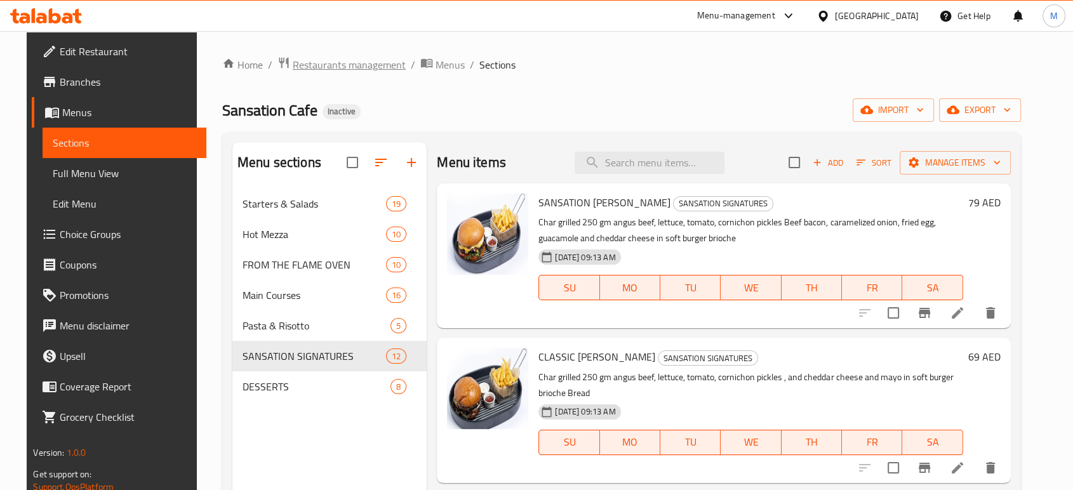
click at [358, 65] on span "Restaurants management" at bounding box center [349, 64] width 113 height 15
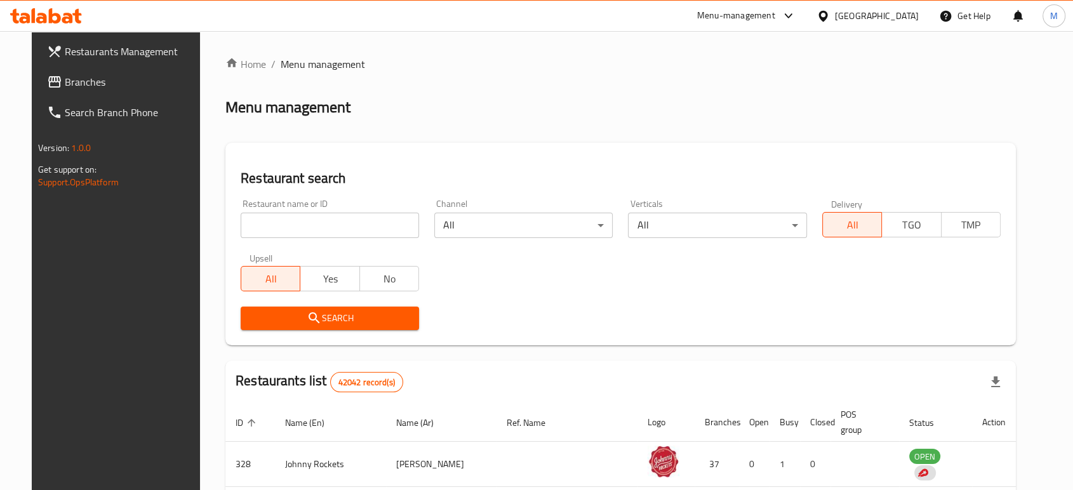
click at [65, 83] on span "Branches" at bounding box center [133, 81] width 136 height 15
